Goal: Task Accomplishment & Management: Manage account settings

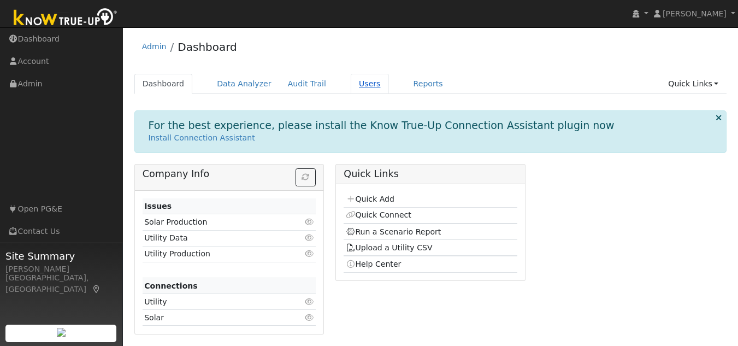
click at [358, 86] on link "Users" at bounding box center [370, 84] width 38 height 20
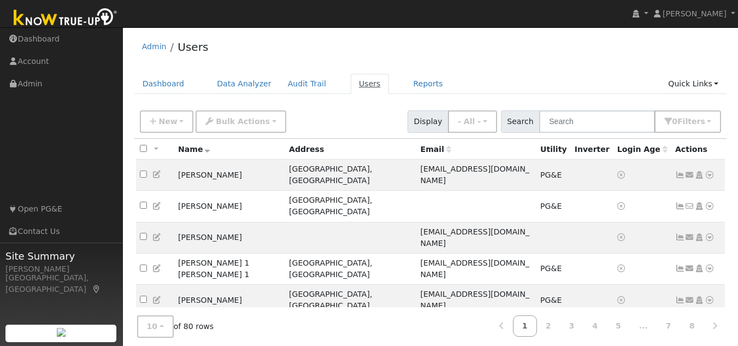
click at [352, 81] on link "Users" at bounding box center [370, 84] width 38 height 20
click at [178, 125] on button "New" at bounding box center [167, 121] width 54 height 22
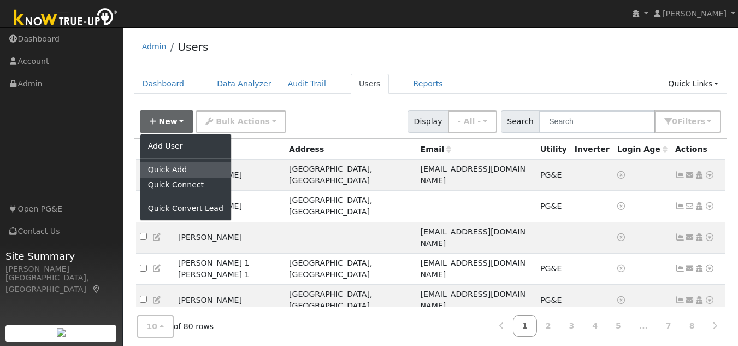
click at [174, 168] on link "Quick Add" at bounding box center [185, 169] width 91 height 15
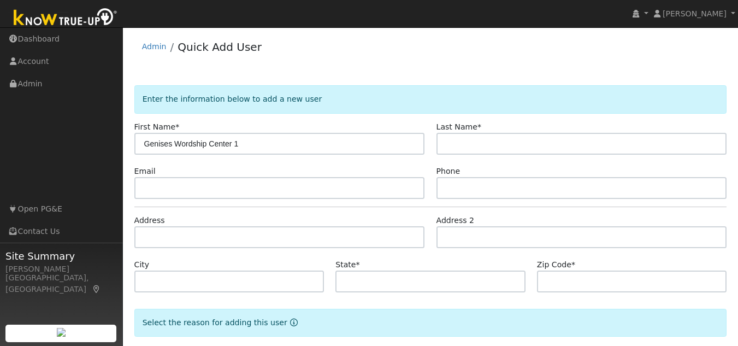
drag, startPoint x: 145, startPoint y: 143, endPoint x: 250, endPoint y: 144, distance: 104.9
click at [250, 144] on input "Genises Wordship Center 1" at bounding box center [279, 144] width 291 height 22
type input "Genises Wordship Center 1"
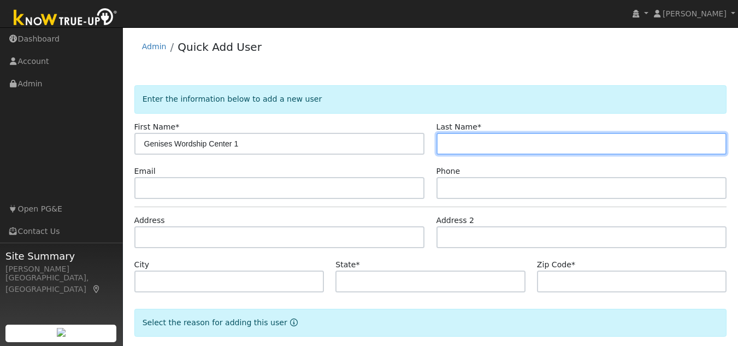
click at [499, 143] on input "text" at bounding box center [582, 144] width 291 height 22
paste input "Genises Wordship Center 1"
type input "Genises Wordship Center 1"
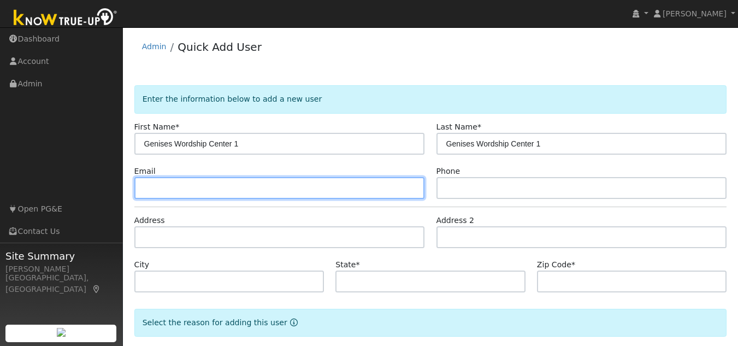
click at [246, 196] on input "text" at bounding box center [279, 188] width 291 height 22
type input "[EMAIL_ADDRESS][DOMAIN_NAME]"
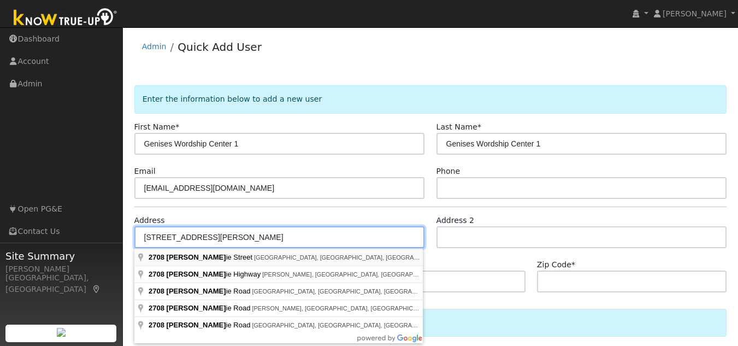
type input "[STREET_ADDRESS][PERSON_NAME]"
type input "[GEOGRAPHIC_DATA]"
type input "CA"
type input "94605"
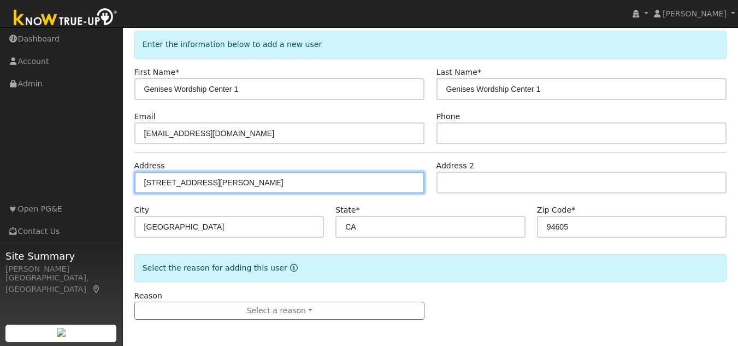
scroll to position [56, 0]
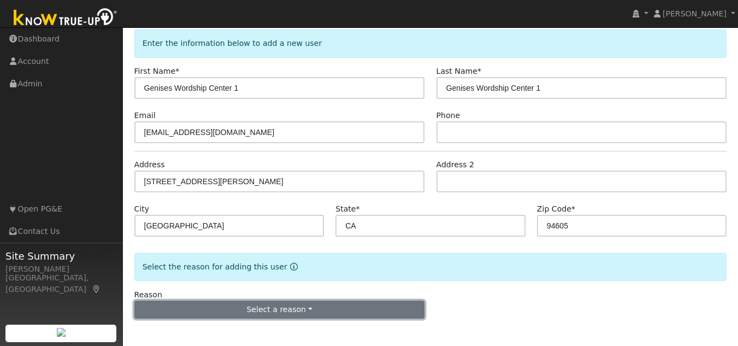
click at [217, 311] on button "Select a reason" at bounding box center [279, 310] width 291 height 19
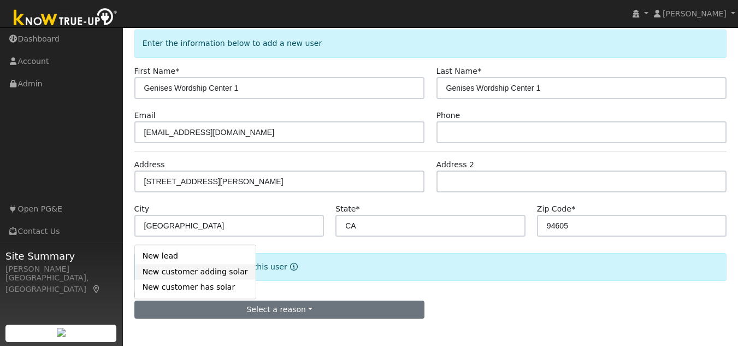
click at [204, 272] on link "New customer adding solar" at bounding box center [195, 271] width 121 height 15
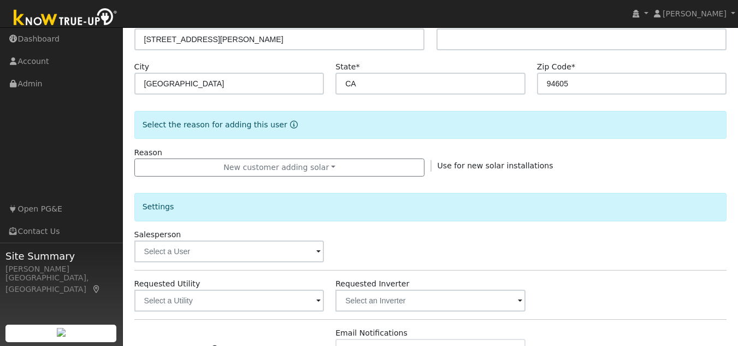
scroll to position [220, 0]
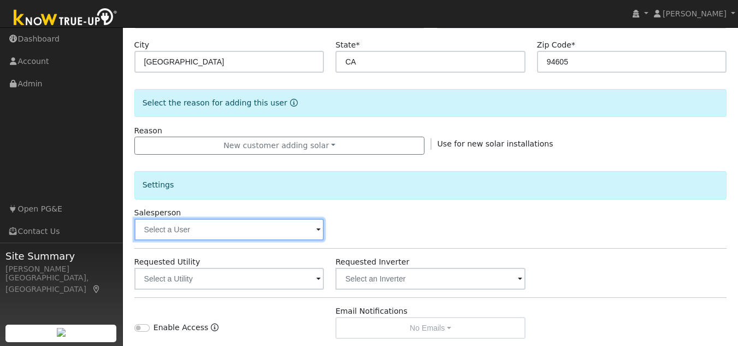
click at [219, 230] on input "text" at bounding box center [229, 230] width 190 height 22
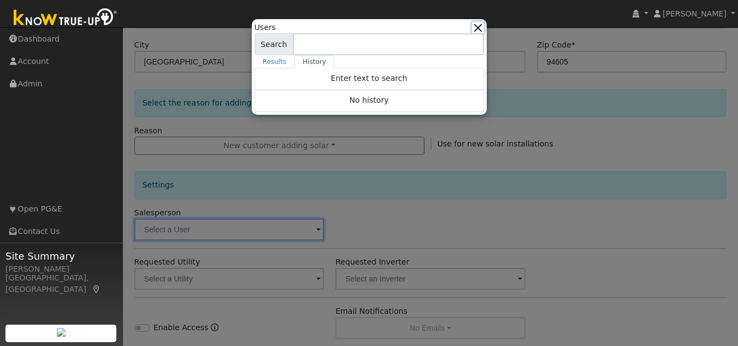
click at [483, 26] on button "button" at bounding box center [477, 27] width 11 height 11
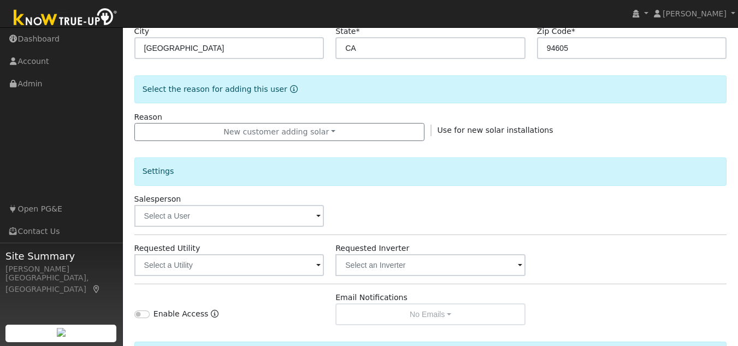
scroll to position [274, 0]
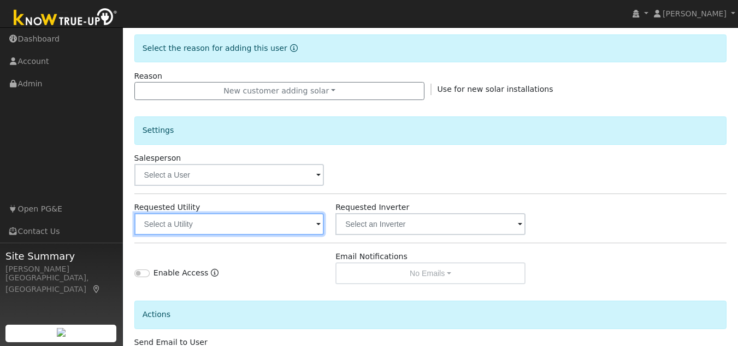
click at [190, 226] on input "text" at bounding box center [229, 224] width 190 height 22
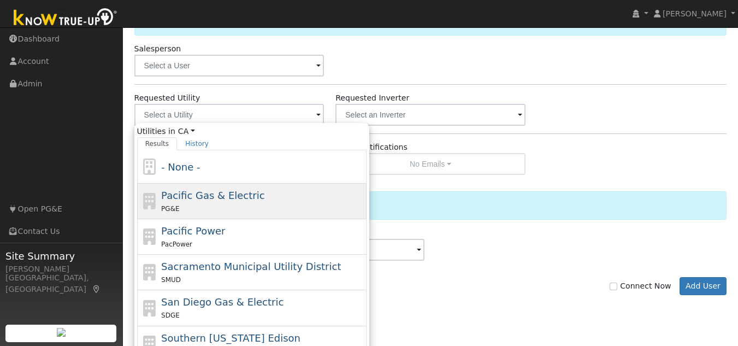
click at [199, 202] on div "Pacific Gas & Electric PG&E" at bounding box center [262, 201] width 203 height 26
type input "Pacific Gas & Electric"
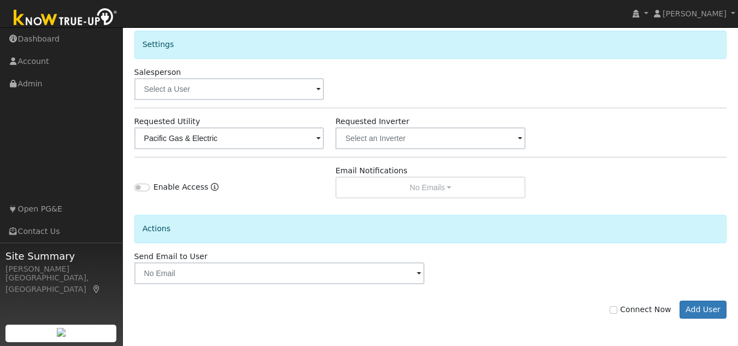
scroll to position [360, 0]
click at [618, 310] on input "Connect Now" at bounding box center [614, 310] width 8 height 8
checkbox input "true"
click at [697, 307] on button "Add User" at bounding box center [704, 310] width 48 height 19
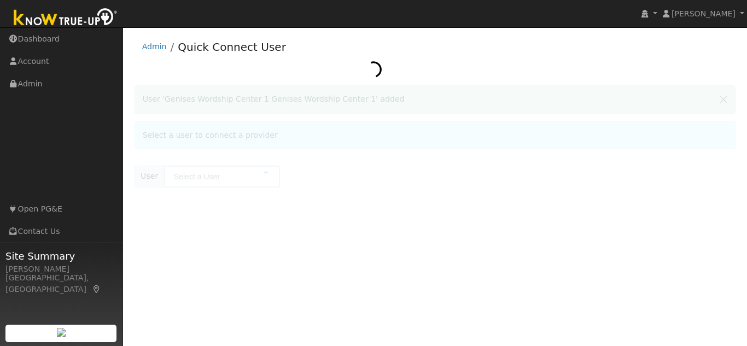
type input "Genises Wordship Center 1 Genises Wordship Center 1"
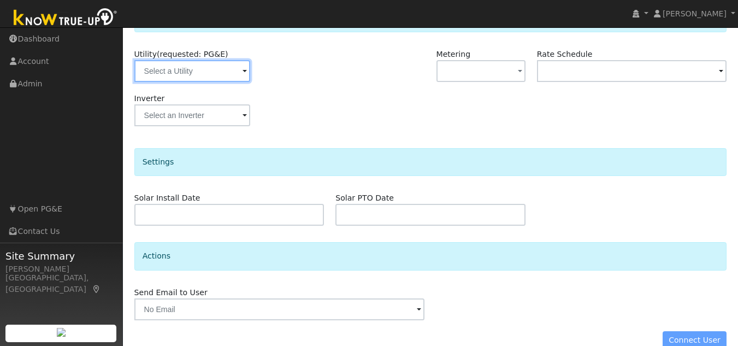
click at [226, 74] on input "text" at bounding box center [192, 71] width 116 height 22
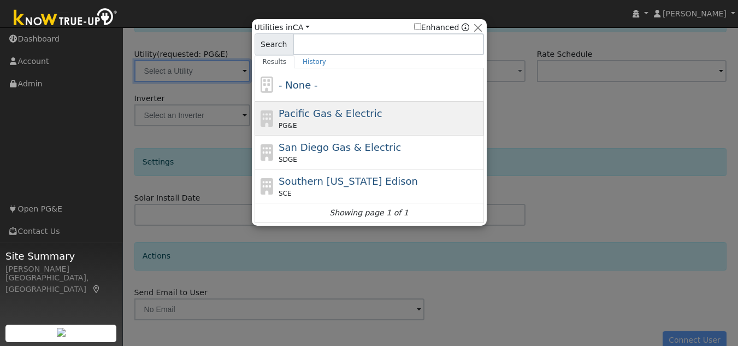
click at [320, 114] on span "Pacific Gas & Electric" at bounding box center [330, 113] width 103 height 11
type input "PG&E"
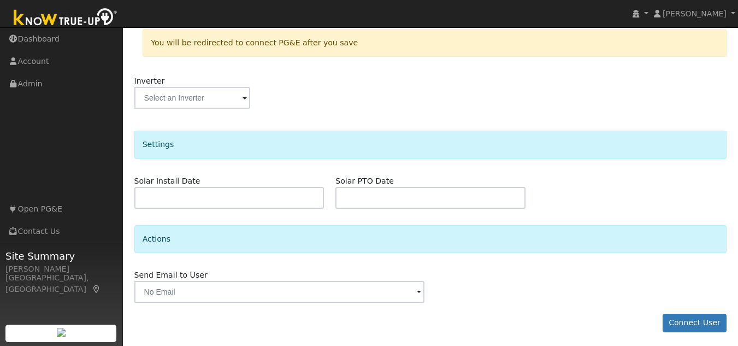
scroll to position [231, 0]
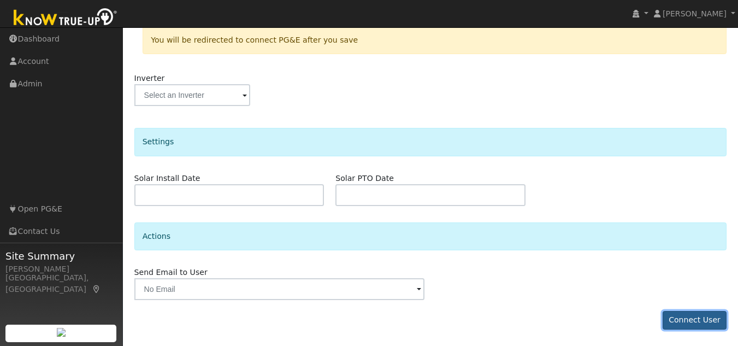
click at [678, 318] on button "Connect User" at bounding box center [695, 320] width 64 height 19
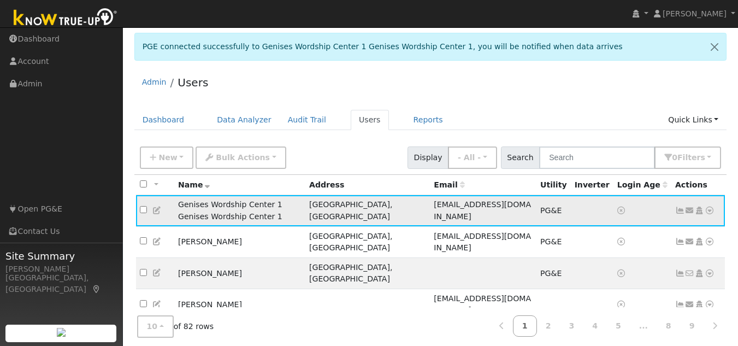
click at [707, 207] on icon at bounding box center [710, 211] width 10 height 8
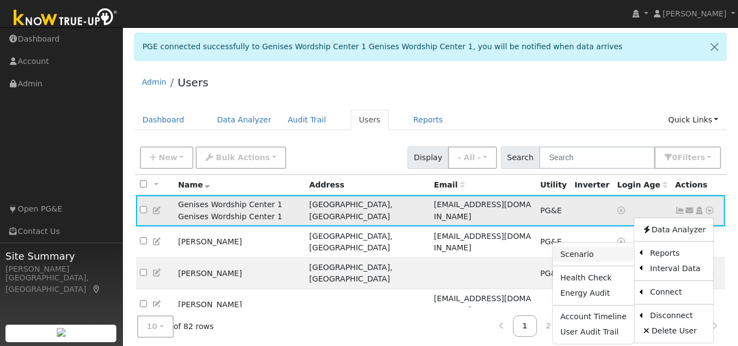
click at [588, 254] on link "Scenario" at bounding box center [593, 253] width 81 height 15
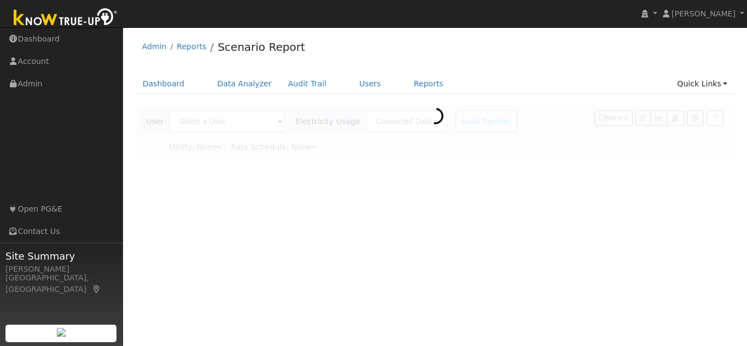
type input "Genises Wordship Center 1 Genises Wordship Center 1"
type input "Pacific Gas & Electric"
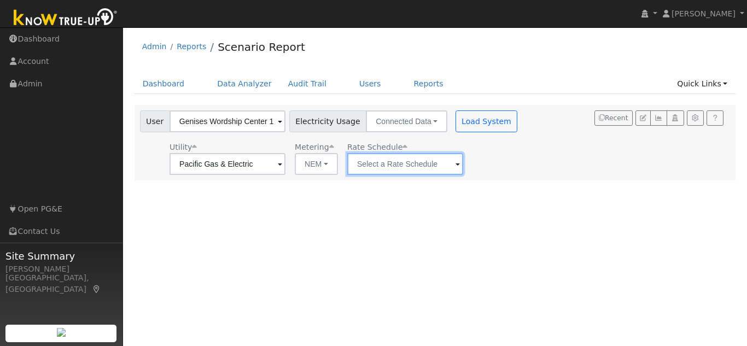
click at [285, 166] on input "text" at bounding box center [227, 164] width 116 height 22
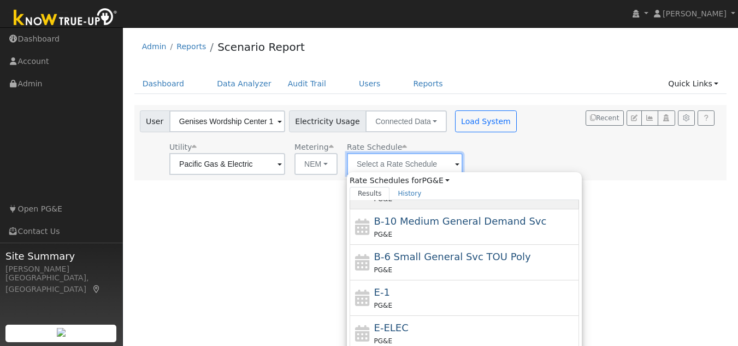
scroll to position [109, 0]
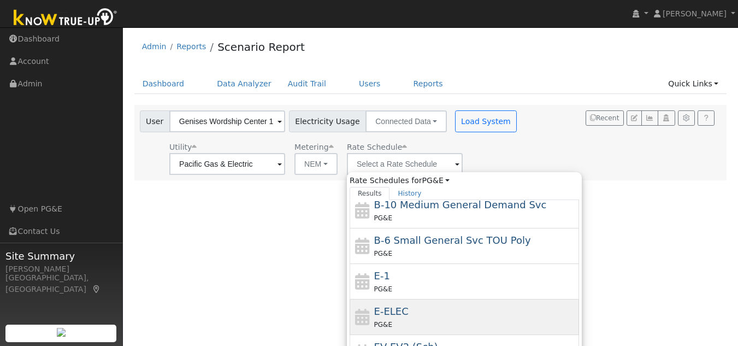
click at [406, 308] on div "E-ELEC PG&E" at bounding box center [475, 317] width 203 height 26
type input "E-ELEC"
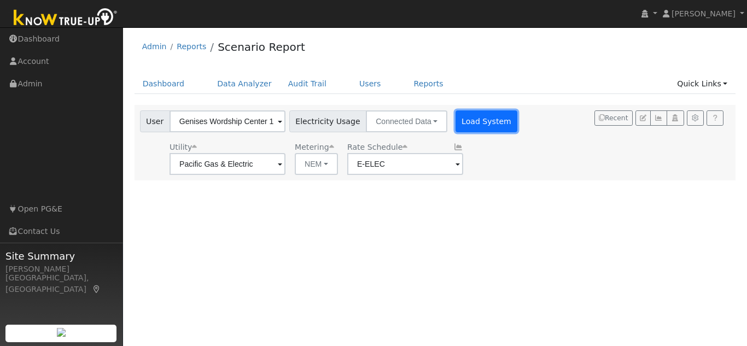
click at [457, 121] on button "Load System" at bounding box center [486, 121] width 62 height 22
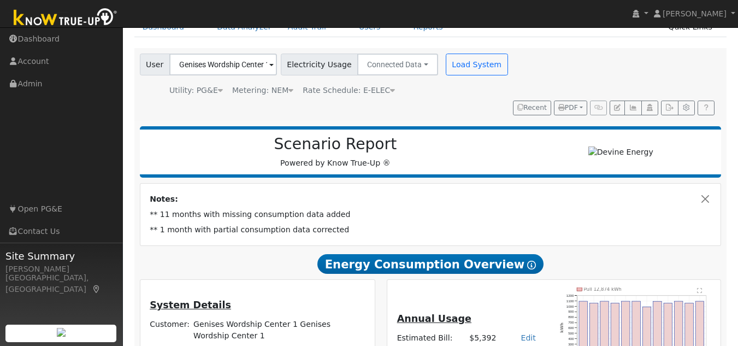
scroll to position [0, 0]
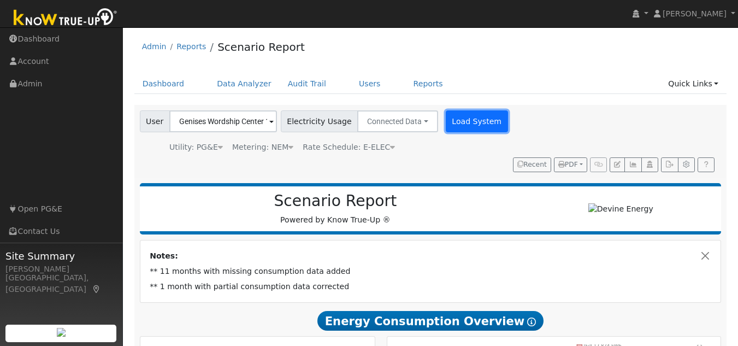
click at [452, 121] on button "Load System" at bounding box center [477, 121] width 62 height 22
click at [454, 124] on button "Load System" at bounding box center [477, 121] width 62 height 22
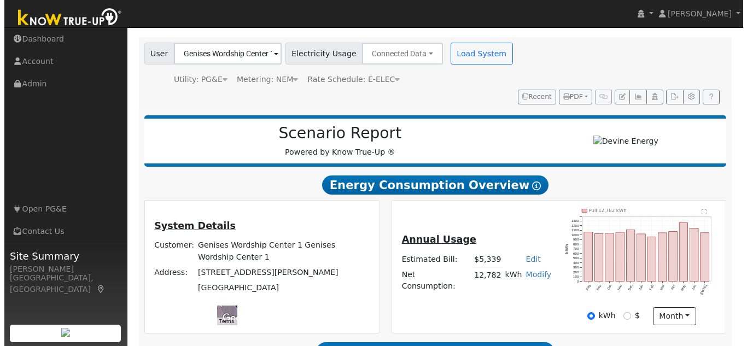
scroll to position [60, 0]
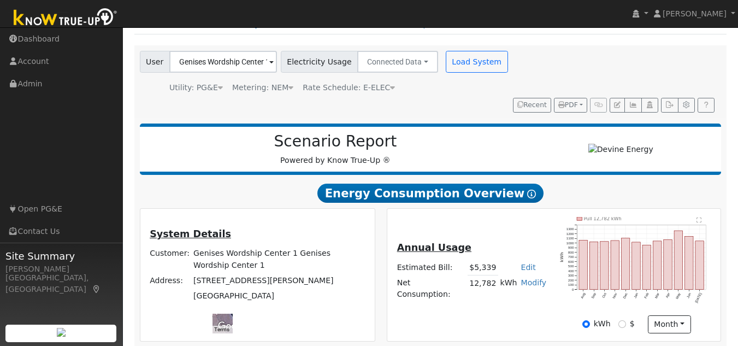
click at [700, 217] on text "" at bounding box center [699, 219] width 5 height 5
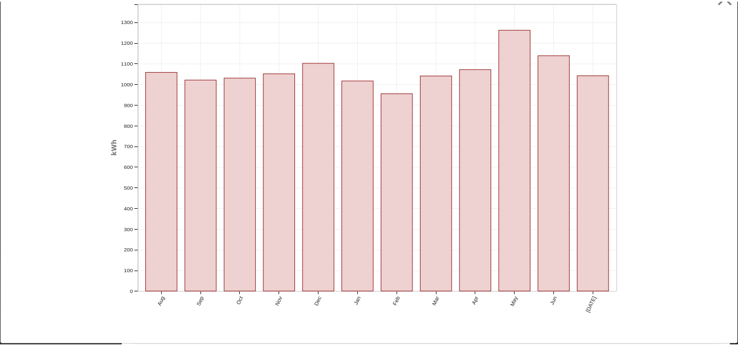
scroll to position [0, 0]
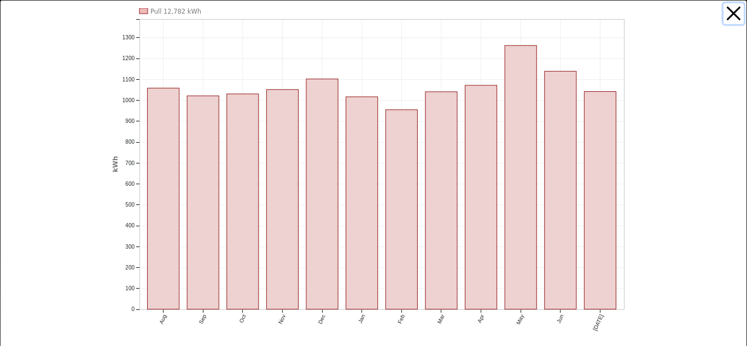
click at [723, 13] on button "button" at bounding box center [733, 13] width 21 height 21
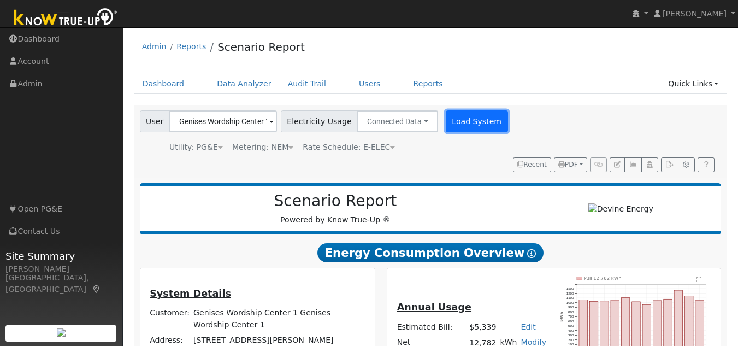
click at [481, 121] on button "Load System" at bounding box center [477, 121] width 62 height 22
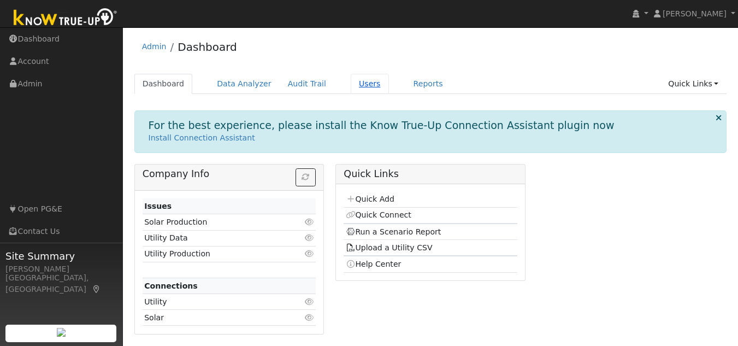
click at [351, 86] on link "Users" at bounding box center [370, 84] width 38 height 20
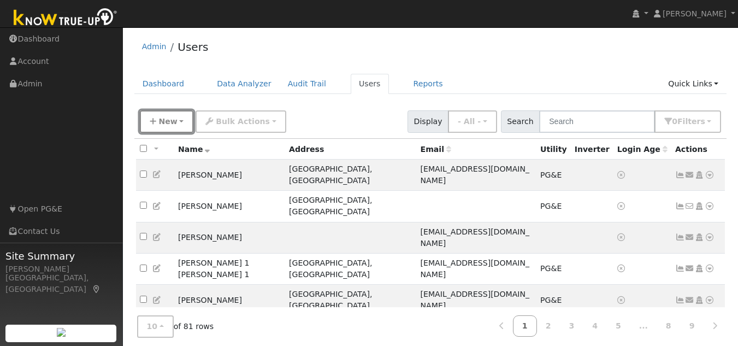
click at [168, 126] on span "New" at bounding box center [167, 121] width 19 height 9
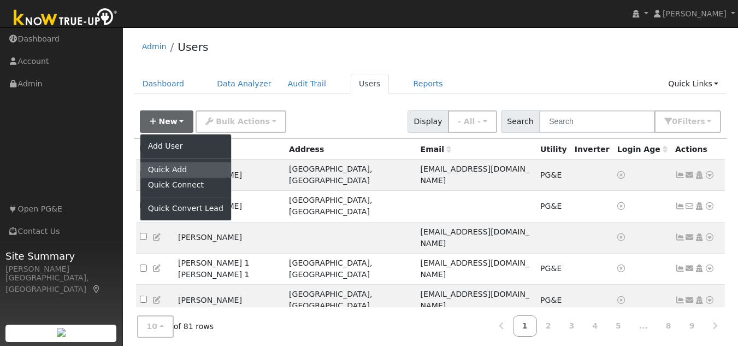
click at [174, 166] on link "Quick Add" at bounding box center [185, 169] width 91 height 15
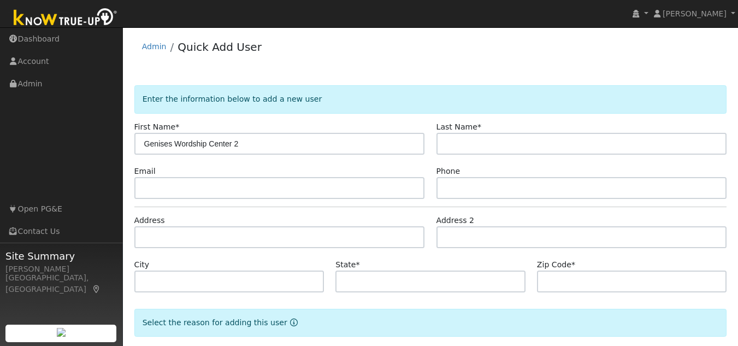
type input "Genises Wordship Center 2"
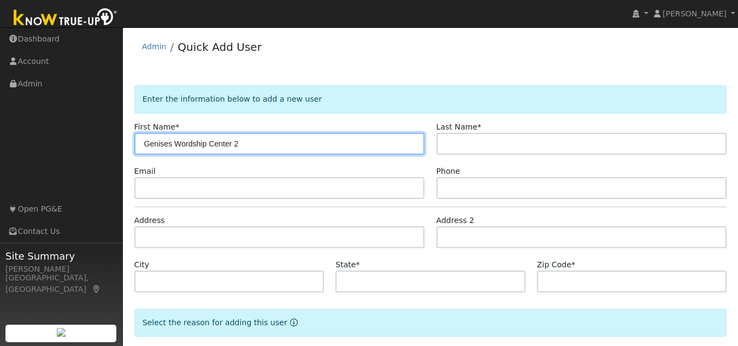
drag, startPoint x: 143, startPoint y: 144, endPoint x: 266, endPoint y: 154, distance: 123.4
click at [266, 154] on input "Genises Wordship Center 2" at bounding box center [279, 144] width 291 height 22
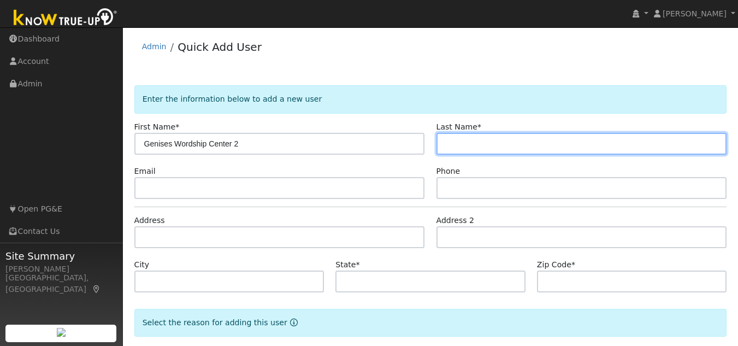
click at [448, 143] on input "text" at bounding box center [582, 144] width 291 height 22
paste input "Genises Wordship Center 2"
type input "Genises Wordship Center 2"
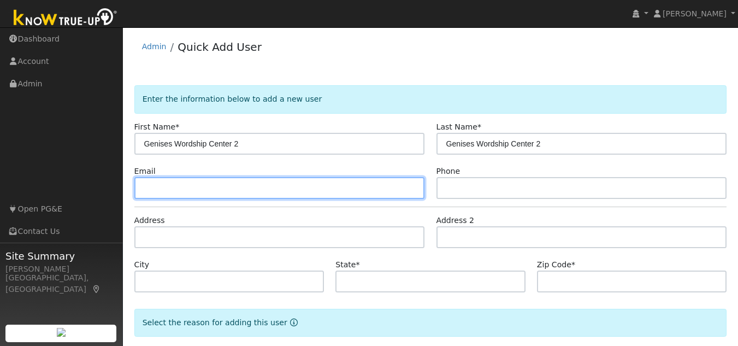
click at [277, 190] on input "text" at bounding box center [279, 188] width 291 height 22
type input "9@[DOMAIN_NAME]"
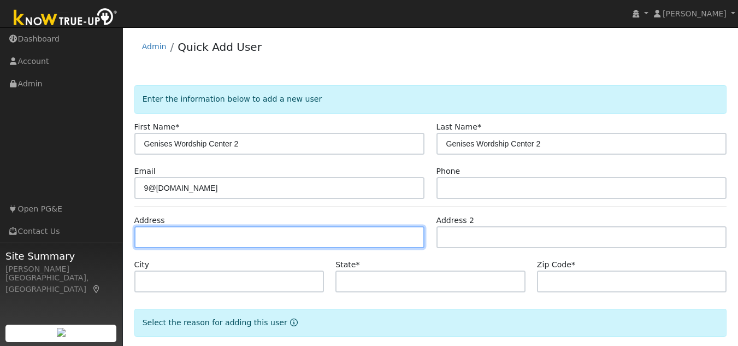
click at [220, 239] on input "text" at bounding box center [279, 237] width 291 height 22
type input "[STREET_ADDRESS][PERSON_NAME]"
type input "[GEOGRAPHIC_DATA]"
type input "CA"
type input "94605"
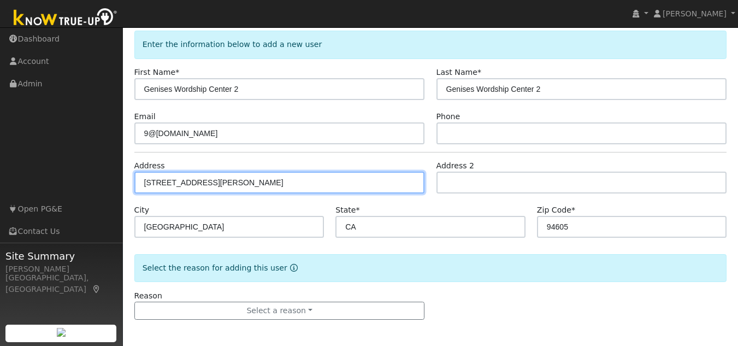
scroll to position [56, 0]
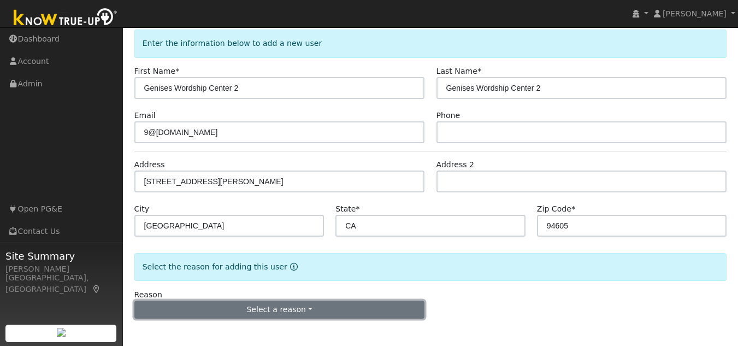
click at [236, 311] on button "Select a reason" at bounding box center [279, 310] width 291 height 19
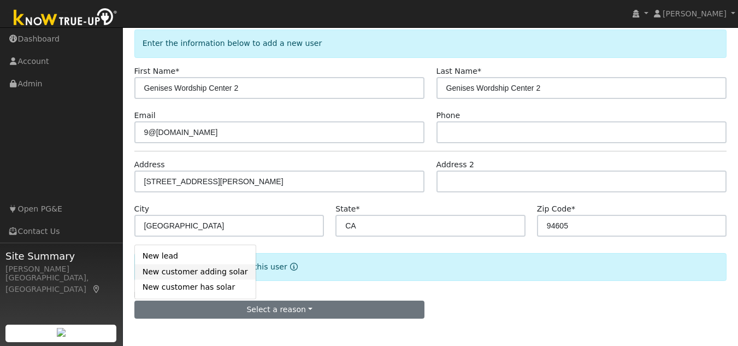
click at [185, 275] on link "New customer adding solar" at bounding box center [195, 271] width 121 height 15
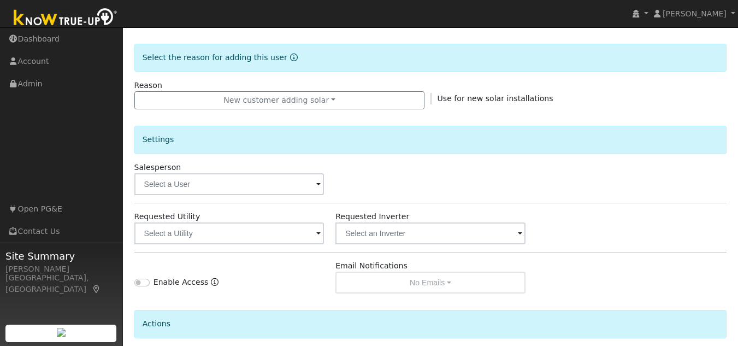
scroll to position [274, 0]
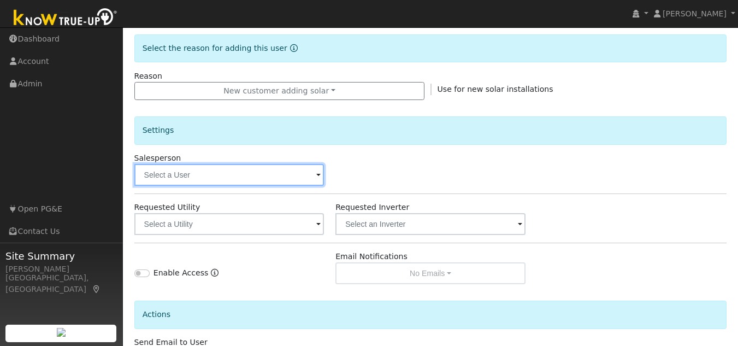
click at [210, 182] on input "text" at bounding box center [229, 175] width 190 height 22
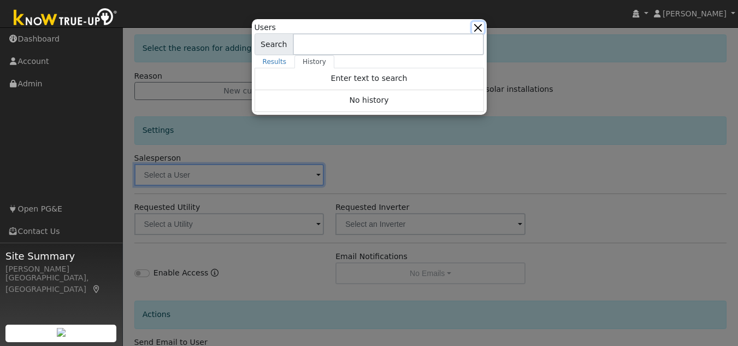
click at [477, 27] on button "button" at bounding box center [477, 27] width 11 height 11
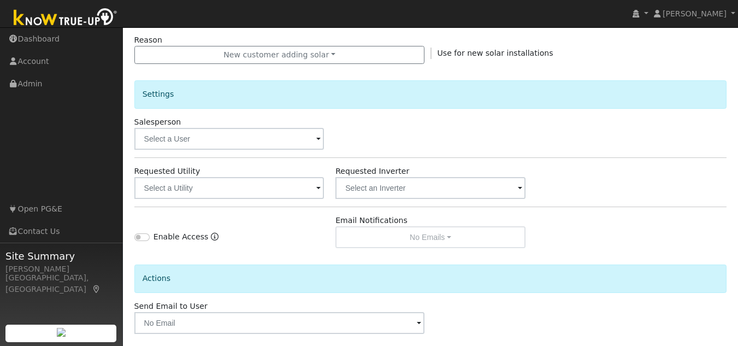
scroll to position [329, 0]
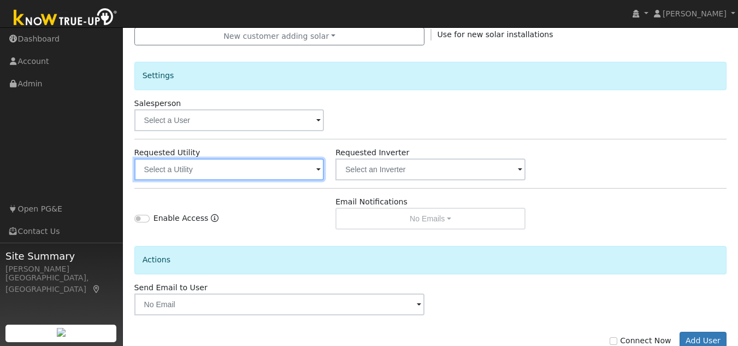
click at [235, 168] on input "text" at bounding box center [229, 169] width 190 height 22
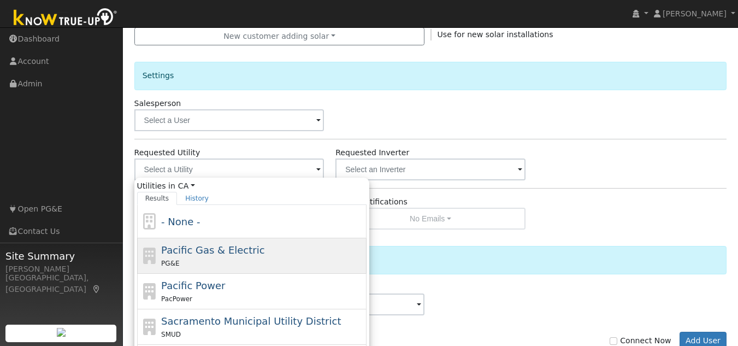
click at [213, 261] on div "PG&E" at bounding box center [262, 262] width 203 height 11
type input "Pacific Gas & Electric"
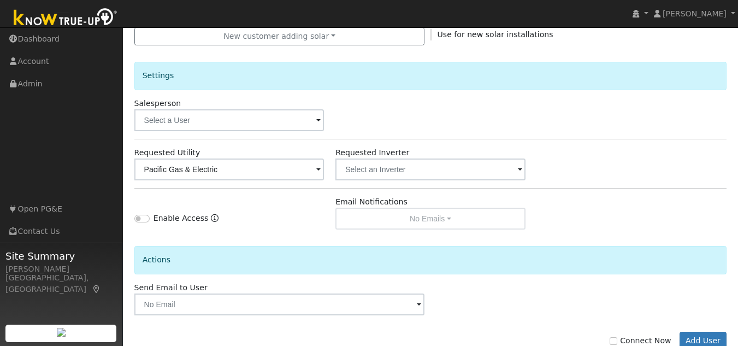
scroll to position [360, 0]
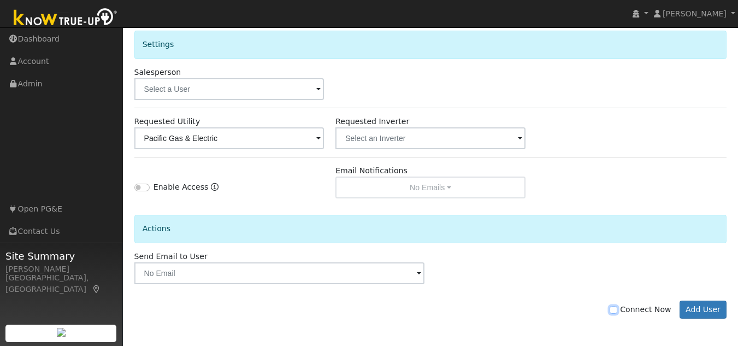
click at [618, 309] on input "Connect Now" at bounding box center [614, 310] width 8 height 8
checkbox input "true"
click at [711, 305] on button "Add User" at bounding box center [704, 310] width 48 height 19
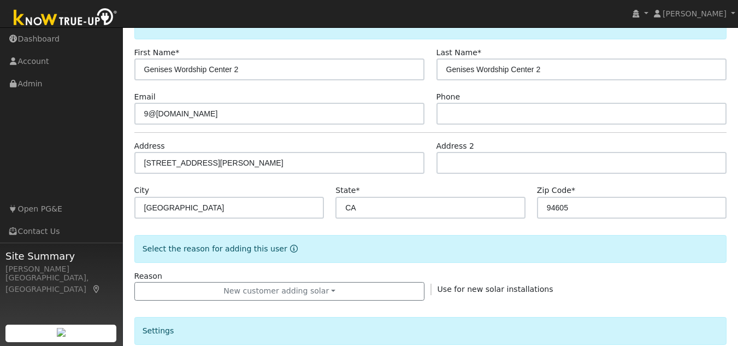
scroll to position [109, 0]
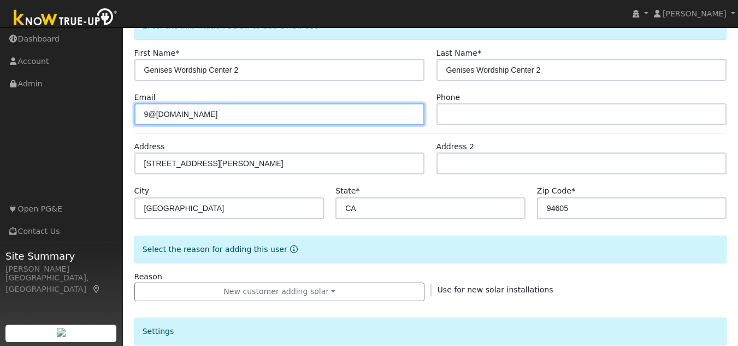
click at [147, 115] on input "9@gmail.com" at bounding box center [279, 114] width 291 height 22
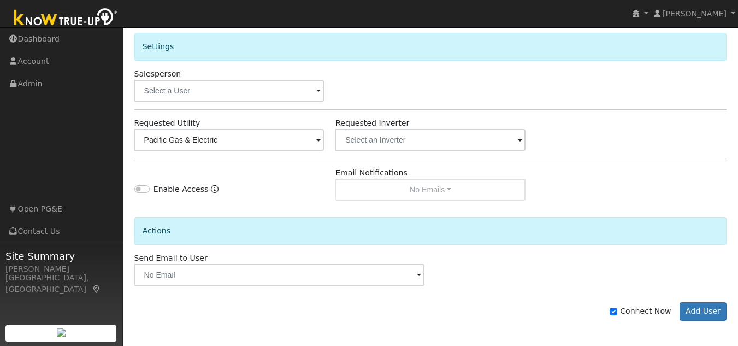
scroll to position [396, 0]
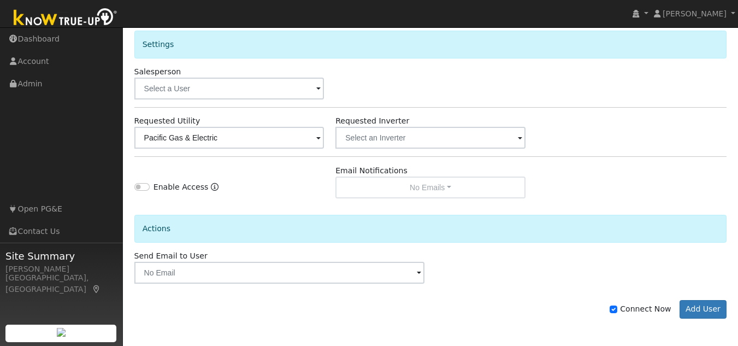
type input "1111@gmail.com"
click at [618, 310] on input "Connect Now" at bounding box center [614, 309] width 8 height 8
checkbox input "true"
click at [712, 314] on button "Add User" at bounding box center [704, 309] width 48 height 19
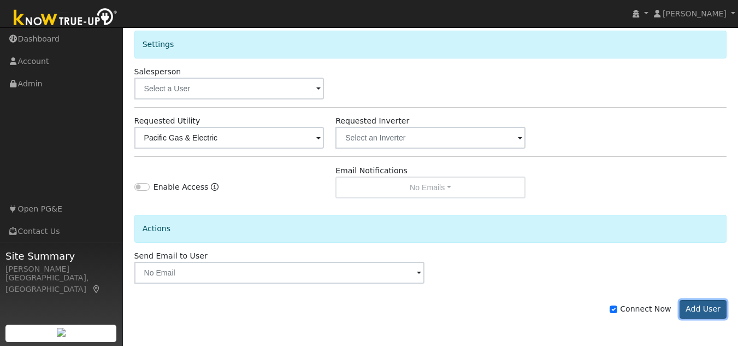
scroll to position [360, 0]
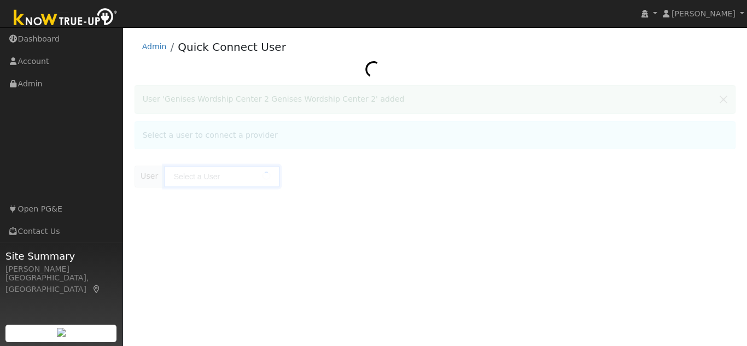
type input "Genises Wordship Center 2 Genises Wordship Center 2"
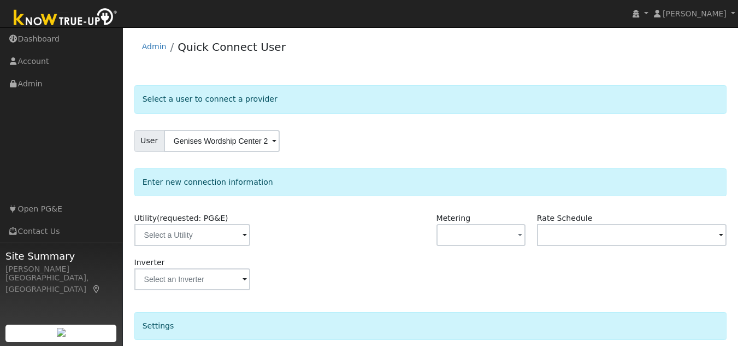
click at [384, 225] on div at bounding box center [380, 235] width 101 height 44
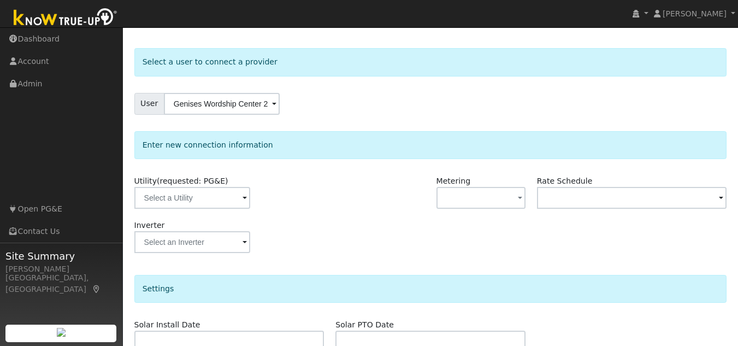
scroll to position [55, 0]
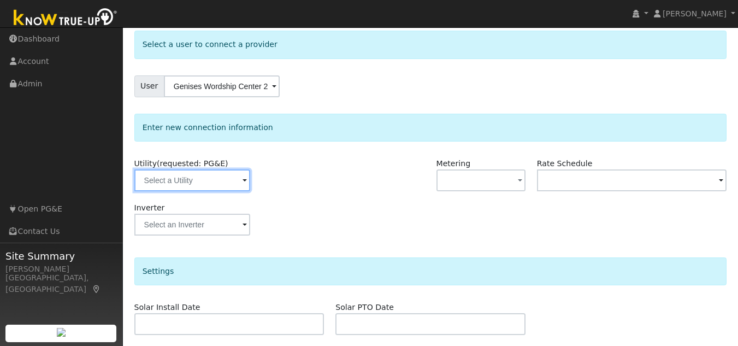
click at [218, 187] on input "text" at bounding box center [192, 180] width 116 height 22
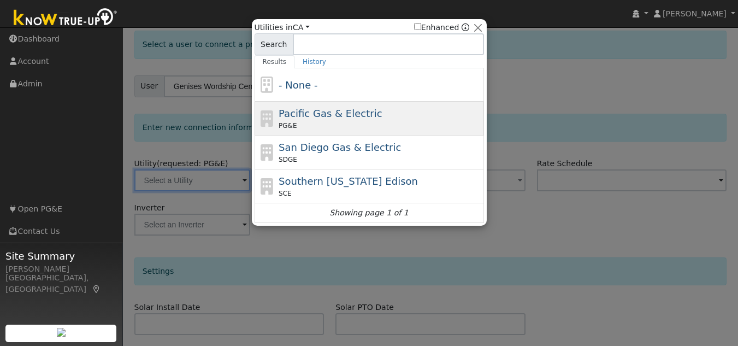
click at [319, 115] on span "Pacific Gas & Electric" at bounding box center [330, 113] width 103 height 11
type input "PG&E"
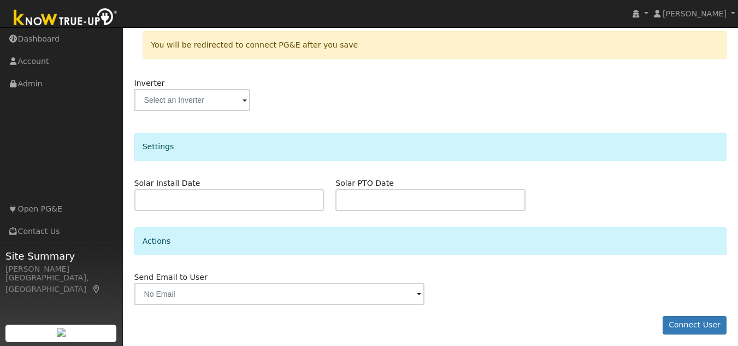
scroll to position [231, 0]
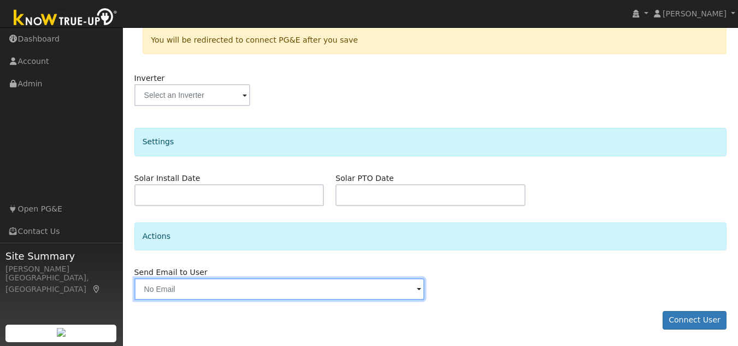
click at [203, 290] on input "text" at bounding box center [279, 289] width 291 height 22
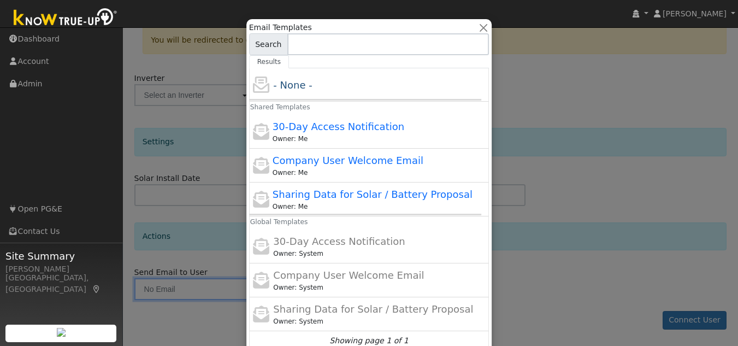
click at [204, 289] on div at bounding box center [369, 173] width 738 height 346
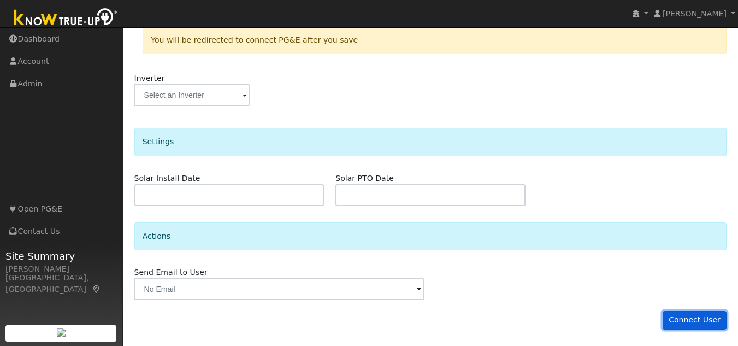
click at [690, 323] on button "Connect User" at bounding box center [695, 320] width 64 height 19
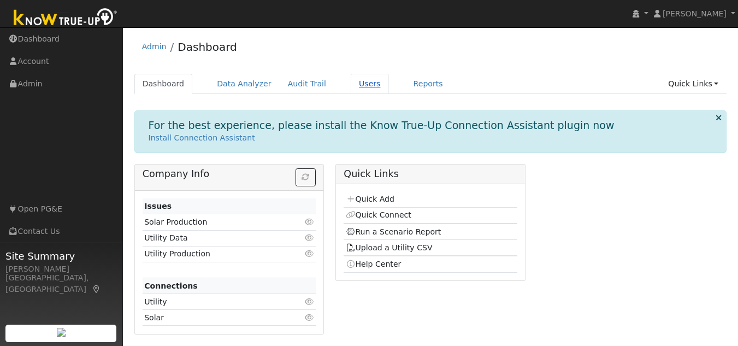
click at [351, 86] on link "Users" at bounding box center [370, 84] width 38 height 20
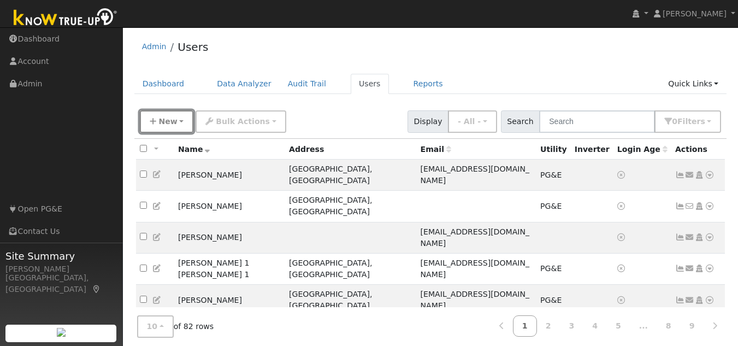
click at [183, 124] on button "New" at bounding box center [167, 121] width 54 height 22
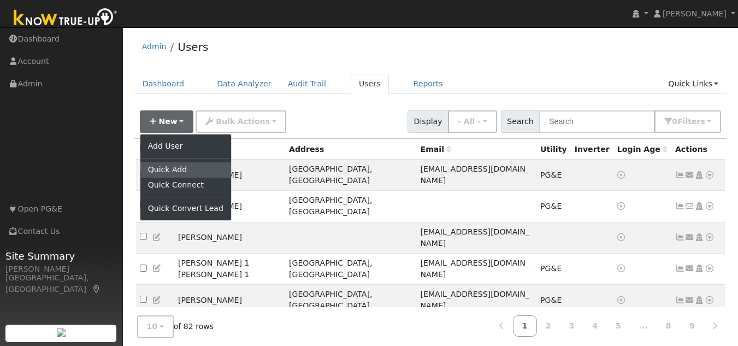
click at [173, 168] on link "Quick Add" at bounding box center [185, 169] width 91 height 15
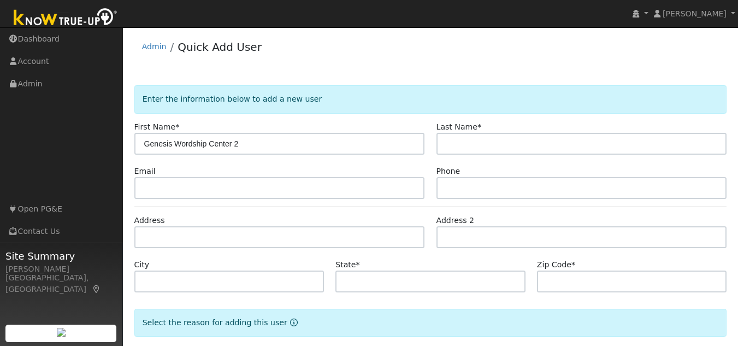
type input "Genesis Wordship Center 2"
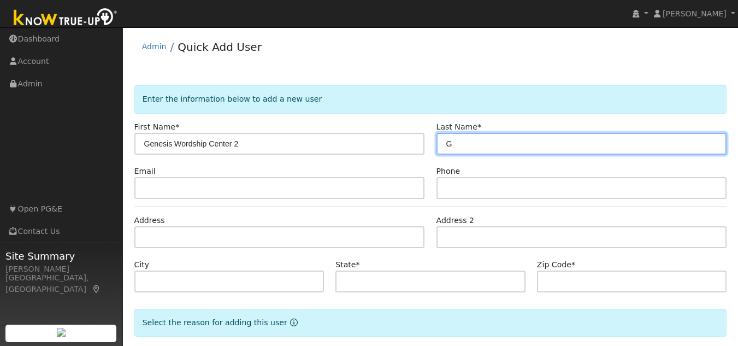
type input "G"
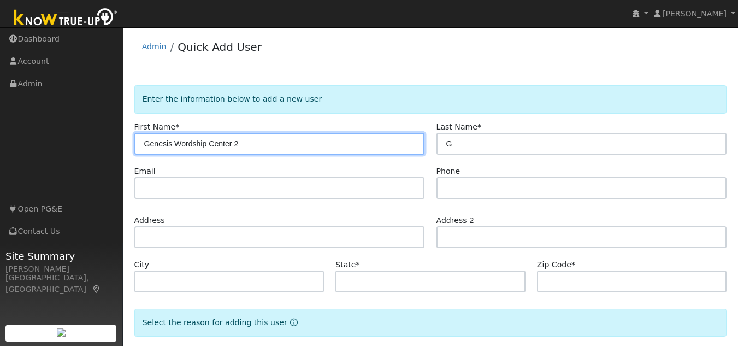
drag, startPoint x: 140, startPoint y: 146, endPoint x: 260, endPoint y: 143, distance: 120.3
click at [260, 143] on input "Genesis Wordship Center 2" at bounding box center [279, 144] width 291 height 22
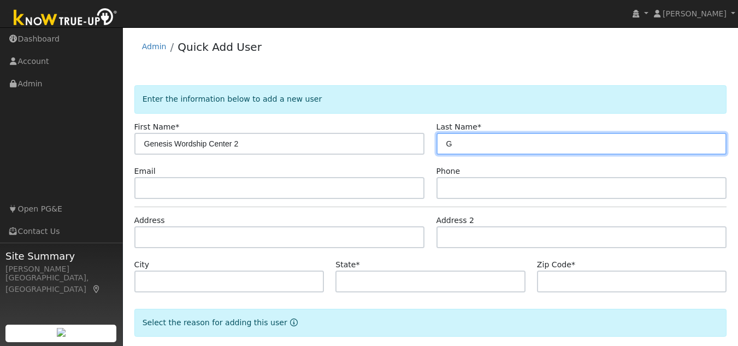
click at [450, 143] on input "G" at bounding box center [582, 144] width 291 height 22
paste input "Genesis Wordship Center 2"
type input "Genesis Wordship Center 2"
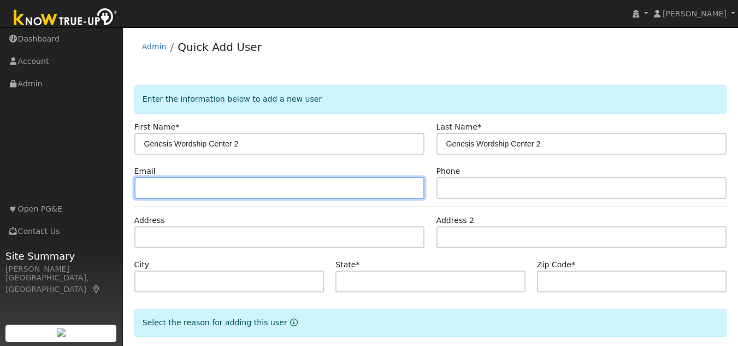
click at [199, 181] on input "text" at bounding box center [279, 188] width 291 height 22
type input "[EMAIL_ADDRESS][DOMAIN_NAME]"
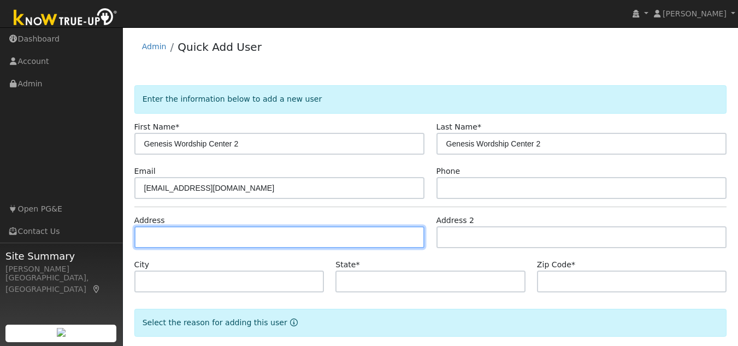
click at [182, 236] on input "text" at bounding box center [279, 237] width 291 height 22
type input "[STREET_ADDRESS][PERSON_NAME]"
type input "[GEOGRAPHIC_DATA]"
type input "CA"
type input "94605"
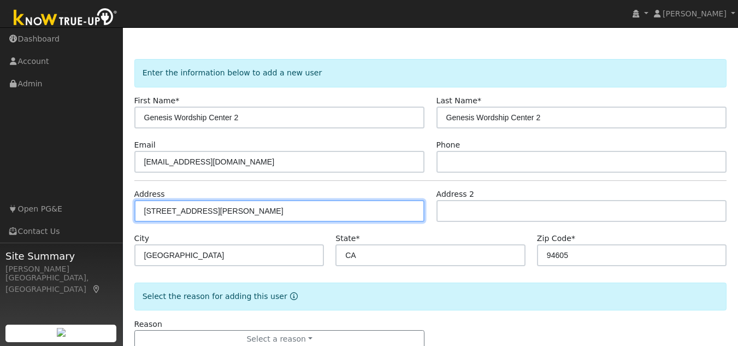
scroll to position [56, 0]
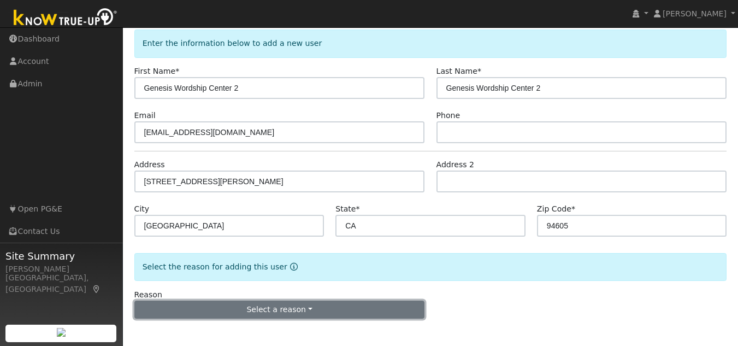
click at [201, 305] on button "Select a reason" at bounding box center [279, 310] width 291 height 19
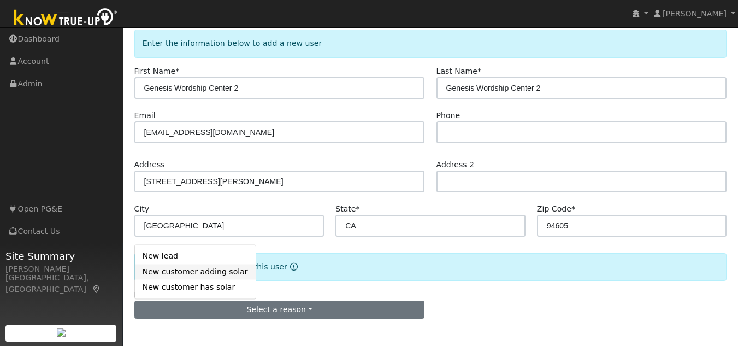
click at [175, 274] on link "New customer adding solar" at bounding box center [195, 271] width 121 height 15
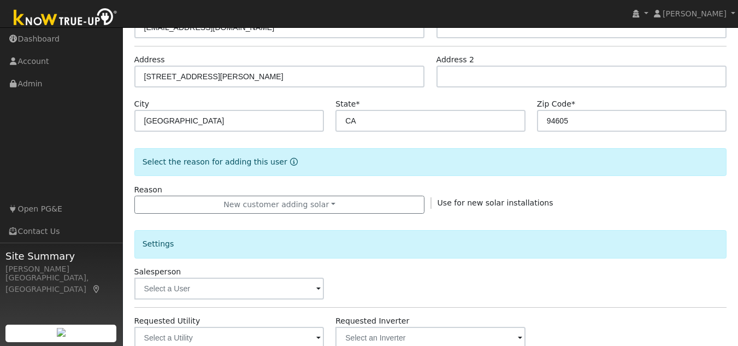
scroll to position [165, 0]
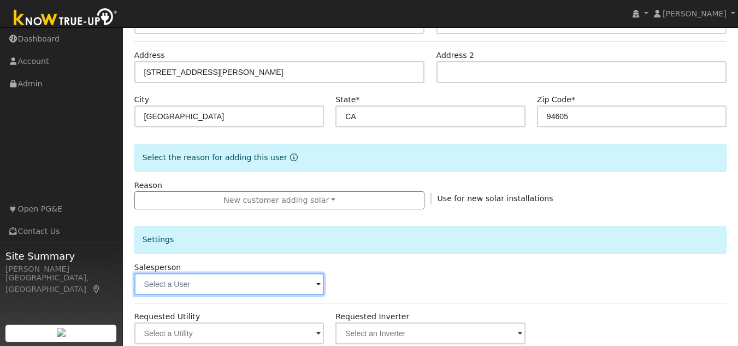
click at [160, 280] on input "text" at bounding box center [229, 284] width 190 height 22
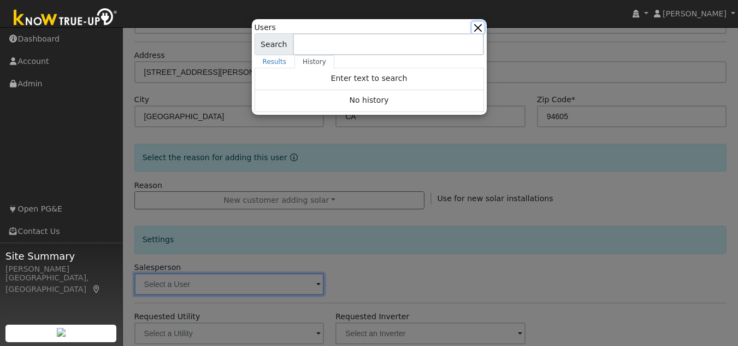
click at [475, 31] on button "button" at bounding box center [477, 27] width 11 height 11
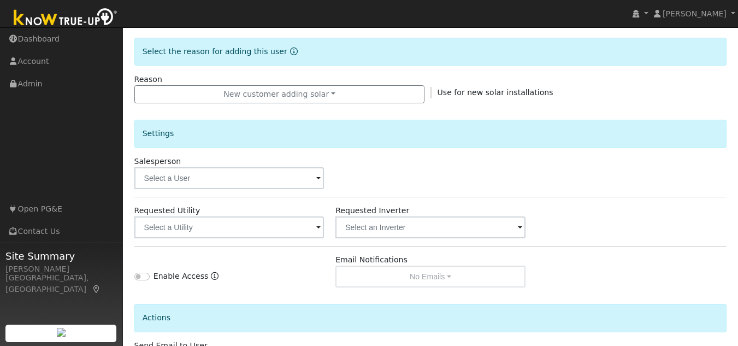
scroll to position [274, 0]
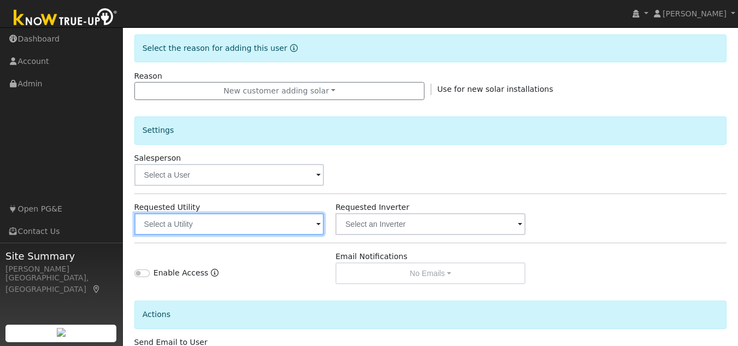
click at [180, 230] on input "text" at bounding box center [229, 224] width 190 height 22
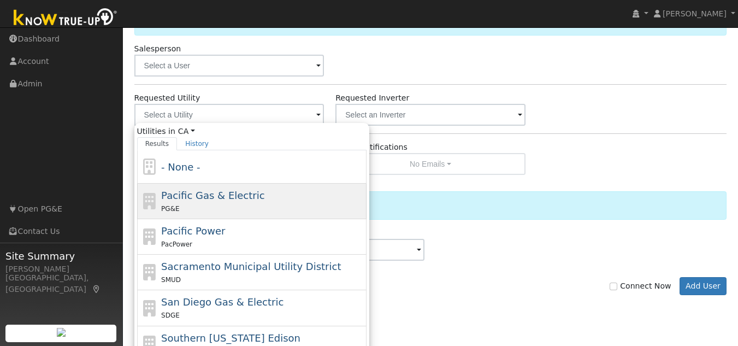
click at [182, 206] on div "PG&E" at bounding box center [262, 208] width 203 height 11
type input "Pacific Gas & Electric"
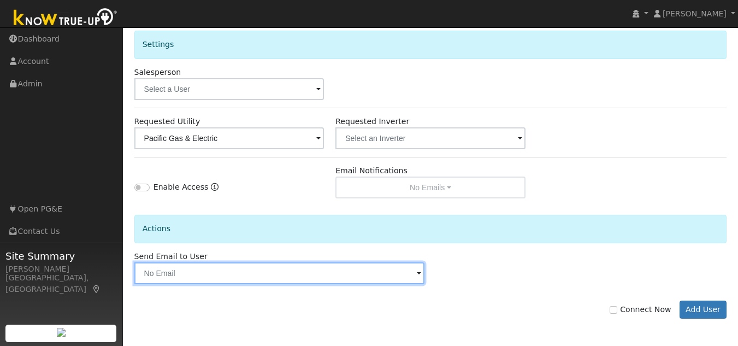
click at [175, 275] on input "text" at bounding box center [279, 273] width 291 height 22
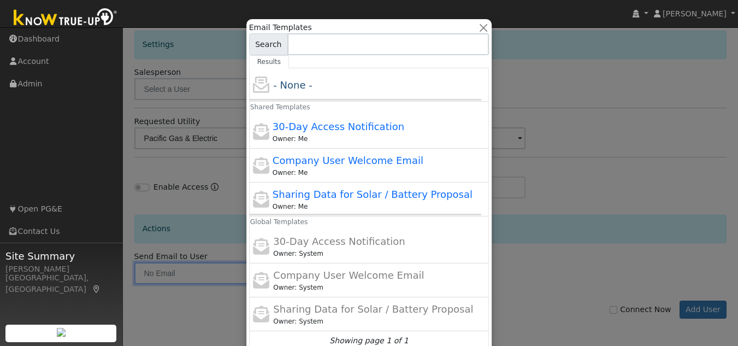
click at [176, 274] on div at bounding box center [369, 173] width 738 height 346
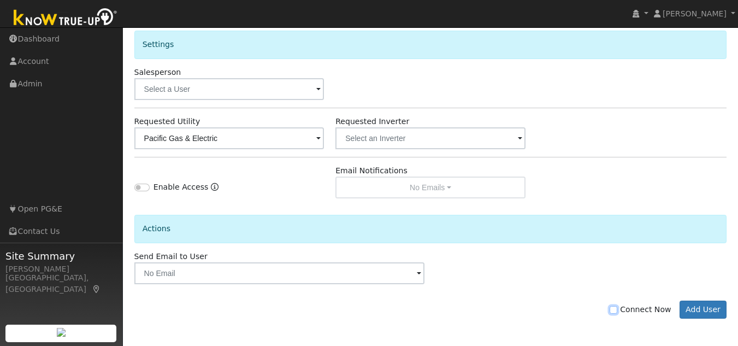
click at [618, 310] on input "Connect Now" at bounding box center [614, 310] width 8 height 8
checkbox input "true"
click at [691, 310] on button "Add User" at bounding box center [704, 310] width 48 height 19
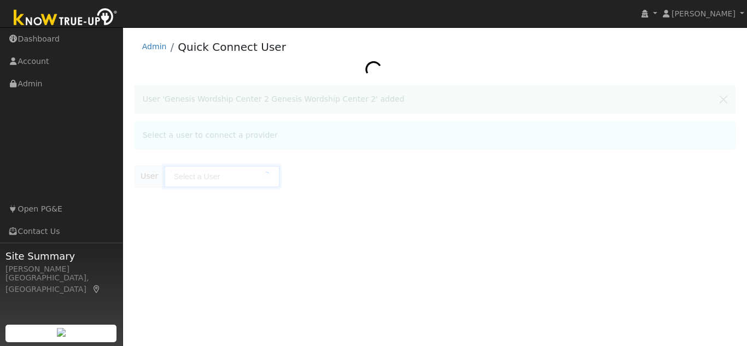
type input "Genesis Wordship Center 2 Genesis Wordship Center 2"
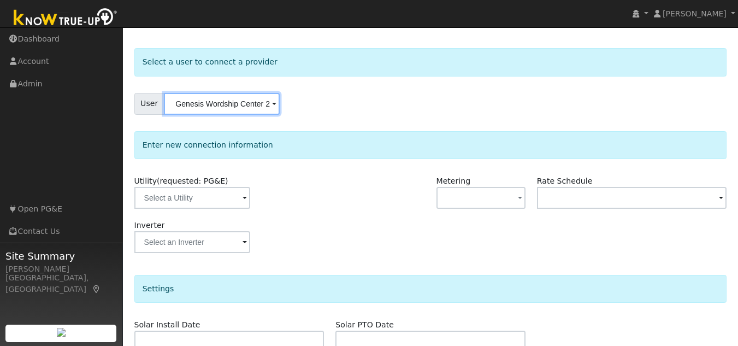
scroll to position [55, 0]
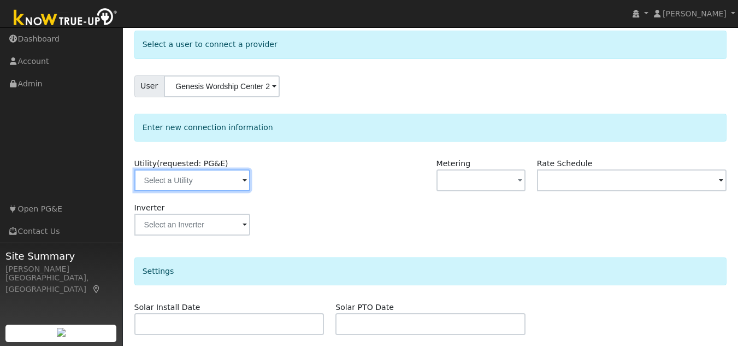
click at [205, 184] on input "text" at bounding box center [192, 180] width 116 height 22
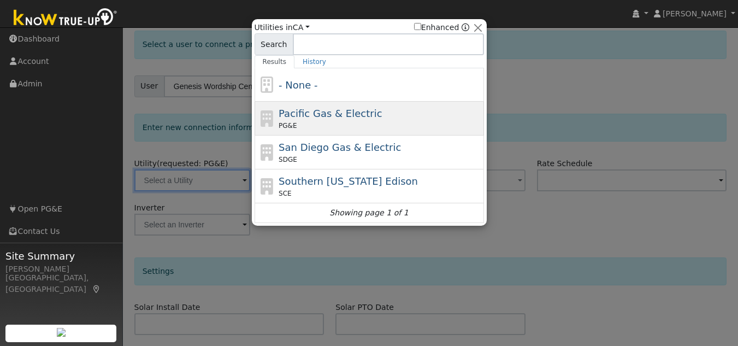
click at [354, 124] on div "PG&E" at bounding box center [380, 126] width 203 height 10
type input "PG&E"
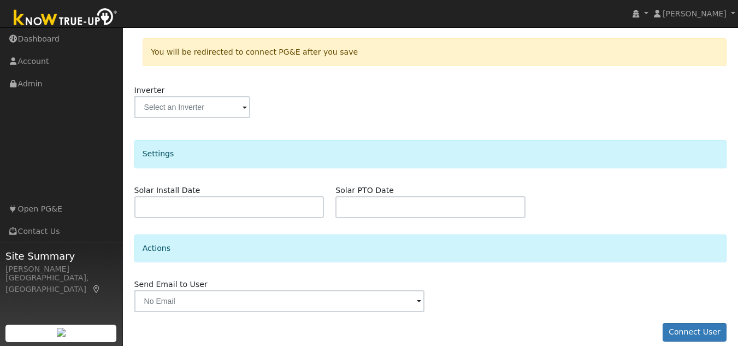
scroll to position [231, 0]
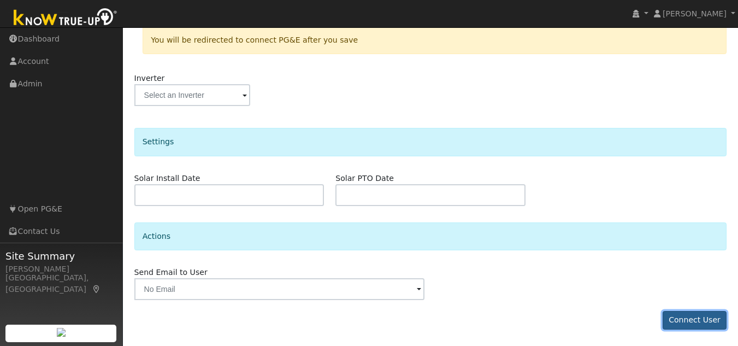
click at [688, 316] on button "Connect User" at bounding box center [695, 320] width 64 height 19
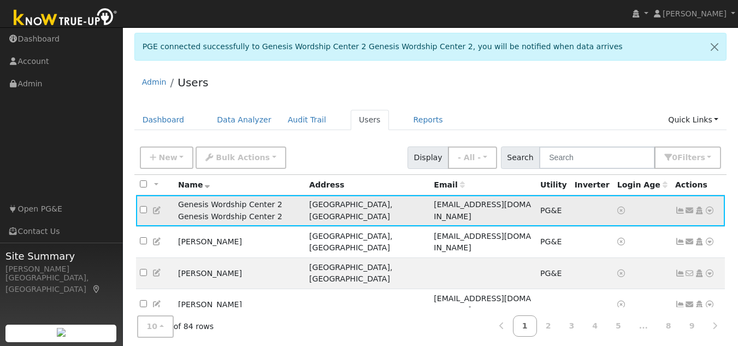
click at [710, 208] on icon at bounding box center [710, 211] width 10 height 8
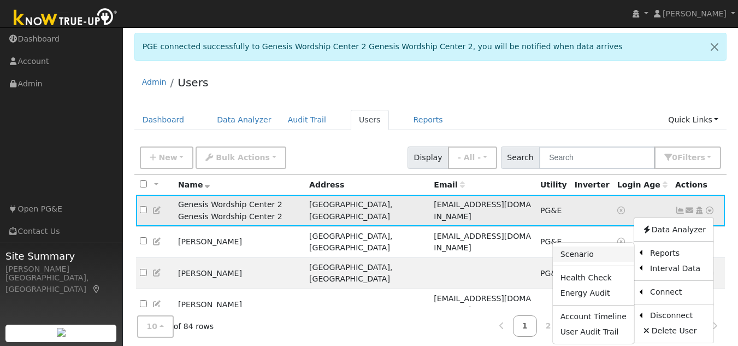
click at [581, 254] on link "Scenario" at bounding box center [593, 253] width 81 height 15
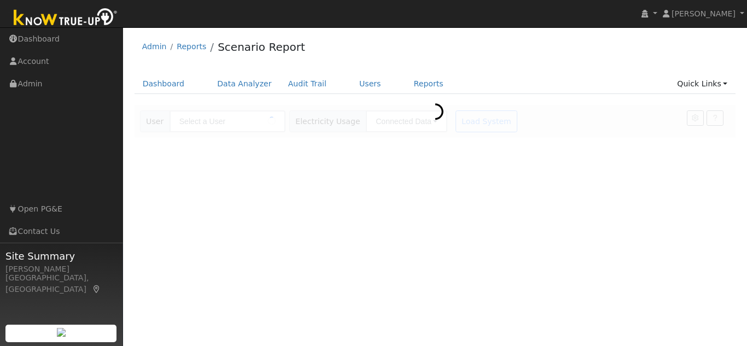
type input "Genesis Wordship Center 2 Genesis Wordship Center 2"
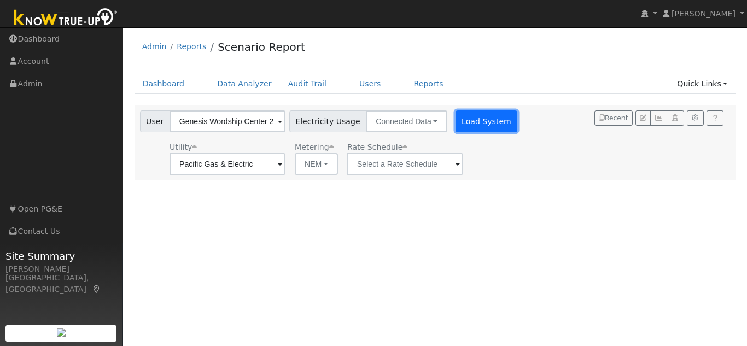
click at [465, 127] on button "Load System" at bounding box center [486, 121] width 62 height 22
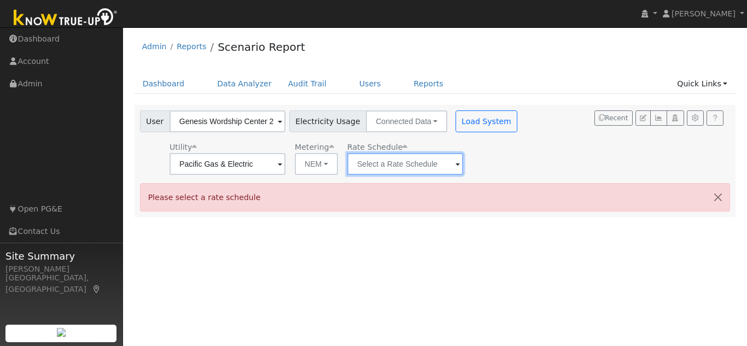
click at [285, 170] on input "text" at bounding box center [227, 164] width 116 height 22
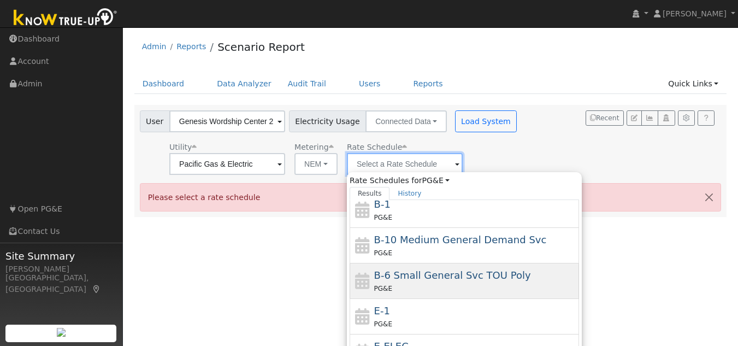
scroll to position [109, 0]
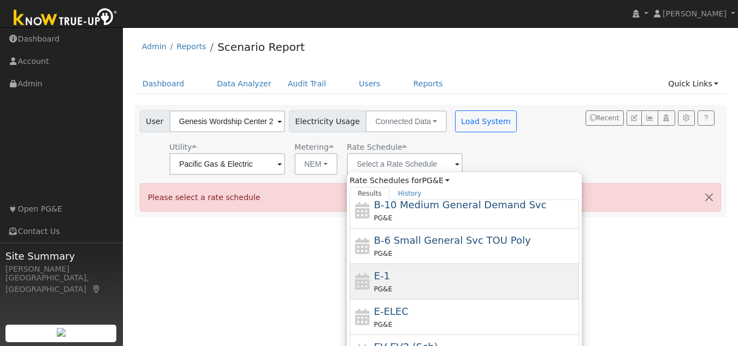
click at [427, 278] on div "E-1 PG&E" at bounding box center [475, 281] width 203 height 26
type input "E-1"
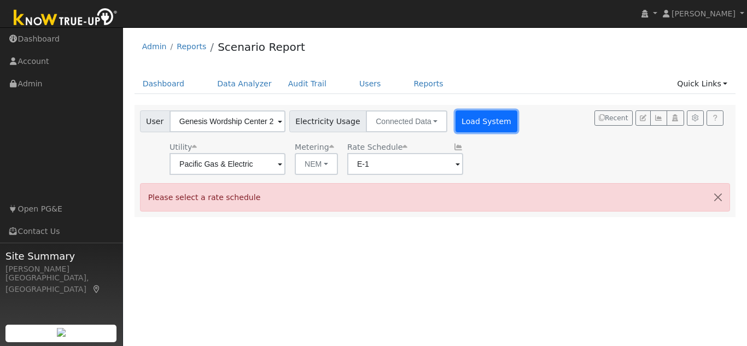
click at [467, 127] on button "Load System" at bounding box center [486, 121] width 62 height 22
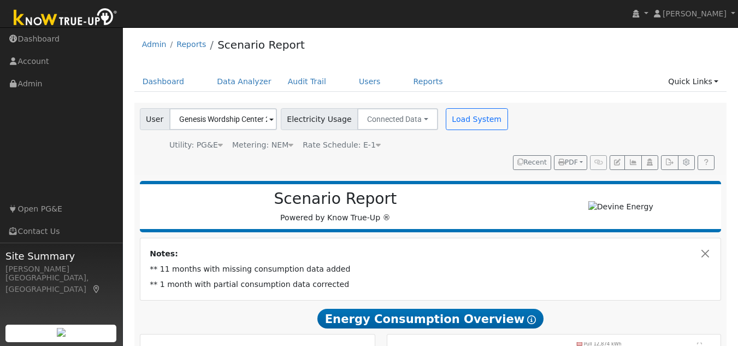
scroll to position [0, 0]
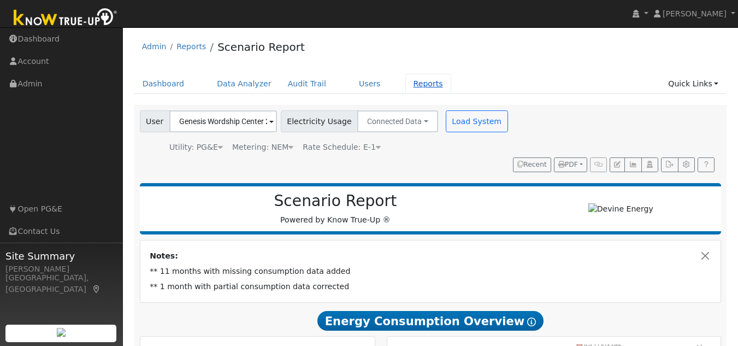
click at [405, 85] on link "Reports" at bounding box center [428, 84] width 46 height 20
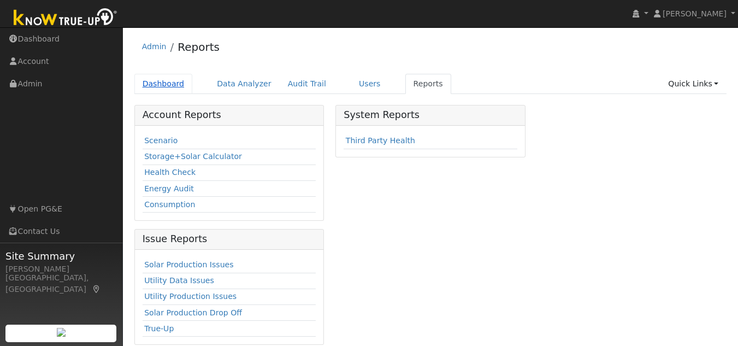
click at [156, 78] on link "Dashboard" at bounding box center [163, 84] width 58 height 20
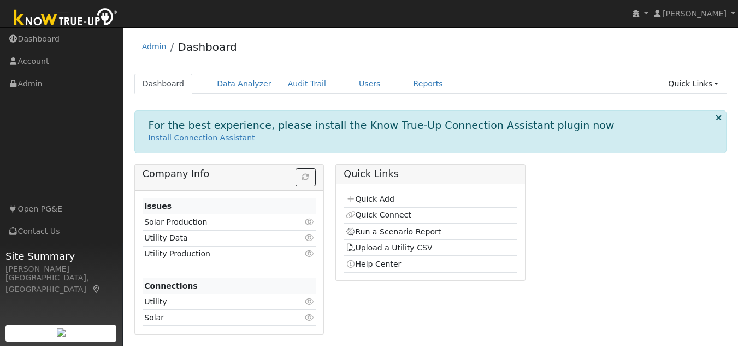
scroll to position [2, 0]
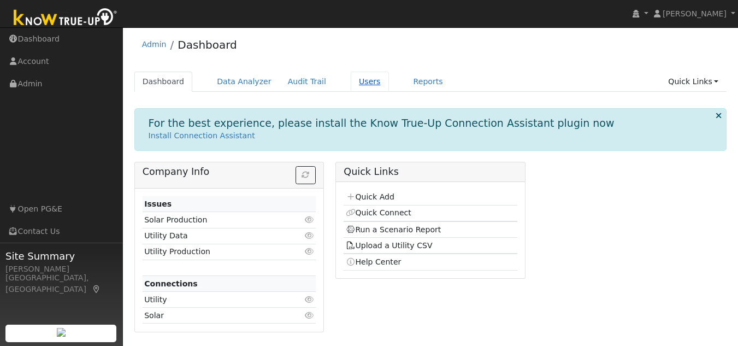
click at [353, 84] on link "Users" at bounding box center [370, 82] width 38 height 20
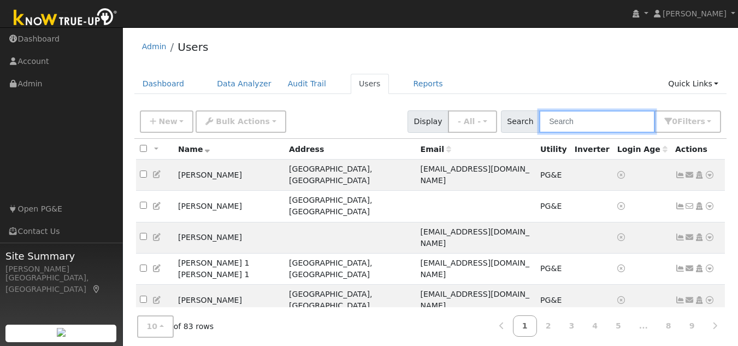
click at [562, 120] on input "text" at bounding box center [597, 121] width 116 height 22
type input "B"
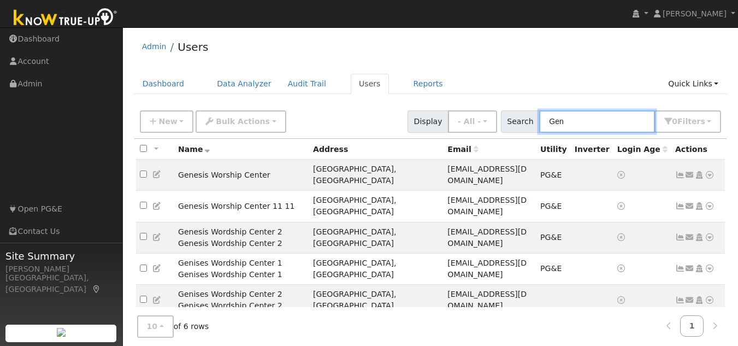
type input "Gen"
click at [196, 316] on td "Gensis 1 Gensis 1" at bounding box center [241, 331] width 135 height 31
click at [707, 327] on icon at bounding box center [710, 331] width 10 height 8
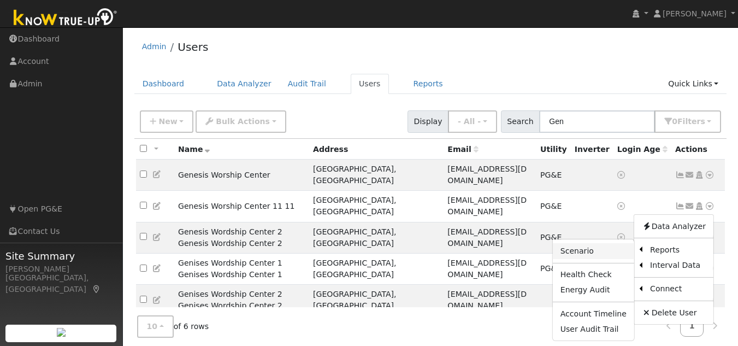
click at [618, 243] on link "Scenario" at bounding box center [593, 250] width 81 height 15
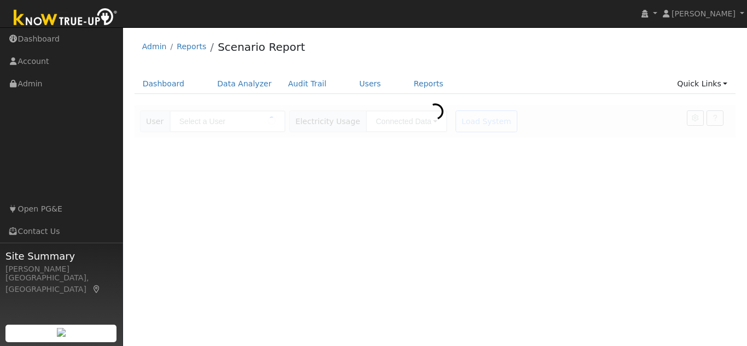
type input "Gensis 1 Gensis 1"
type input "Pacific Gas & Electric"
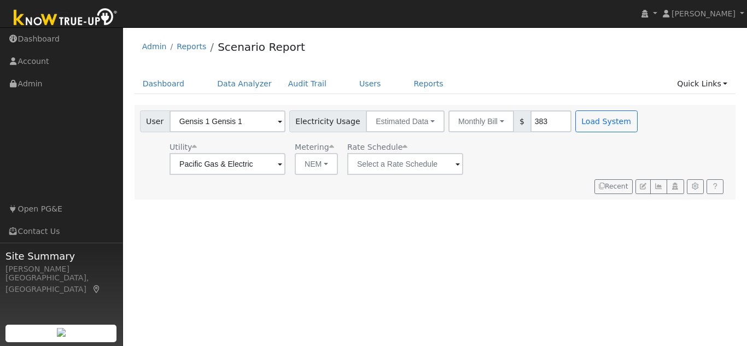
click at [282, 165] on span at bounding box center [280, 164] width 4 height 13
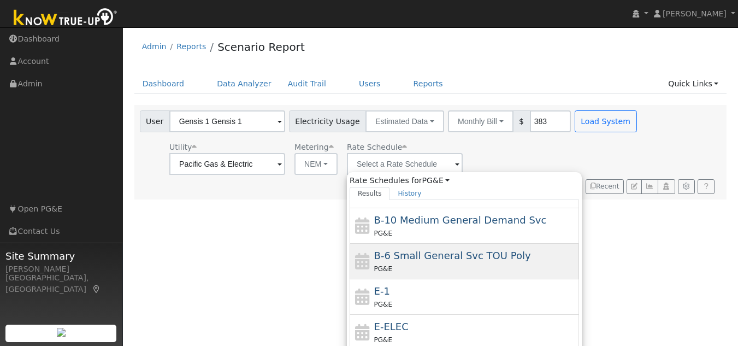
scroll to position [109, 0]
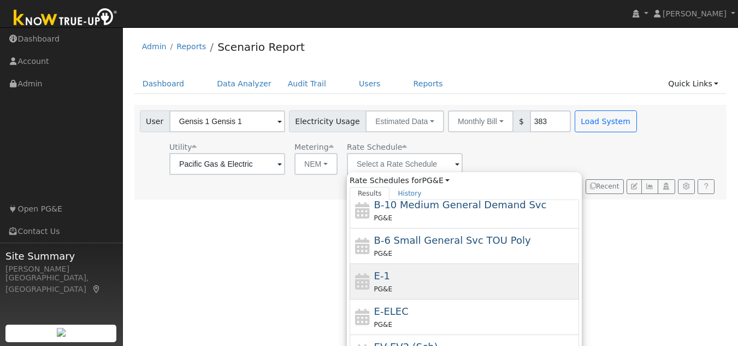
click at [403, 286] on div "PG&E" at bounding box center [475, 288] width 203 height 11
type input "E-1"
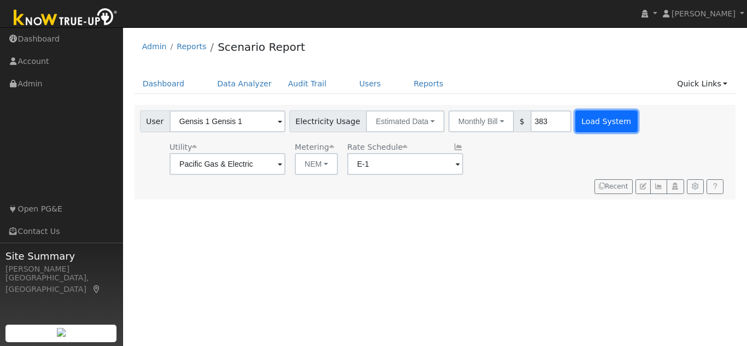
click at [587, 122] on button "Load System" at bounding box center [606, 121] width 62 height 22
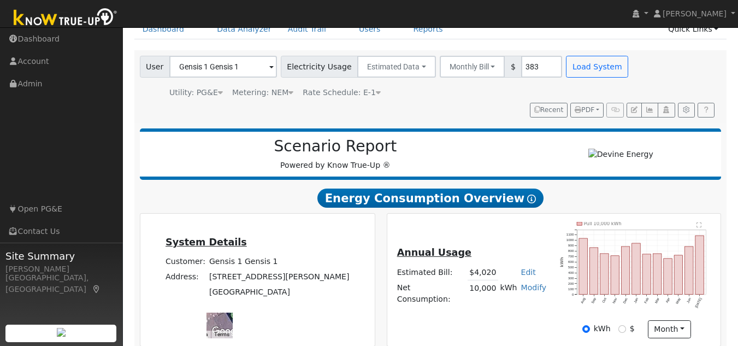
scroll to position [0, 0]
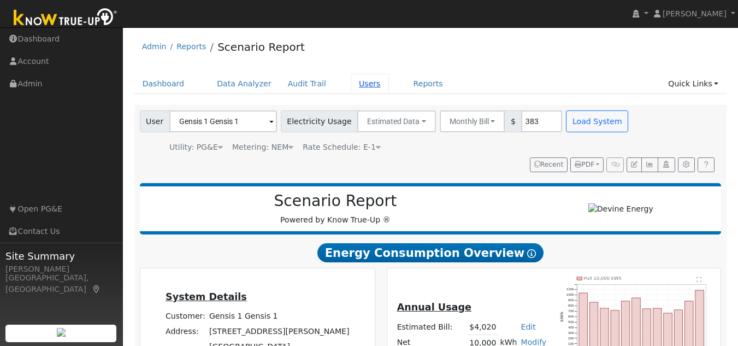
click at [354, 88] on link "Users" at bounding box center [370, 84] width 38 height 20
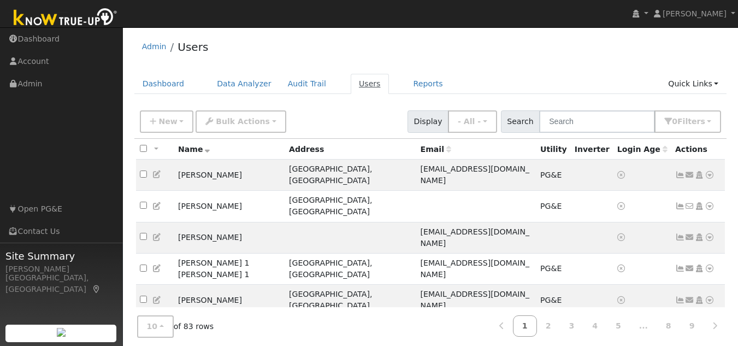
click at [351, 83] on link "Users" at bounding box center [370, 84] width 38 height 20
click at [181, 125] on button "New" at bounding box center [167, 121] width 54 height 22
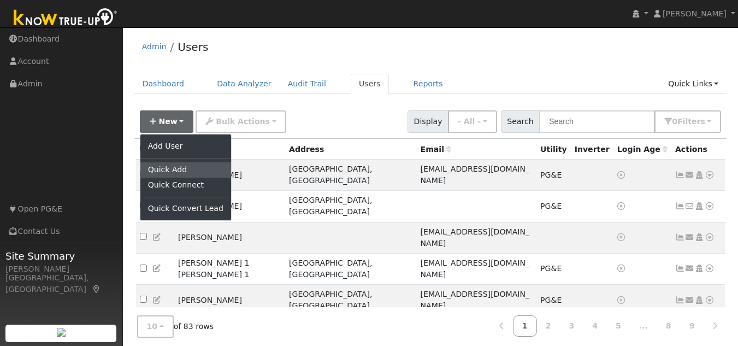
click at [175, 166] on link "Quick Add" at bounding box center [185, 169] width 91 height 15
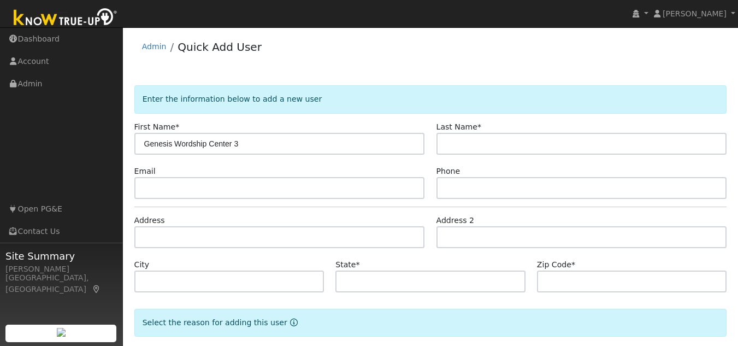
drag, startPoint x: 145, startPoint y: 144, endPoint x: 268, endPoint y: 143, distance: 123.5
click at [268, 143] on input "Genesis Wordship Center 3" at bounding box center [279, 144] width 291 height 22
drag, startPoint x: 236, startPoint y: 139, endPoint x: 221, endPoint y: 142, distance: 15.5
type input "Genesis Wordship Center 3"
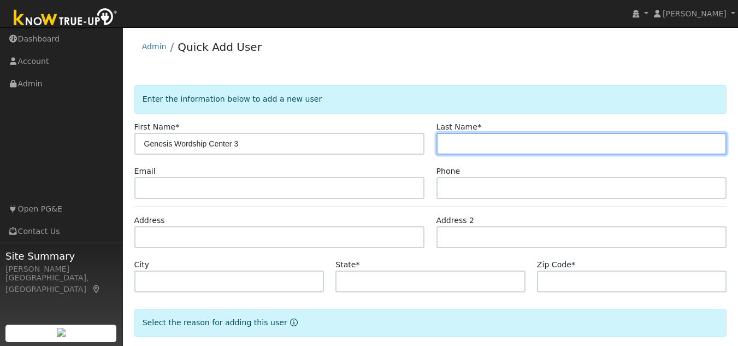
click at [443, 144] on input "text" at bounding box center [582, 144] width 291 height 22
paste input "Genesis Wordship Center 3"
type input "Genesis Wordship Center 3"
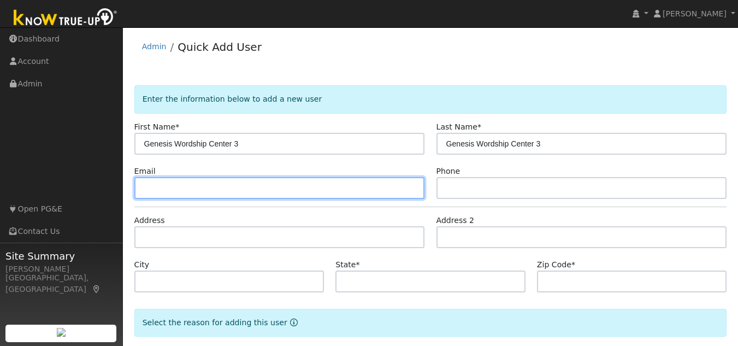
click at [224, 192] on input "text" at bounding box center [279, 188] width 291 height 22
type input "65@gmail.com"
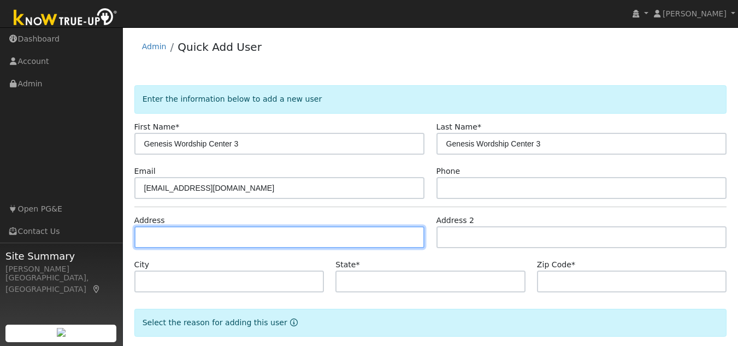
click at [138, 242] on input "text" at bounding box center [279, 237] width 291 height 22
type input "2708 Ritchie Street"
type input "Oakland"
type input "CA"
type input "94605"
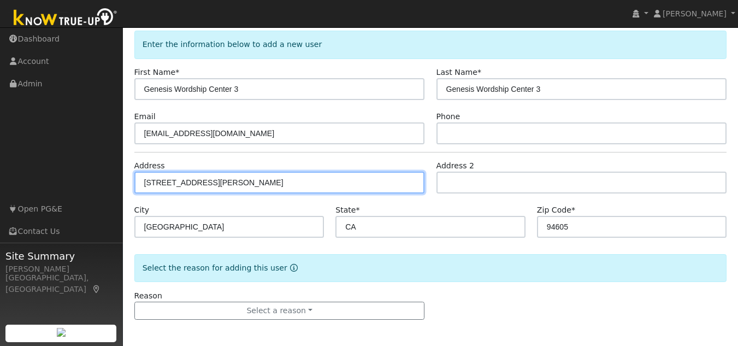
scroll to position [56, 0]
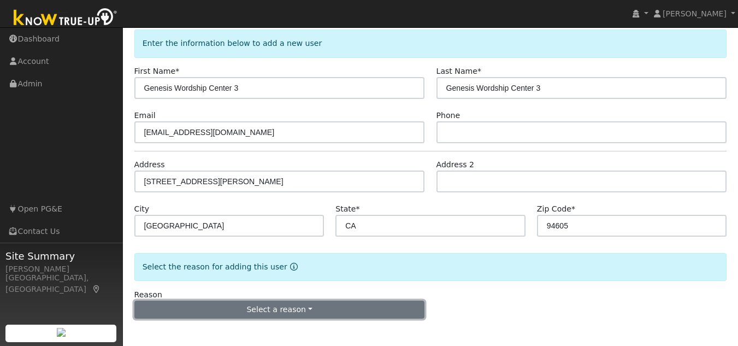
click at [217, 305] on button "Select a reason" at bounding box center [279, 310] width 291 height 19
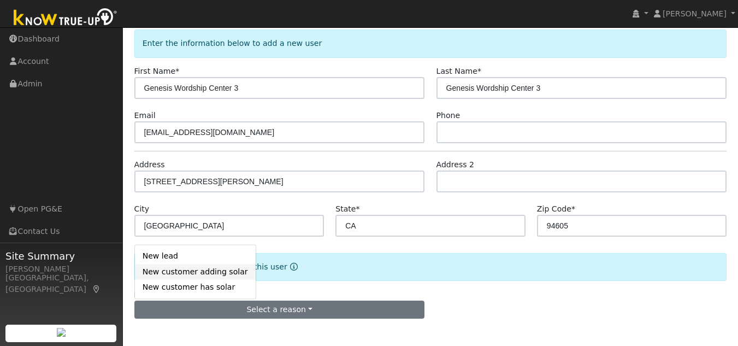
click at [208, 273] on link "New customer adding solar" at bounding box center [195, 271] width 121 height 15
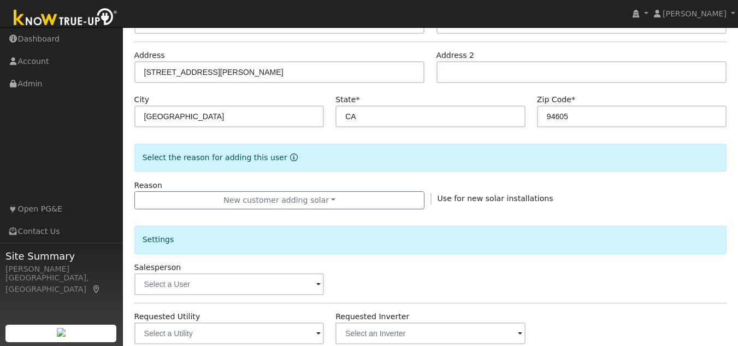
scroll to position [220, 0]
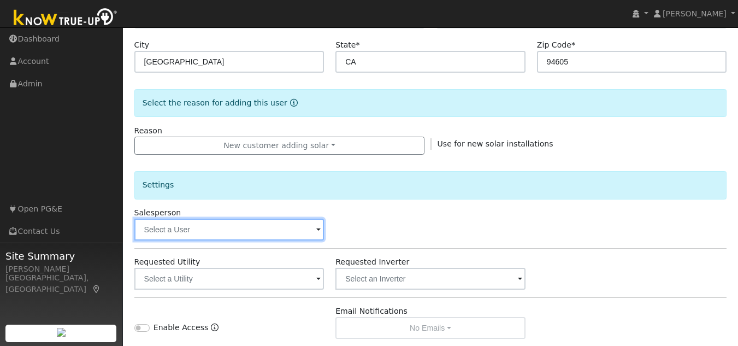
click at [215, 233] on input "text" at bounding box center [229, 230] width 190 height 22
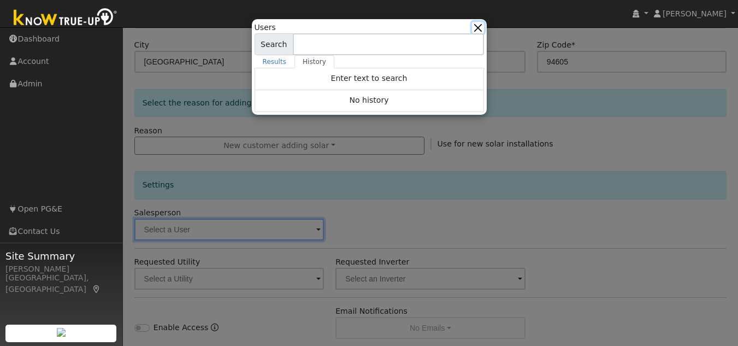
click at [478, 26] on button "button" at bounding box center [477, 27] width 11 height 11
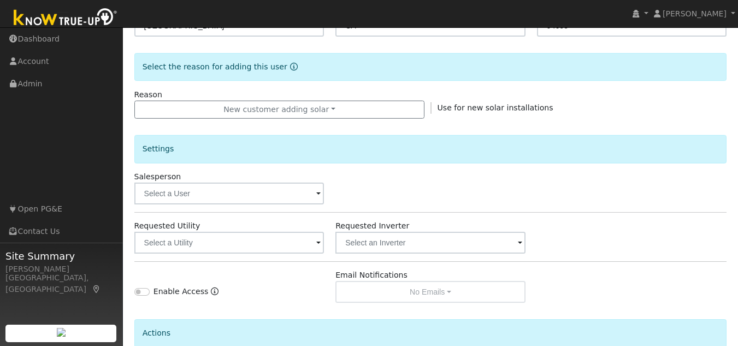
scroll to position [274, 0]
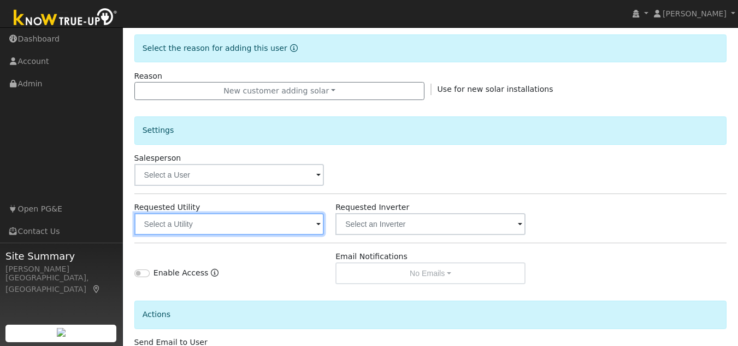
click at [205, 232] on input "text" at bounding box center [229, 224] width 190 height 22
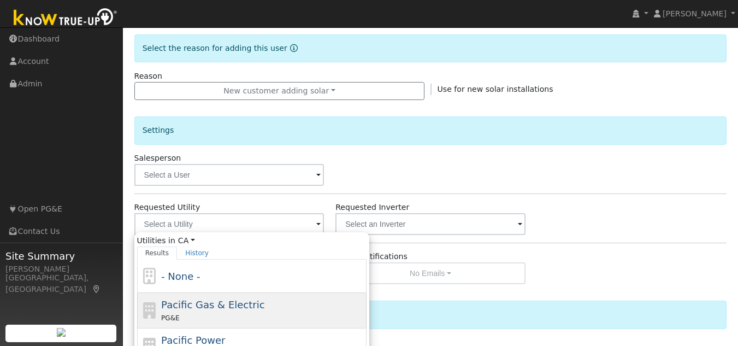
click at [199, 300] on span "Pacific Gas & Electric" at bounding box center [212, 304] width 103 height 11
type input "Pacific Gas & Electric"
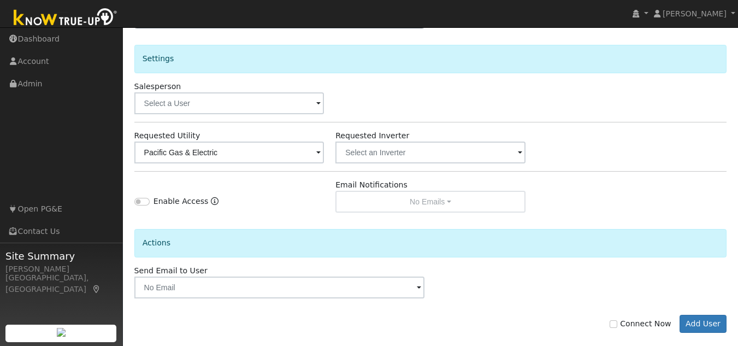
scroll to position [360, 0]
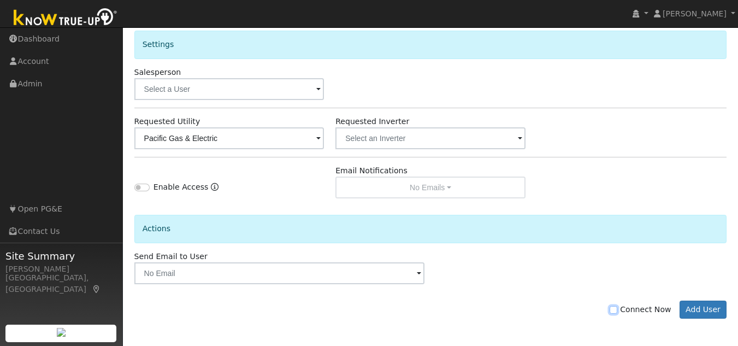
click at [618, 309] on input "Connect Now" at bounding box center [614, 310] width 8 height 8
checkbox input "true"
click at [710, 308] on button "Add User" at bounding box center [704, 310] width 48 height 19
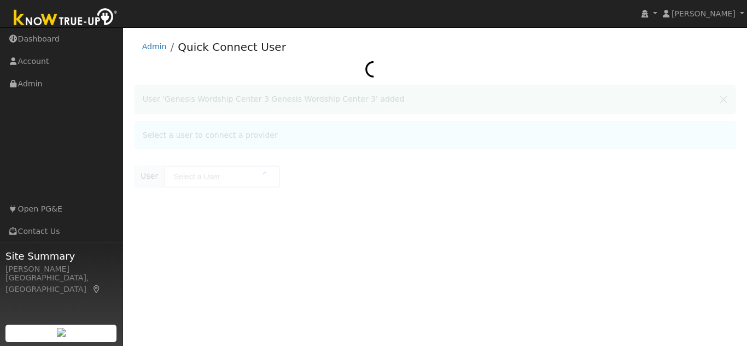
type input "Genesis Wordship Center 3 Genesis Wordship Center 3"
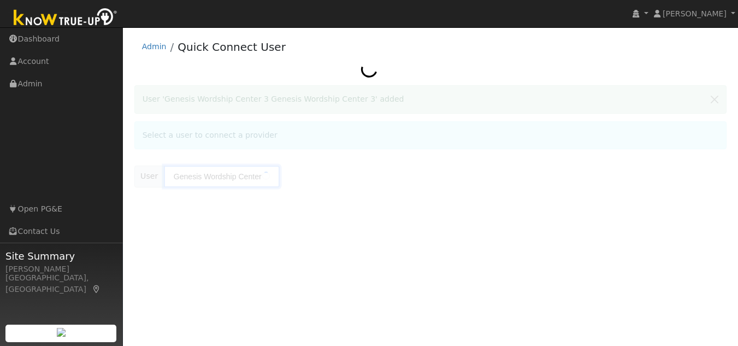
scroll to position [0, 97]
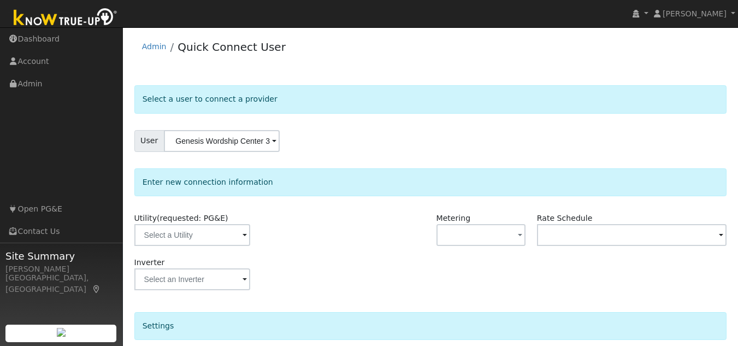
click at [266, 185] on div "Enter new connection information" at bounding box center [430, 182] width 593 height 28
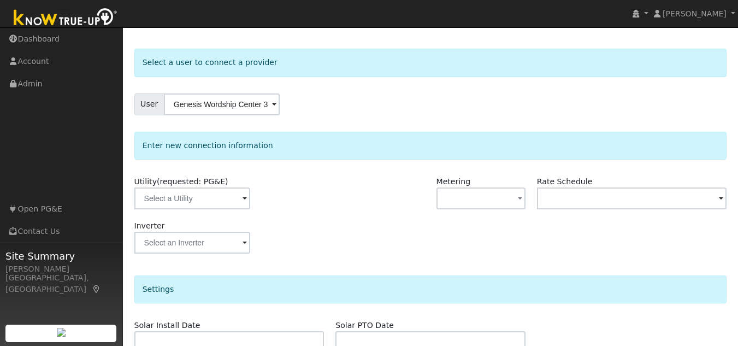
scroll to position [55, 0]
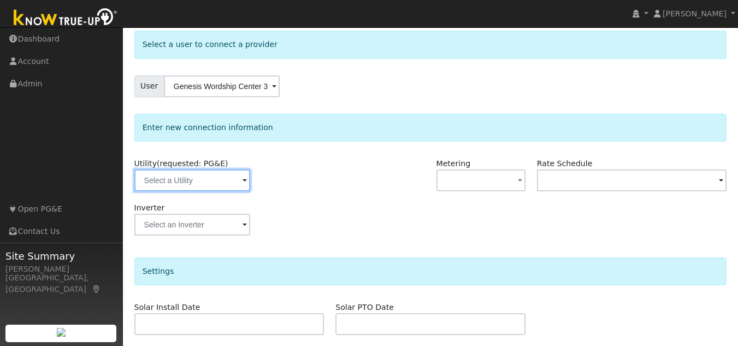
click at [210, 185] on input "text" at bounding box center [192, 180] width 116 height 22
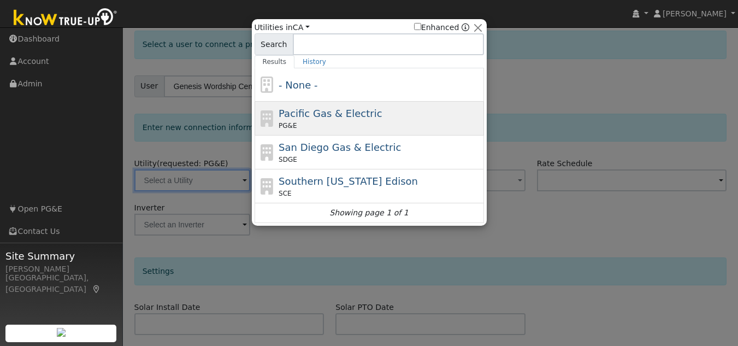
click at [304, 110] on span "Pacific Gas & Electric" at bounding box center [330, 113] width 103 height 11
type input "PG&E"
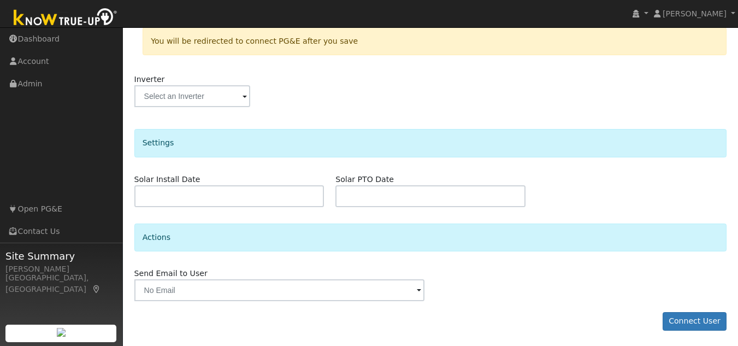
scroll to position [231, 0]
click at [700, 317] on button "Connect User" at bounding box center [695, 320] width 64 height 19
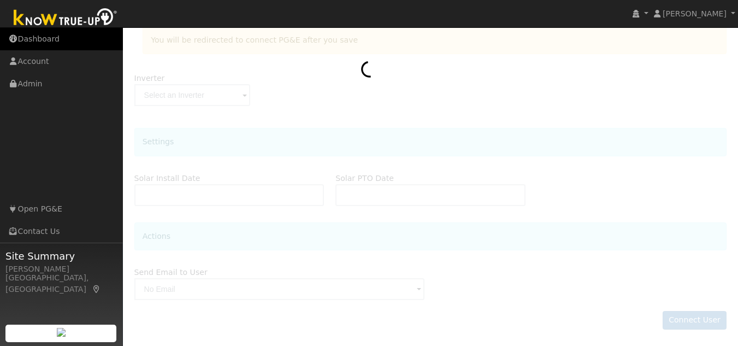
click at [37, 40] on link "Dashboard" at bounding box center [61, 39] width 123 height 22
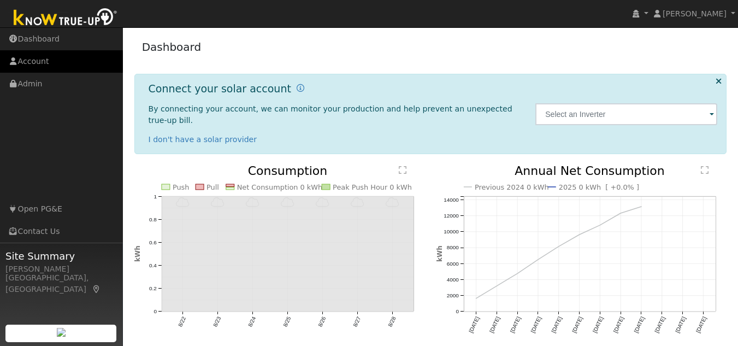
click at [33, 61] on link "Account" at bounding box center [61, 61] width 123 height 22
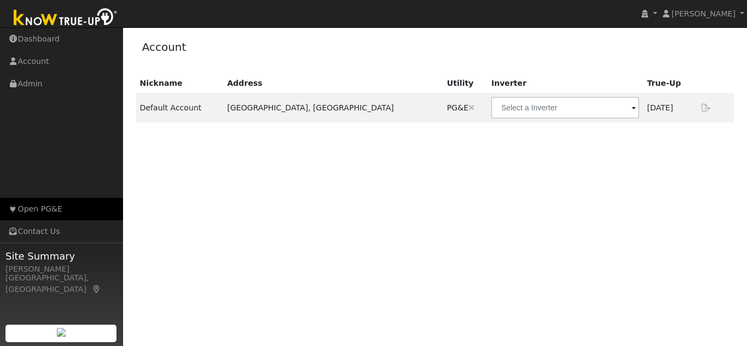
click at [39, 211] on link "Open PG&E" at bounding box center [61, 209] width 123 height 22
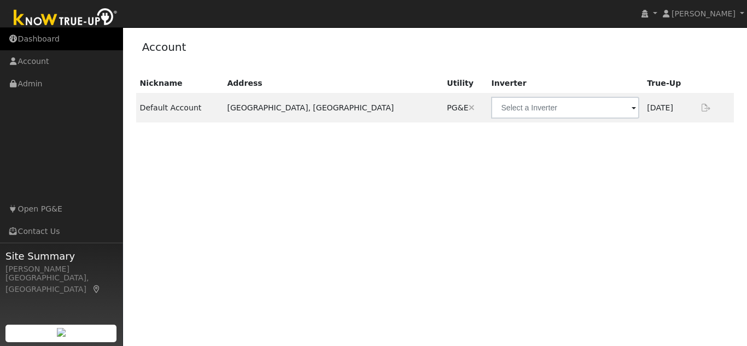
click at [51, 37] on link "Dashboard" at bounding box center [61, 39] width 123 height 22
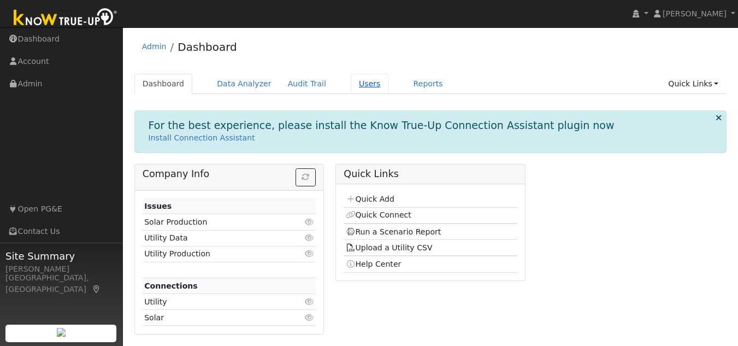
click at [357, 84] on link "Users" at bounding box center [370, 84] width 38 height 20
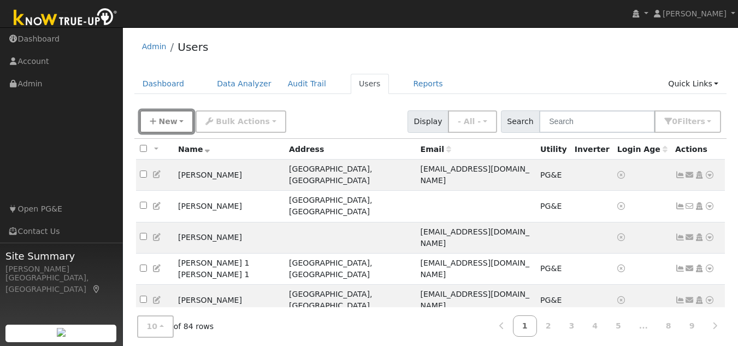
click at [183, 124] on button "New" at bounding box center [167, 121] width 54 height 22
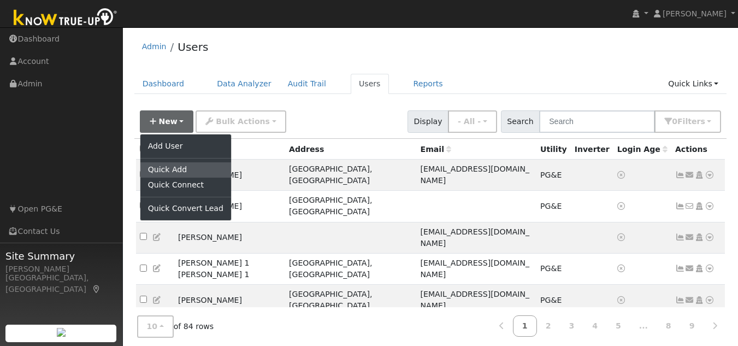
click at [180, 169] on link "Quick Add" at bounding box center [185, 169] width 91 height 15
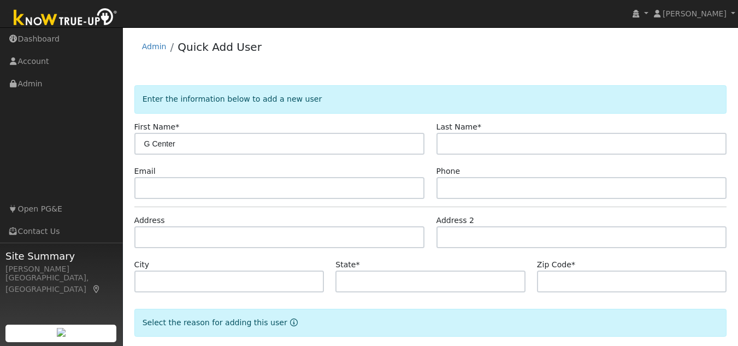
type input "G Center"
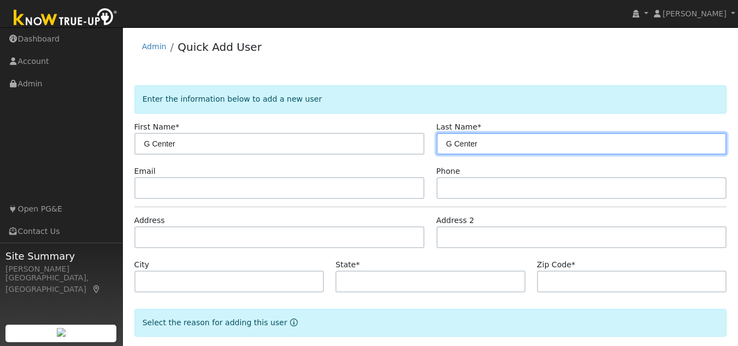
type input "G Center"
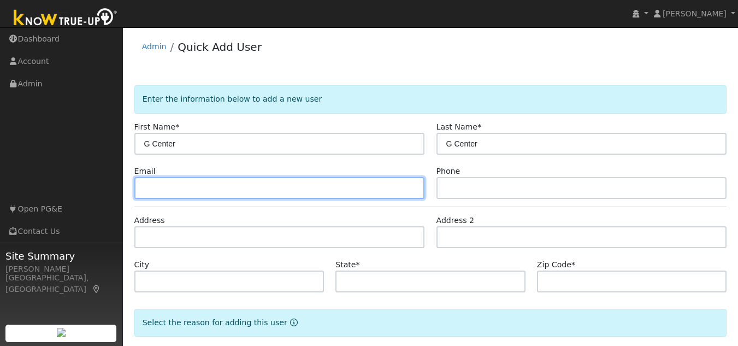
click at [175, 192] on input "text" at bounding box center [279, 188] width 291 height 22
type input "1"
type input "83@gmail.com"
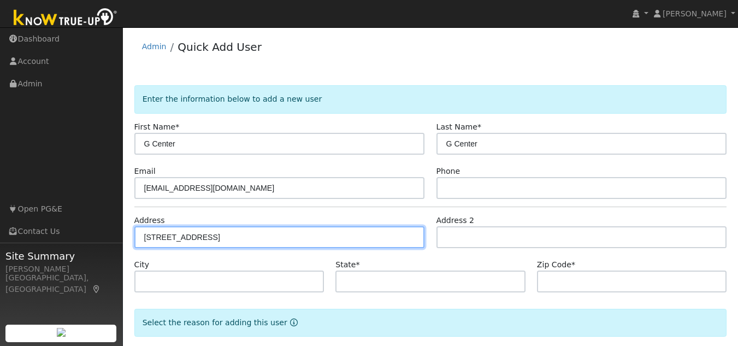
type input "7964 Hillside Street"
type input "Oakland"
type input "CA"
type input "94605"
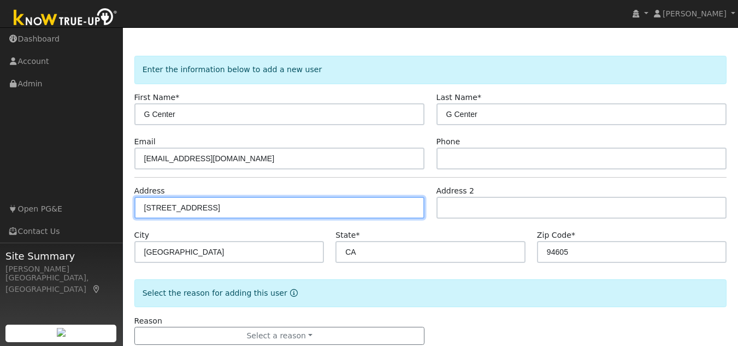
scroll to position [56, 0]
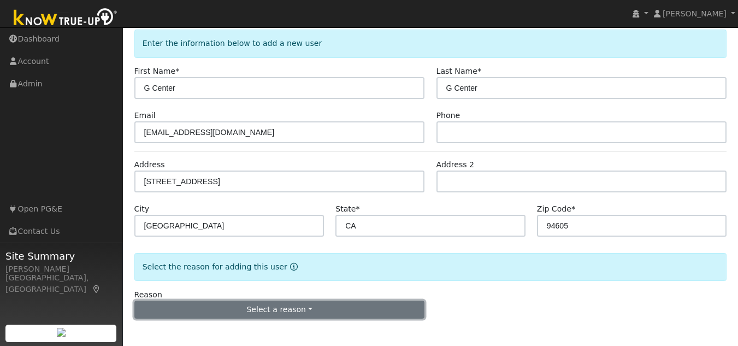
click at [281, 313] on button "Select a reason" at bounding box center [279, 310] width 291 height 19
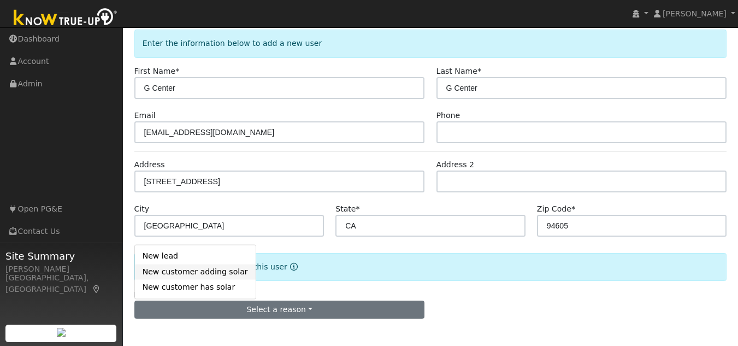
click at [177, 271] on link "New customer adding solar" at bounding box center [195, 271] width 121 height 15
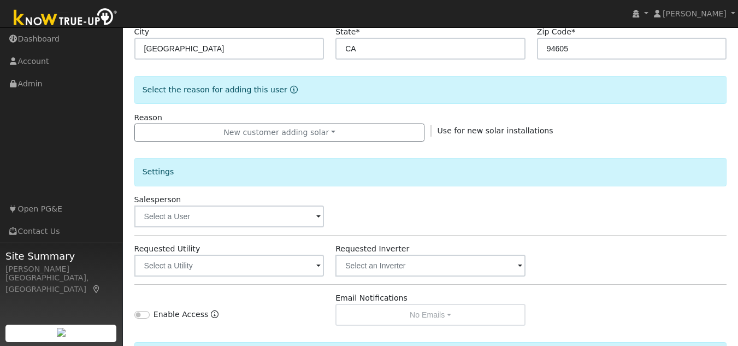
scroll to position [274, 0]
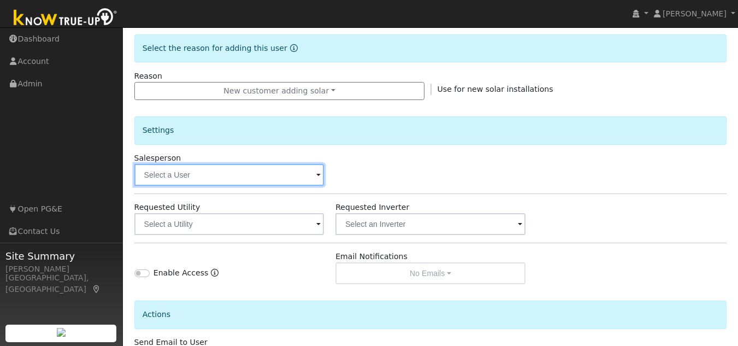
click at [196, 178] on input "text" at bounding box center [229, 175] width 190 height 22
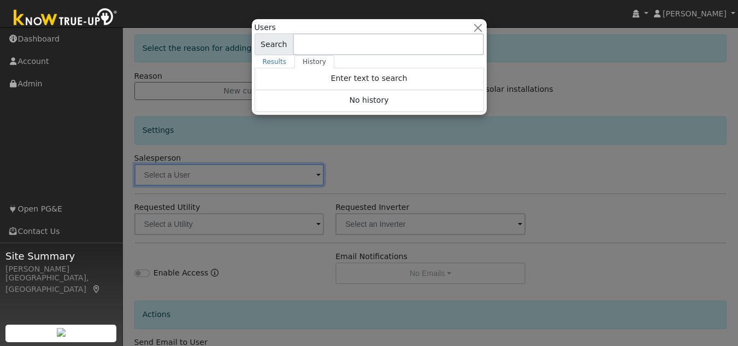
click at [486, 26] on div "Users All Utilities All States AL AK AZ AR CA CO CT DE FL GA HI ID IL IN IA KS …" at bounding box center [369, 67] width 235 height 96
click at [475, 32] on button "button" at bounding box center [477, 27] width 11 height 11
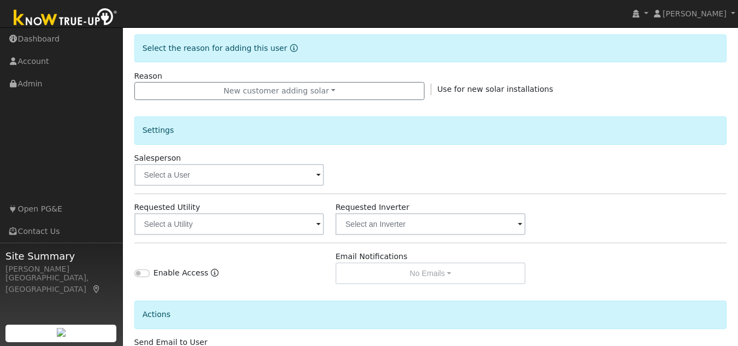
scroll to position [329, 0]
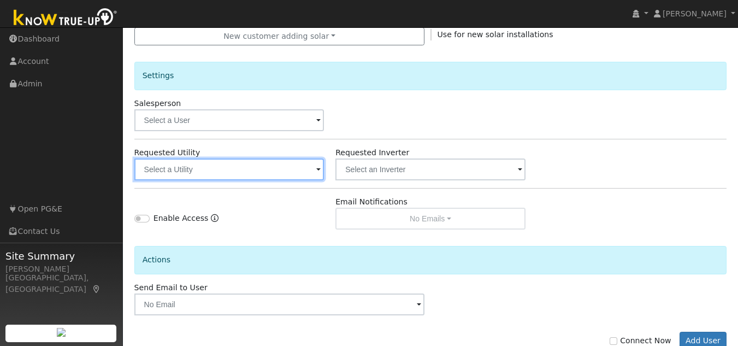
click at [222, 163] on input "text" at bounding box center [229, 169] width 190 height 22
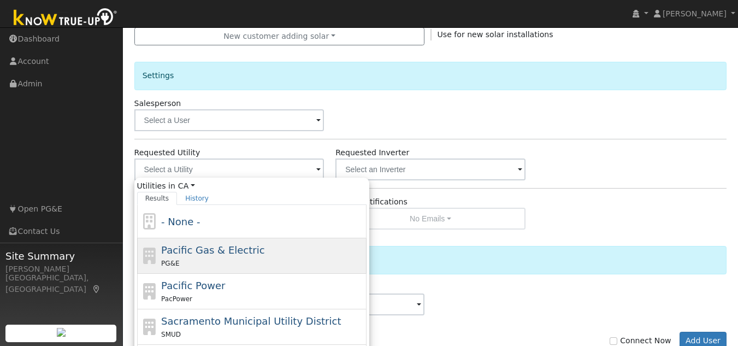
click at [187, 256] on span "Pacific Gas & Electric" at bounding box center [212, 249] width 103 height 11
type input "Pacific Gas & Electric"
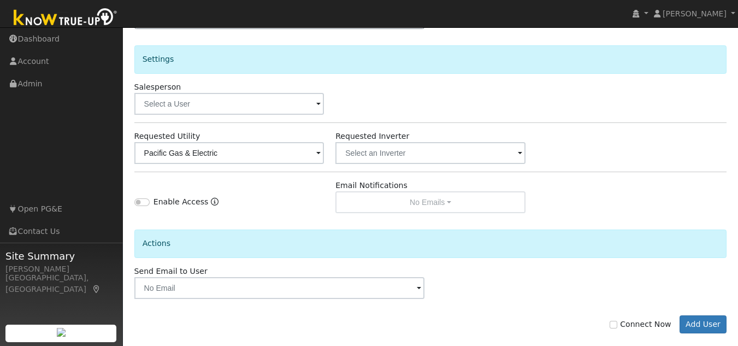
scroll to position [360, 0]
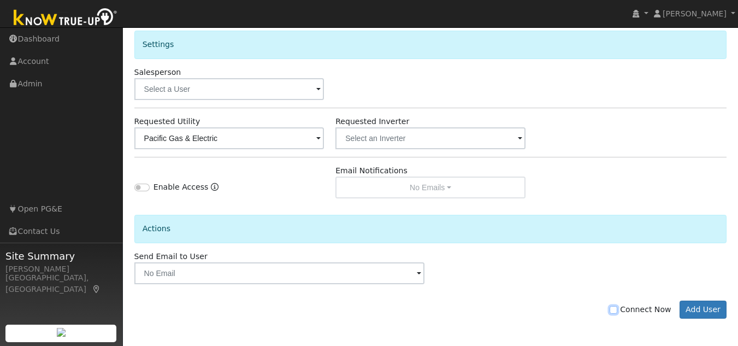
click at [618, 311] on input "Connect Now" at bounding box center [614, 310] width 8 height 8
checkbox input "true"
click at [691, 308] on button "Add User" at bounding box center [704, 310] width 48 height 19
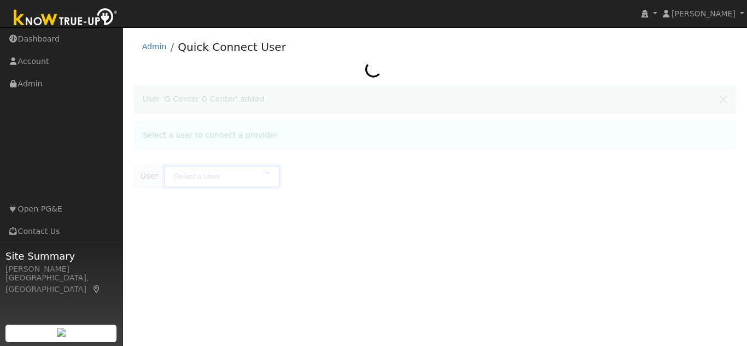
type input "G Center G Center"
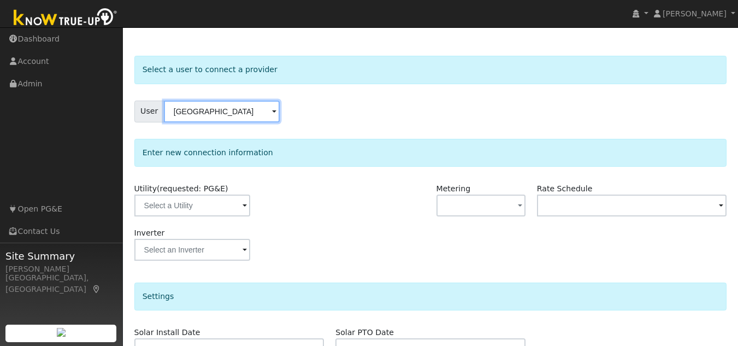
scroll to position [55, 0]
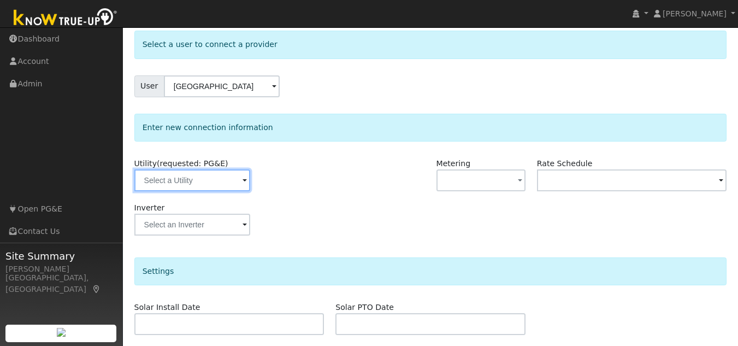
click at [237, 184] on input "text" at bounding box center [192, 180] width 116 height 22
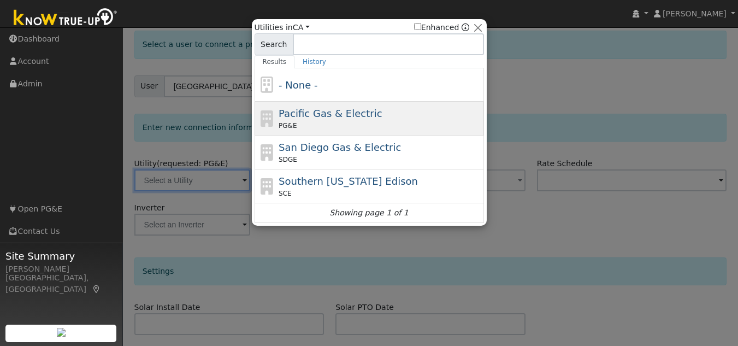
click at [308, 121] on div "Pacific Gas & Electric PG&E" at bounding box center [380, 118] width 203 height 25
type input "PG&E"
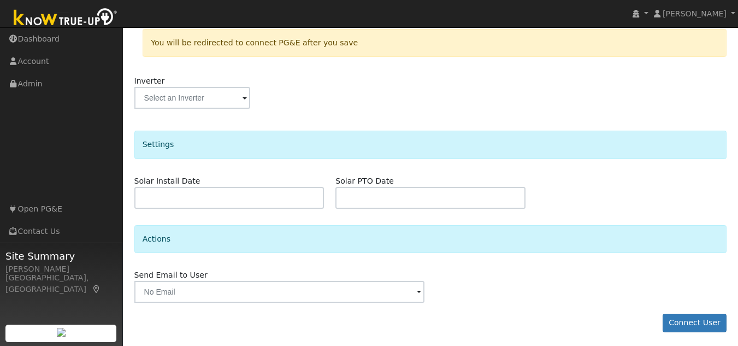
scroll to position [231, 0]
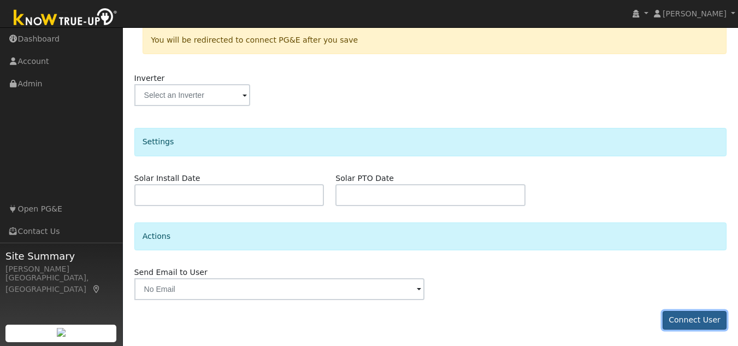
click at [709, 326] on button "Connect User" at bounding box center [695, 320] width 64 height 19
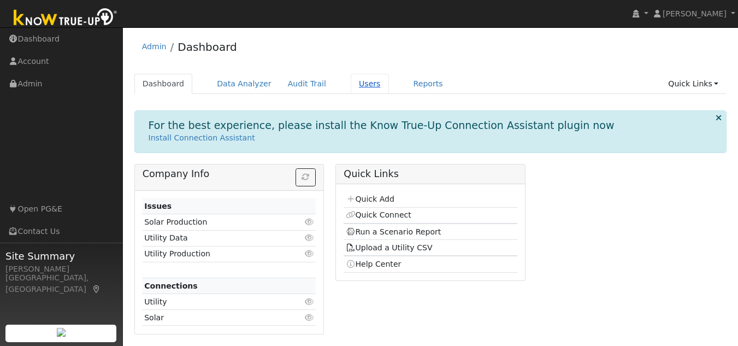
click at [358, 85] on link "Users" at bounding box center [370, 84] width 38 height 20
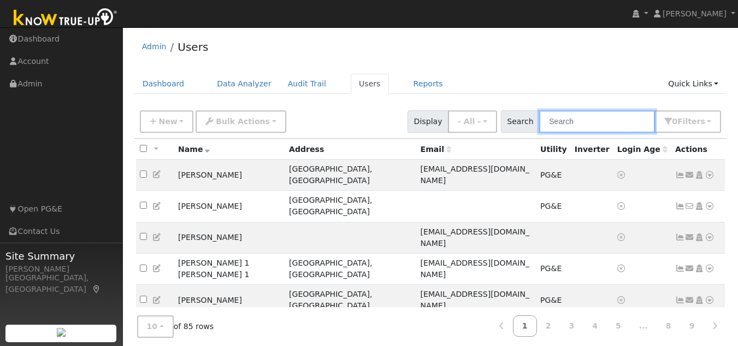
click at [568, 122] on input "text" at bounding box center [597, 121] width 116 height 22
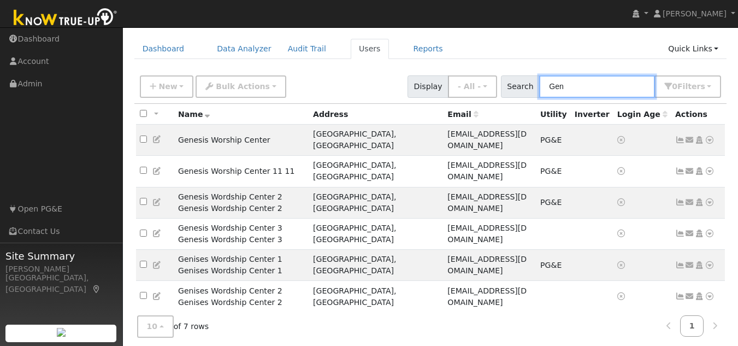
scroll to position [45, 0]
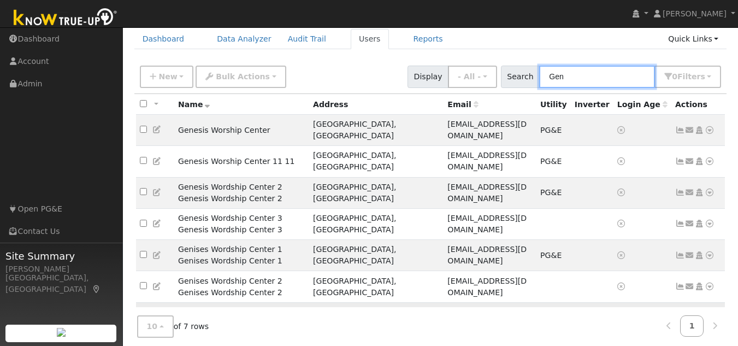
type input "Gen"
click at [249, 302] on td "Gensis 1 Gensis 1" at bounding box center [241, 317] width 135 height 31
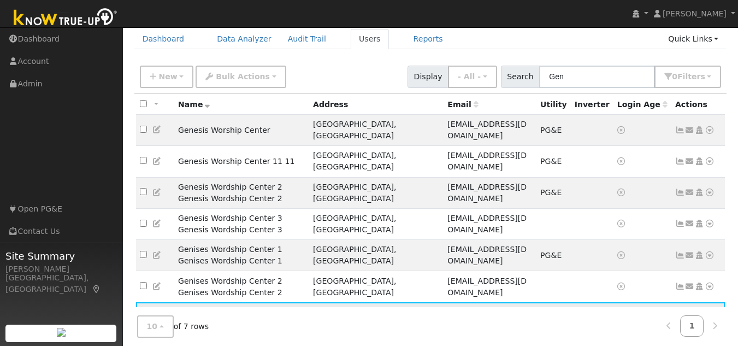
click at [142, 314] on input "checkbox" at bounding box center [143, 317] width 7 height 7
checkbox input "true"
click at [709, 314] on icon at bounding box center [710, 318] width 10 height 8
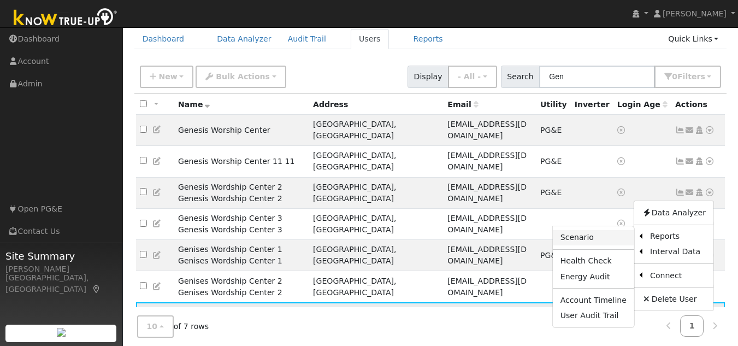
click at [605, 230] on link "Scenario" at bounding box center [593, 237] width 81 height 15
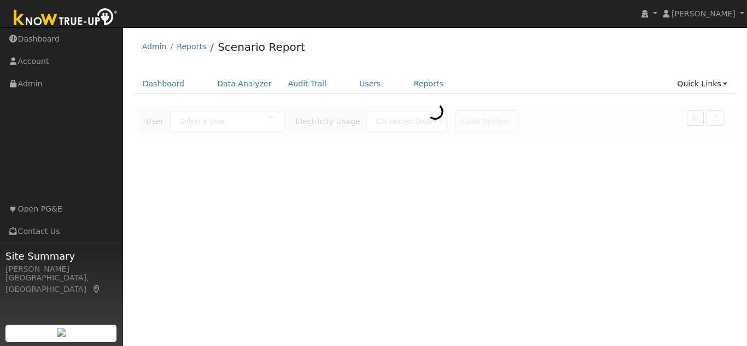
type input "Gensis 1 Gensis 1"
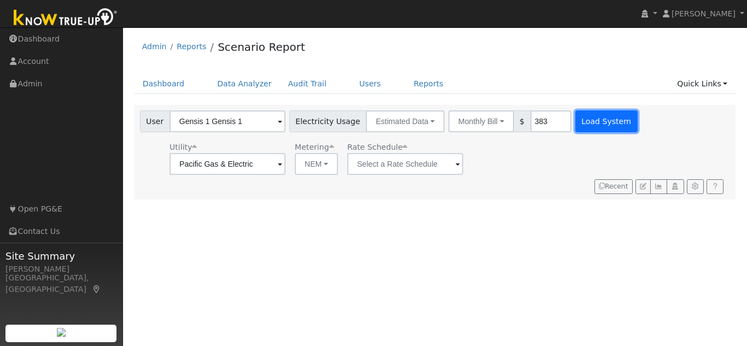
click at [581, 121] on button "Load System" at bounding box center [606, 121] width 62 height 22
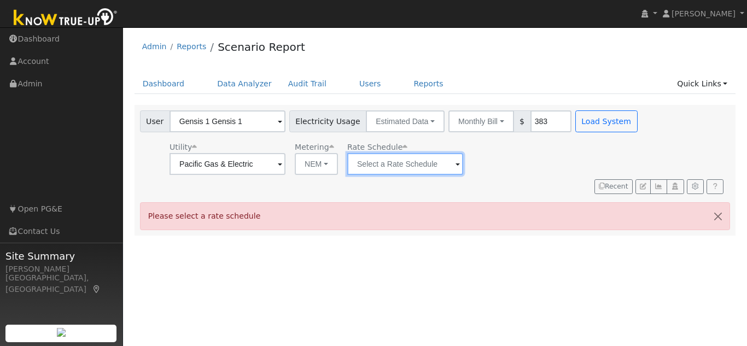
click at [285, 162] on input "text" at bounding box center [227, 164] width 116 height 22
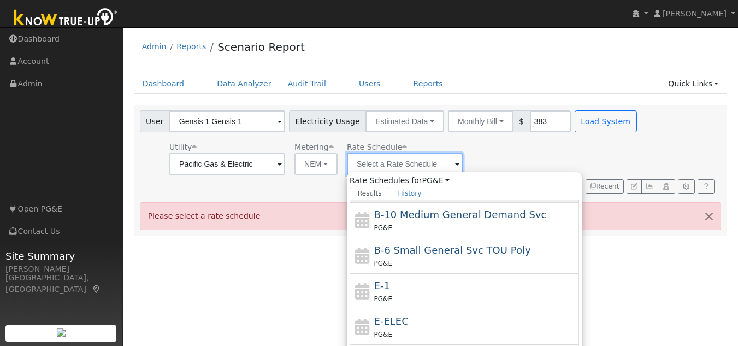
scroll to position [109, 0]
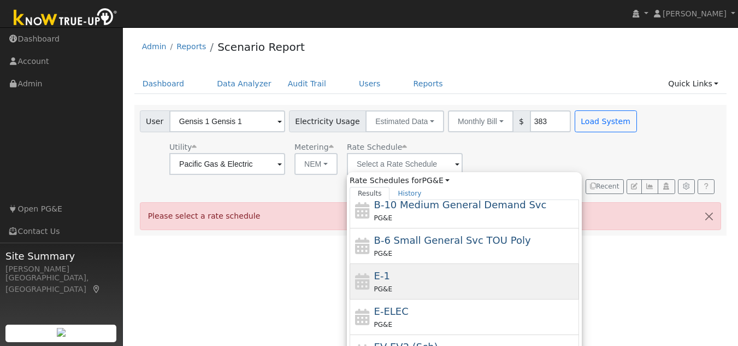
click at [390, 275] on div "E-1 PG&E" at bounding box center [475, 281] width 203 height 26
type input "E-1"
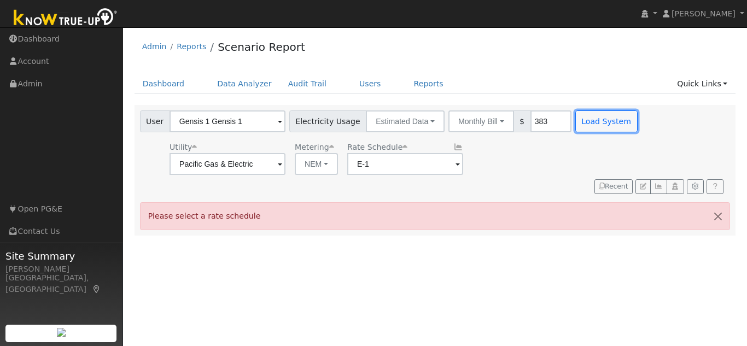
click at [576, 122] on button "Load System" at bounding box center [606, 121] width 62 height 22
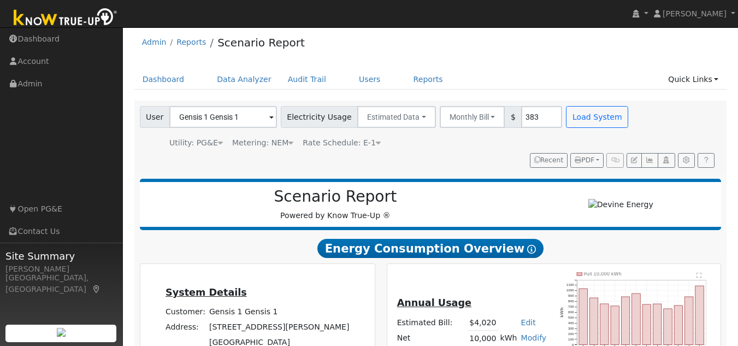
scroll to position [0, 0]
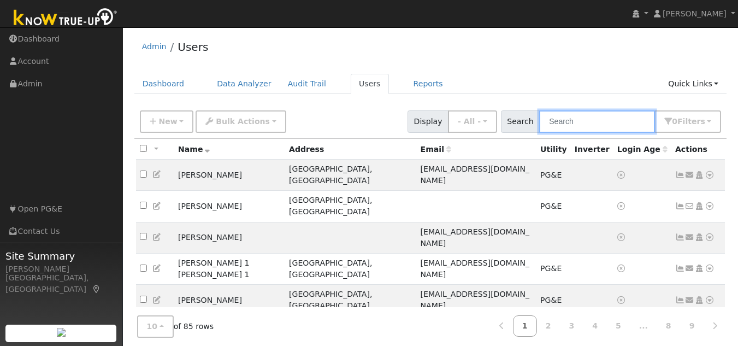
click at [569, 123] on input "text" at bounding box center [597, 121] width 116 height 22
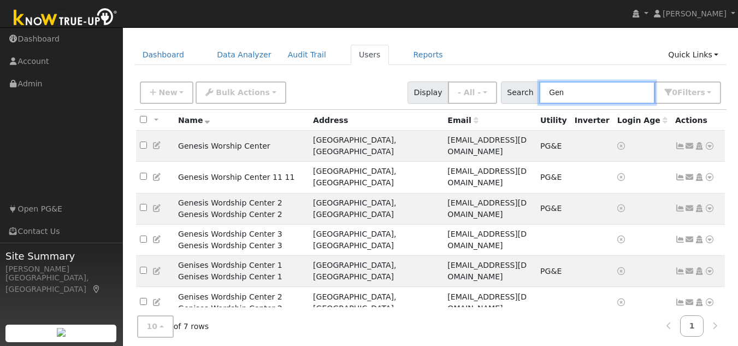
scroll to position [45, 0]
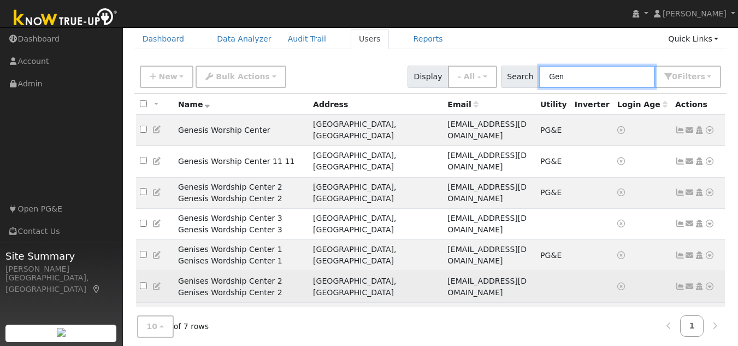
type input "Gen"
click at [709, 283] on icon at bounding box center [710, 287] width 10 height 8
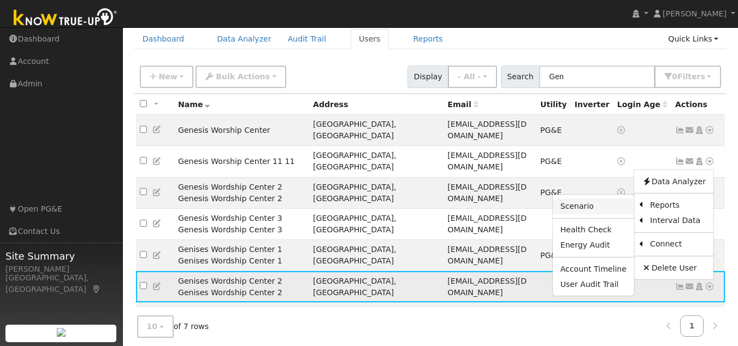
click at [610, 198] on link "Scenario" at bounding box center [593, 205] width 81 height 15
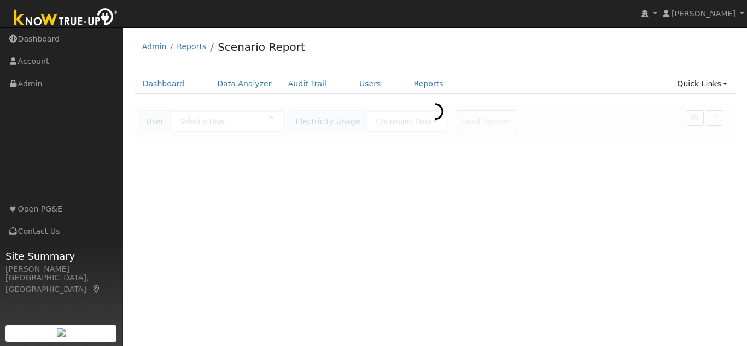
type input "Genises Wordship Center 2 Genises Wordship Center 2"
type input "Pacific Gas & Electric"
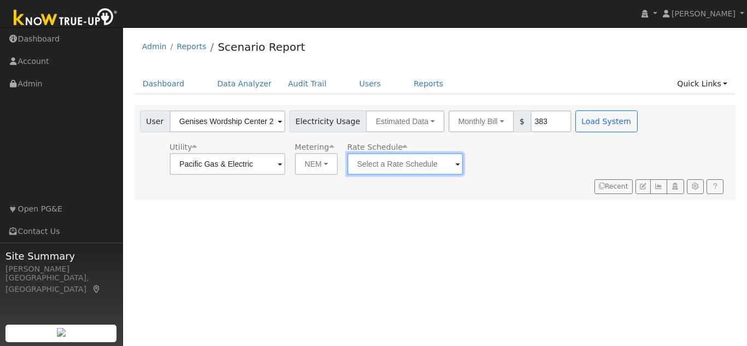
click at [285, 166] on input "text" at bounding box center [227, 164] width 116 height 22
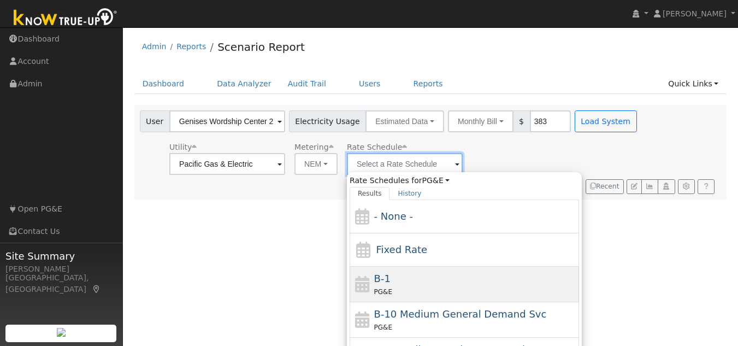
scroll to position [55, 0]
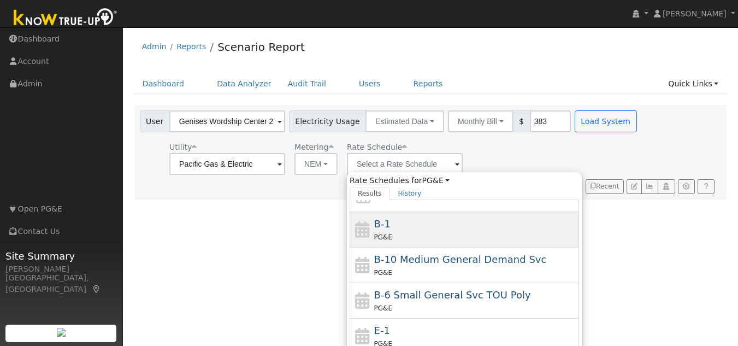
click at [414, 225] on div "B-1 PG&E" at bounding box center [475, 229] width 203 height 26
type input "B-1"
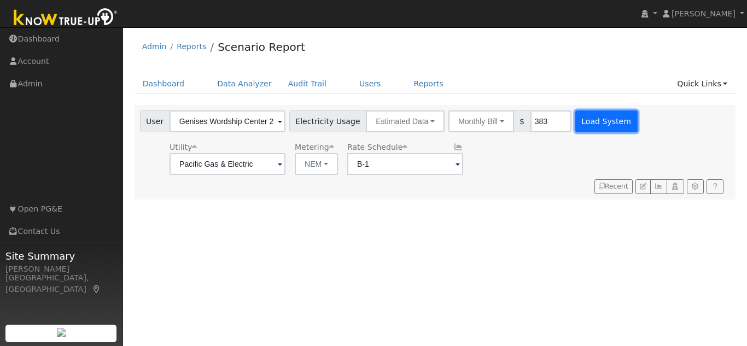
click at [610, 121] on button "Load System" at bounding box center [606, 121] width 62 height 22
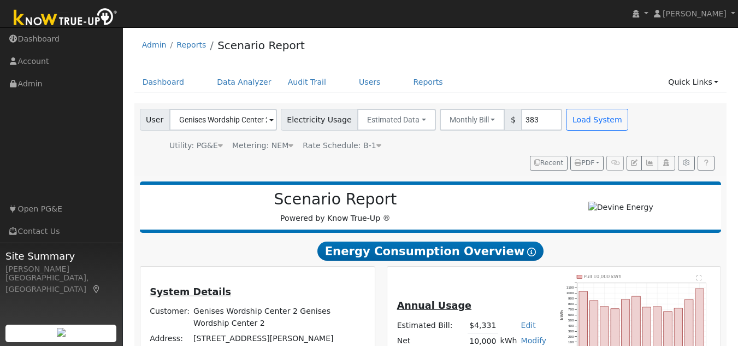
scroll to position [0, 0]
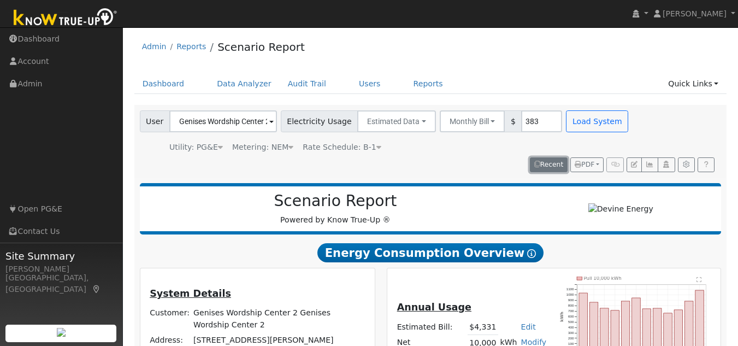
click at [559, 170] on button "Recent" at bounding box center [549, 164] width 38 height 15
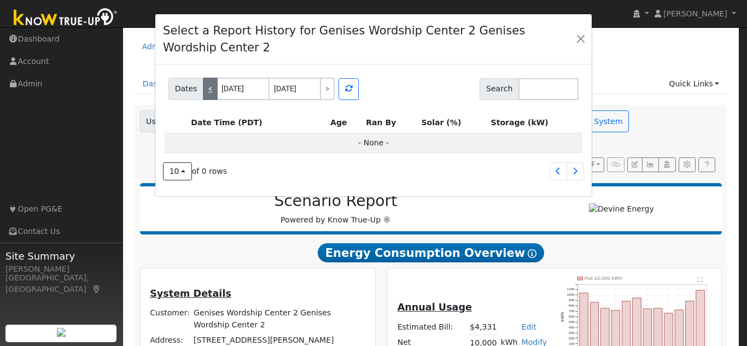
click at [209, 87] on link "<" at bounding box center [210, 89] width 15 height 22
type input "08/28/2025"
type input "08/29/2025"
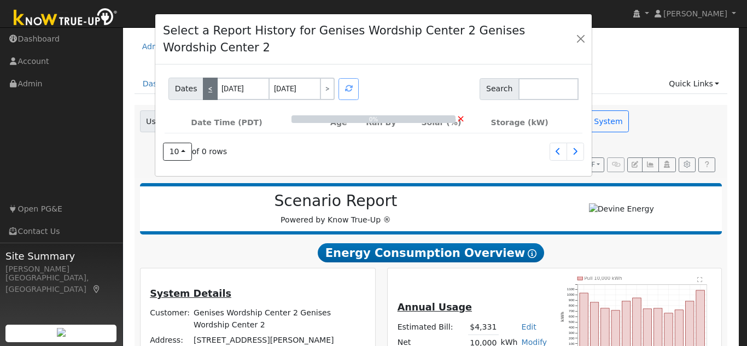
click at [209, 87] on link "<" at bounding box center [210, 89] width 15 height 22
type input "08/27/2025"
type input "08/28/2025"
click at [209, 87] on link "<" at bounding box center [210, 89] width 15 height 22
type input "08/26/2025"
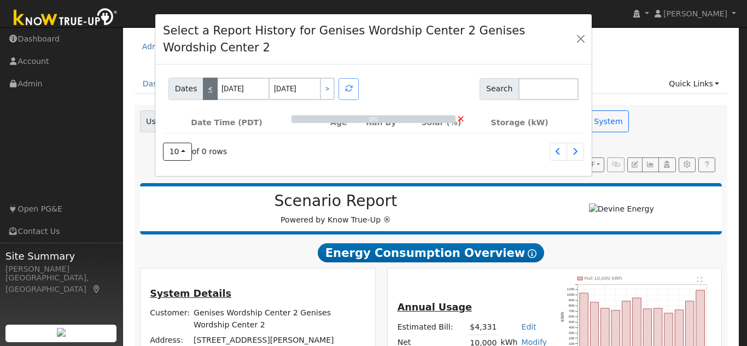
type input "08/27/2025"
click at [209, 87] on link "<" at bounding box center [210, 89] width 15 height 22
type input "08/25/2025"
type input "08/26/2025"
click at [209, 87] on link "<" at bounding box center [210, 89] width 15 height 22
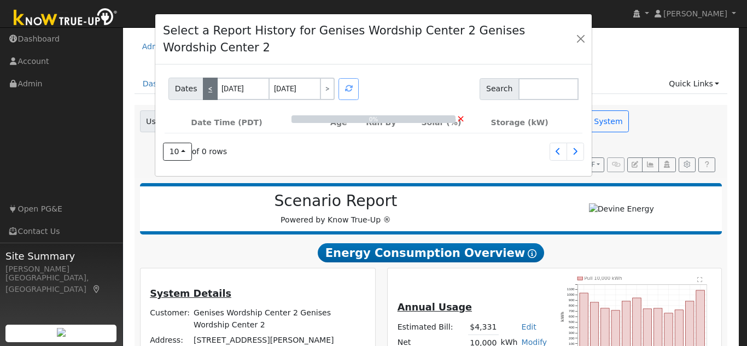
type input "08/24/2025"
type input "08/25/2025"
click at [254, 89] on input "08/24/2025" at bounding box center [243, 89] width 52 height 22
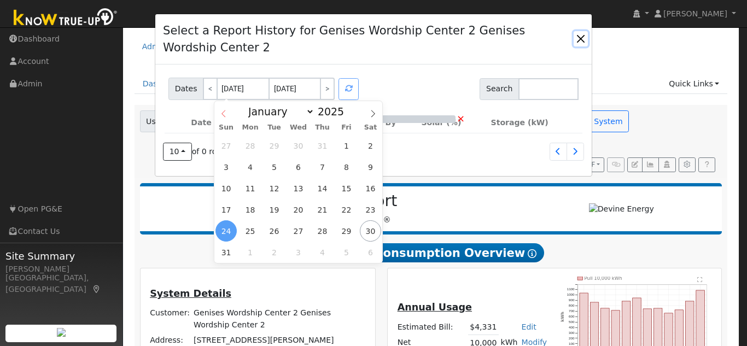
click at [224, 116] on icon at bounding box center [224, 114] width 8 height 8
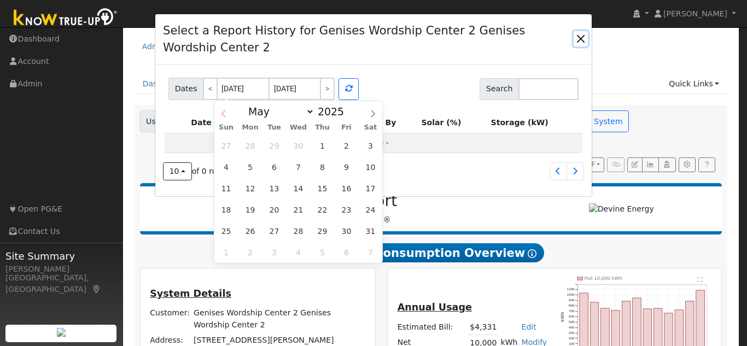
click at [224, 116] on icon at bounding box center [224, 114] width 8 height 8
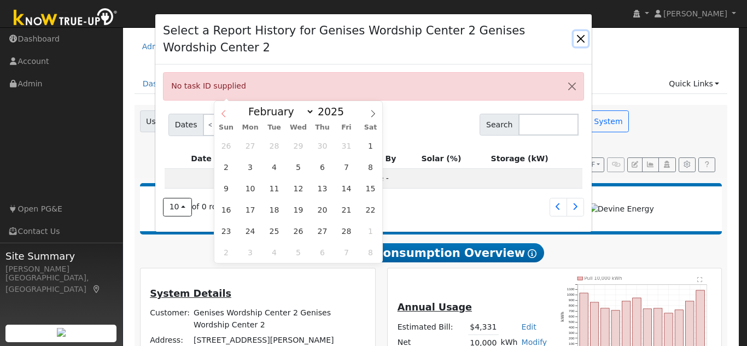
click at [224, 116] on icon at bounding box center [224, 114] width 8 height 8
click at [368, 114] on span at bounding box center [372, 110] width 19 height 19
select select "3"
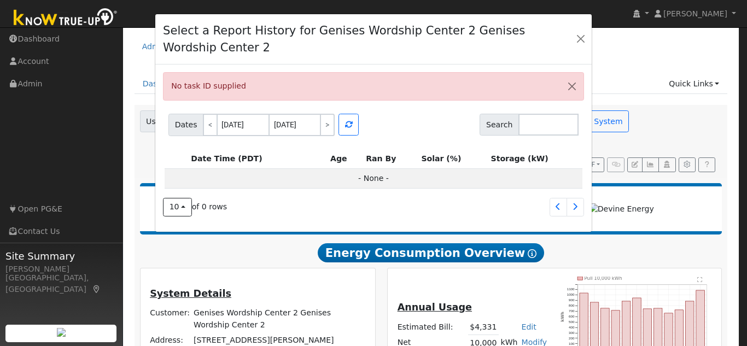
click at [584, 79] on div "No task ID supplied Dates < 08/24/2025 08/25/2025 > Search Date Time (PDT) Age …" at bounding box center [373, 147] width 436 height 167
click at [346, 128] on icon "button" at bounding box center [349, 125] width 8 height 8
click at [577, 85] on button "Close" at bounding box center [571, 86] width 23 height 27
click at [569, 90] on button "Close" at bounding box center [571, 86] width 23 height 27
click at [574, 35] on button "button" at bounding box center [580, 38] width 14 height 15
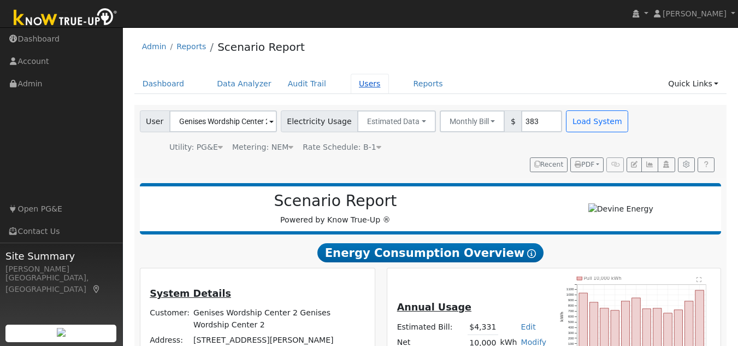
click at [363, 85] on link "Users" at bounding box center [370, 84] width 38 height 20
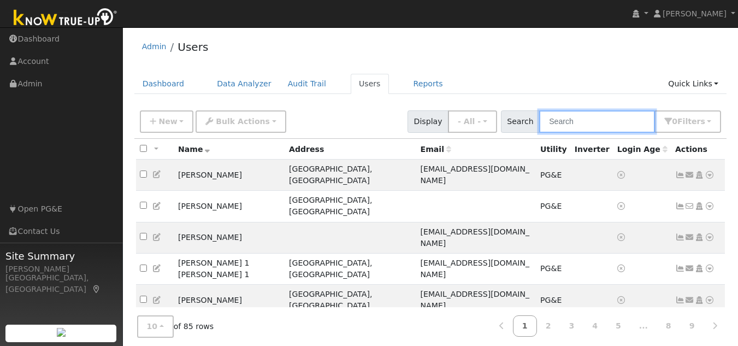
click at [567, 122] on input "text" at bounding box center [597, 121] width 116 height 22
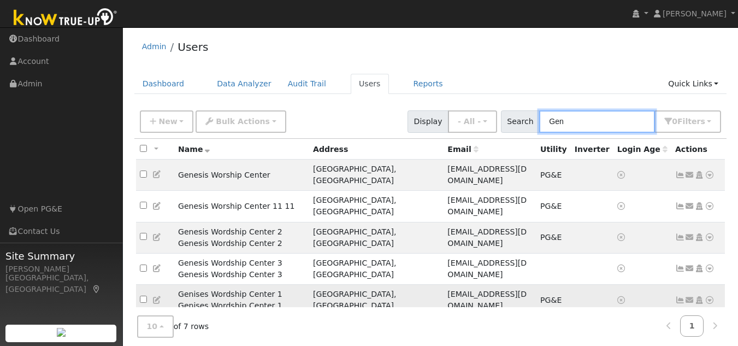
type input "Gen"
click at [710, 296] on icon at bounding box center [710, 300] width 10 height 8
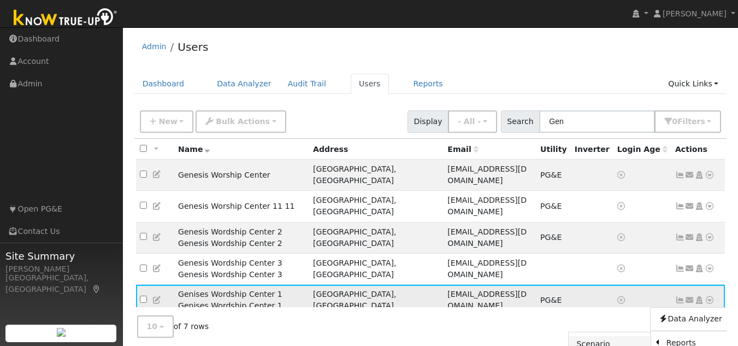
click at [604, 336] on link "Scenario" at bounding box center [609, 343] width 81 height 15
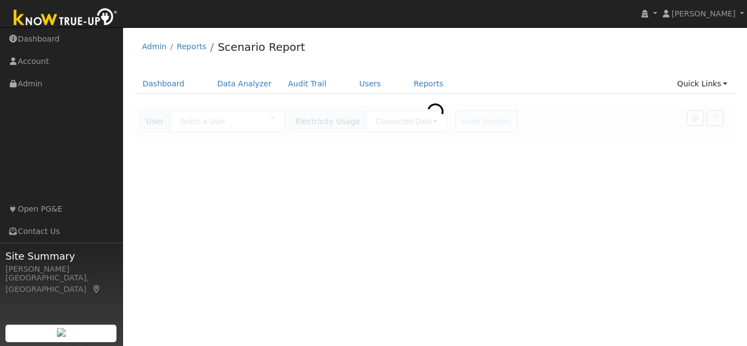
type input "Genises Wordship Center 1 Genises Wordship Center 1"
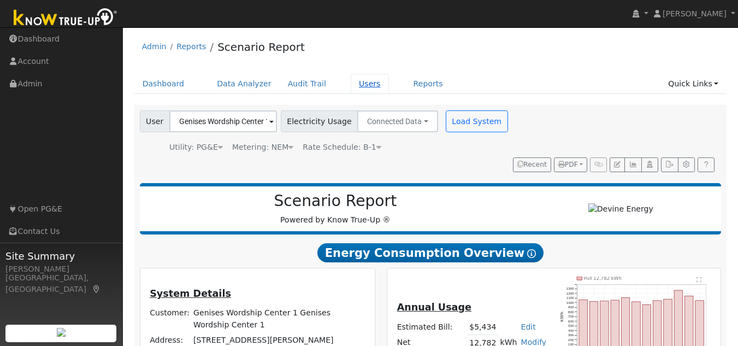
click at [357, 85] on link "Users" at bounding box center [370, 84] width 38 height 20
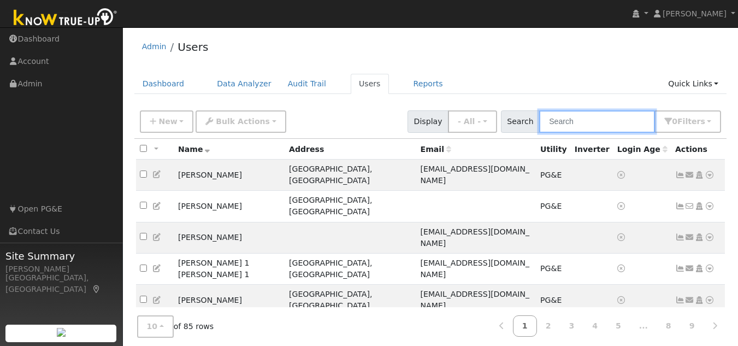
click at [575, 118] on input "text" at bounding box center [597, 121] width 116 height 22
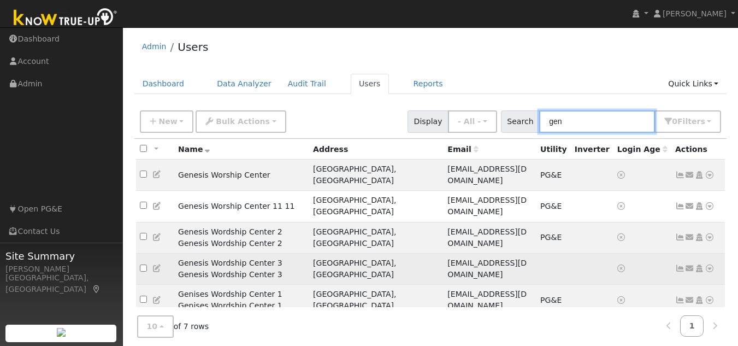
type input "gen"
click at [711, 265] on icon at bounding box center [710, 269] width 10 height 8
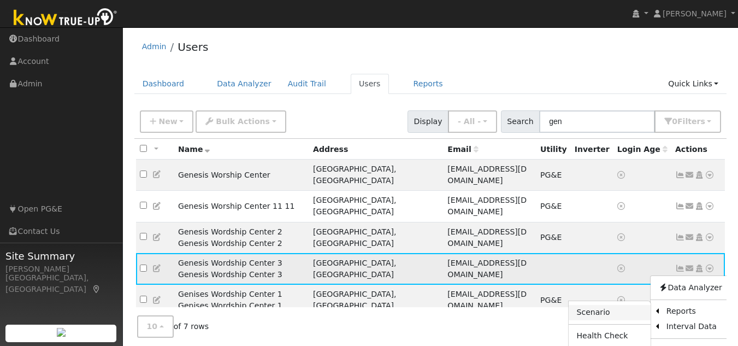
click at [601, 305] on link "Scenario" at bounding box center [609, 312] width 81 height 15
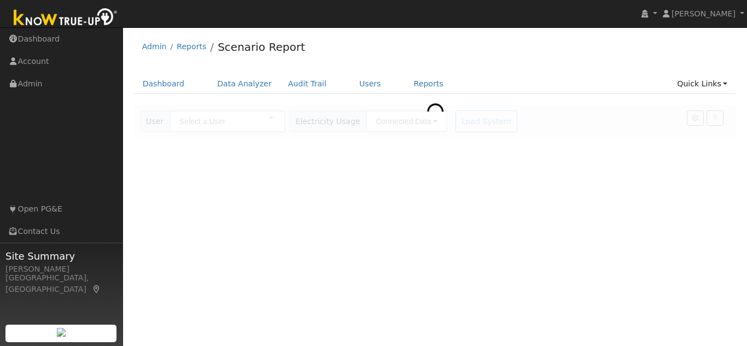
type input "Genesis Wordship Center 3 Genesis Wordship Center 3"
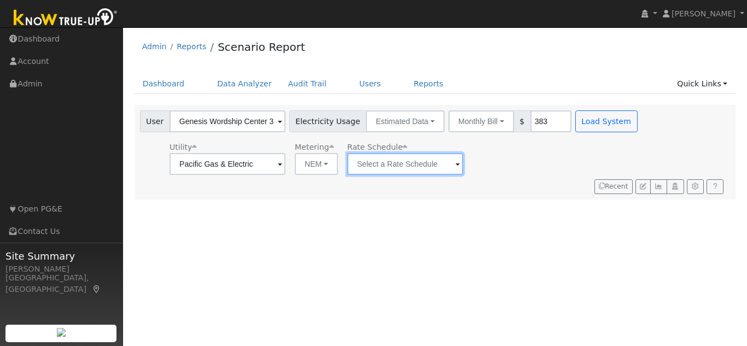
click at [285, 170] on input "text" at bounding box center [227, 164] width 116 height 22
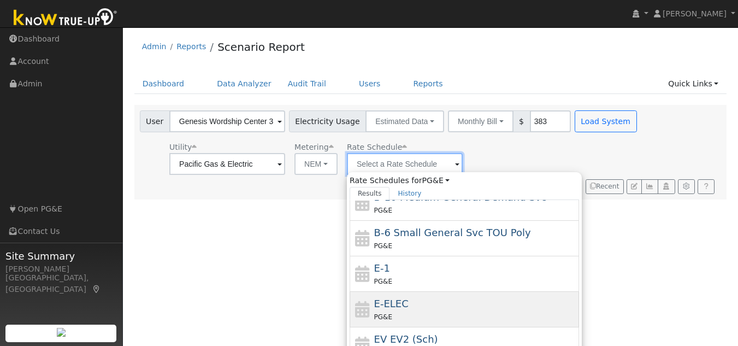
scroll to position [120, 0]
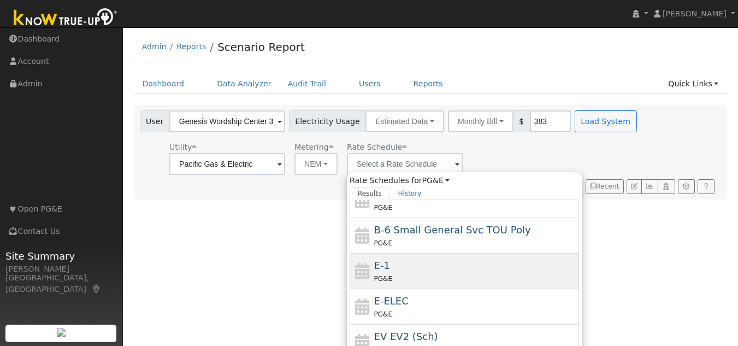
click at [399, 279] on div "PG&E" at bounding box center [475, 278] width 203 height 11
type input "E-1"
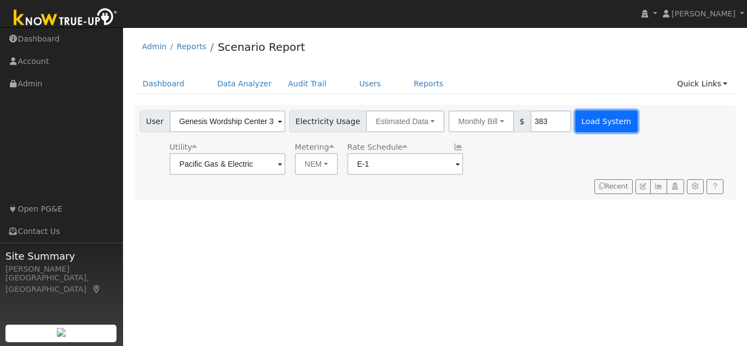
click at [597, 120] on button "Load System" at bounding box center [606, 121] width 62 height 22
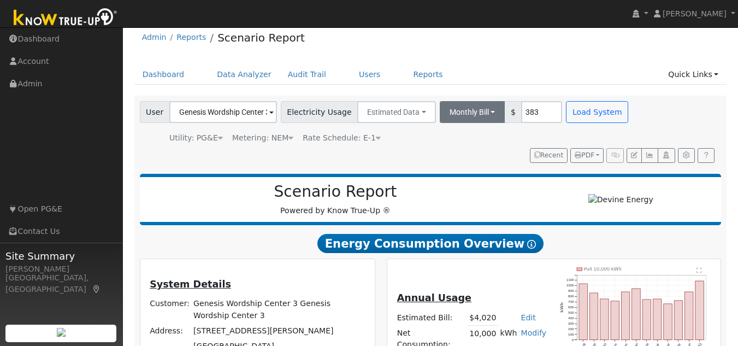
scroll to position [0, 0]
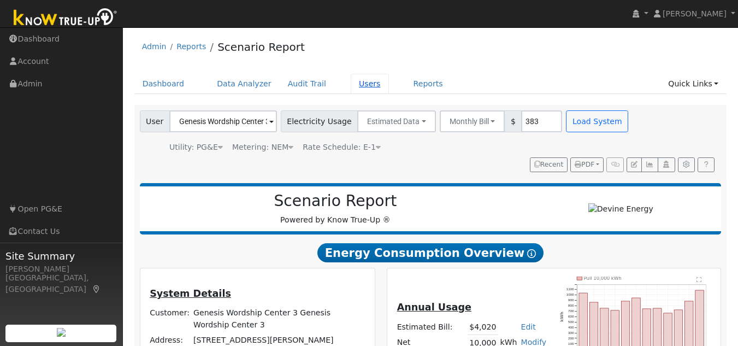
click at [351, 78] on link "Users" at bounding box center [370, 84] width 38 height 20
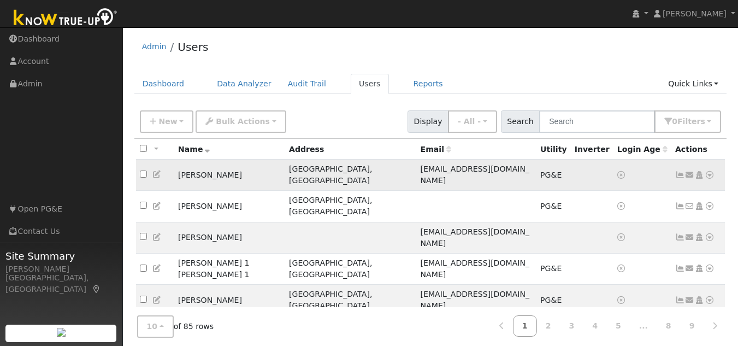
click at [711, 171] on icon at bounding box center [710, 175] width 10 height 8
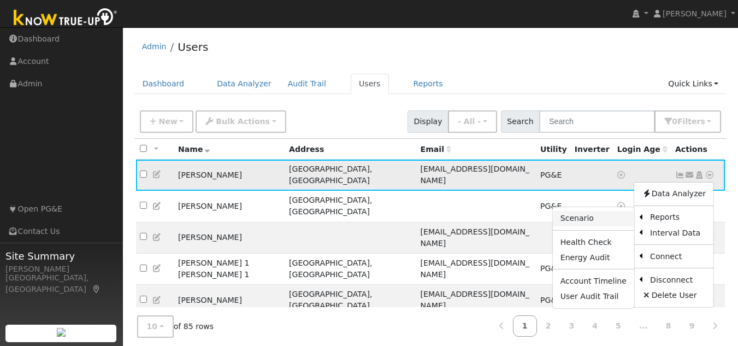
click at [602, 214] on link "Scenario" at bounding box center [593, 218] width 81 height 15
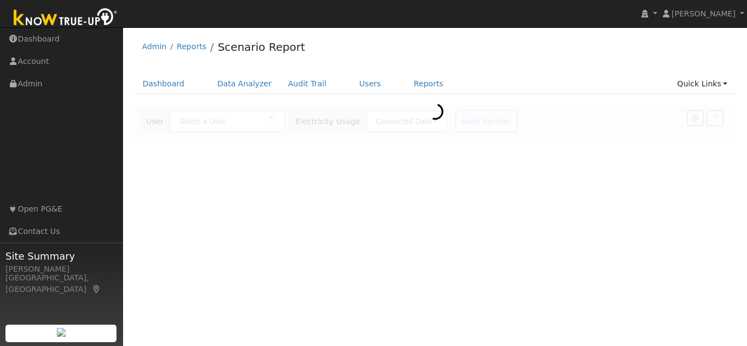
type input "[PERSON_NAME]"
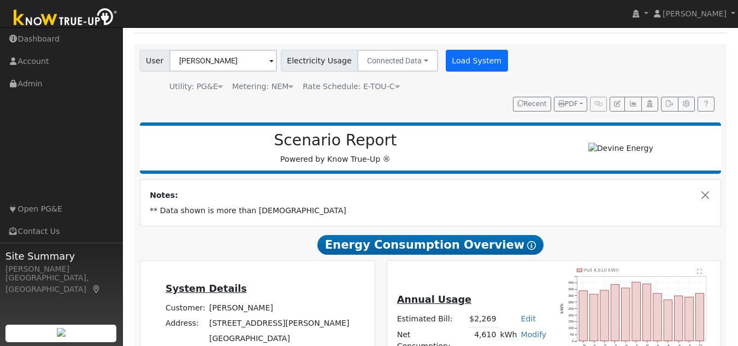
scroll to position [55, 0]
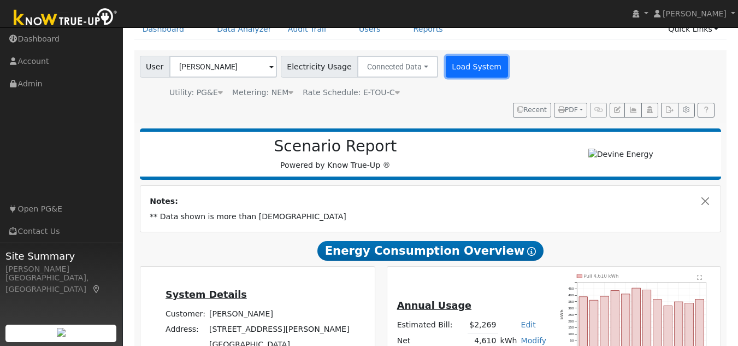
click at [449, 70] on button "Load System" at bounding box center [477, 67] width 62 height 22
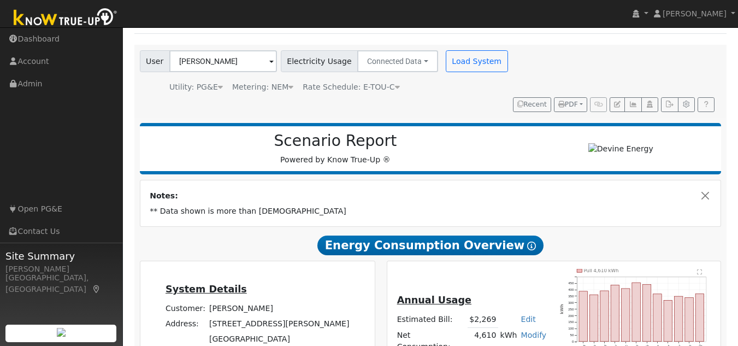
scroll to position [0, 0]
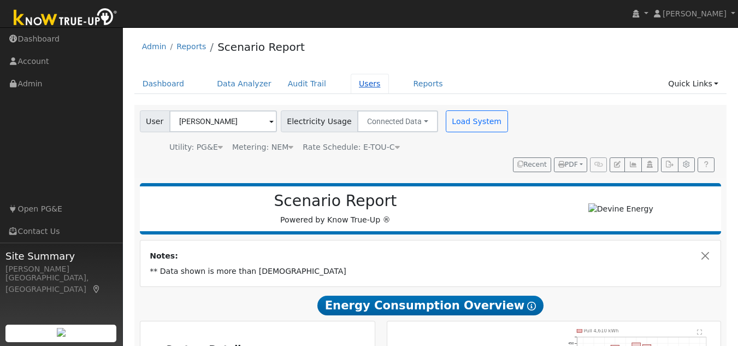
click at [351, 85] on link "Users" at bounding box center [370, 84] width 38 height 20
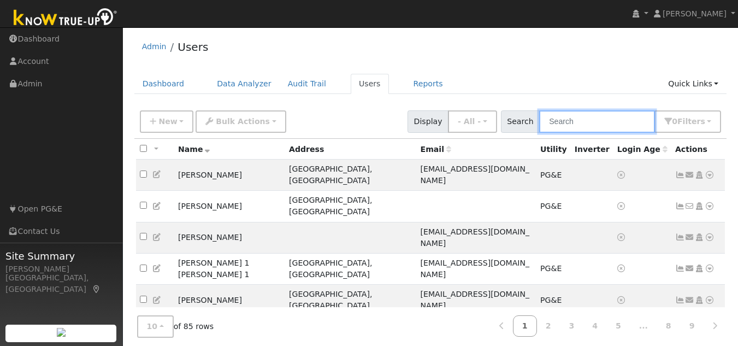
click at [563, 124] on input "text" at bounding box center [597, 121] width 116 height 22
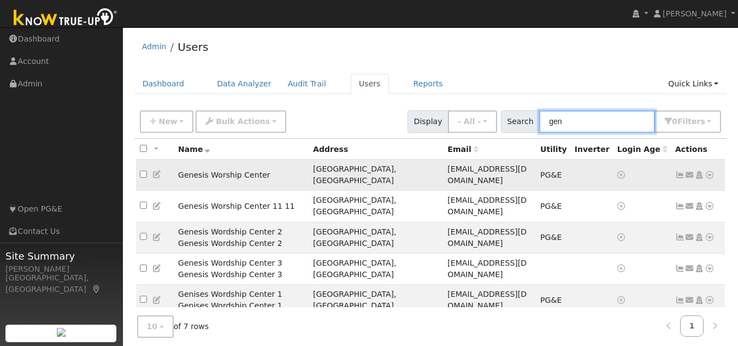
type input "gen"
click at [707, 171] on icon at bounding box center [710, 175] width 10 height 8
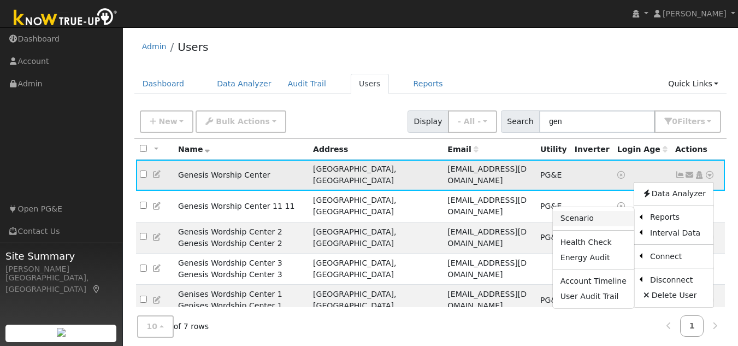
click at [609, 213] on link "Scenario" at bounding box center [593, 218] width 81 height 15
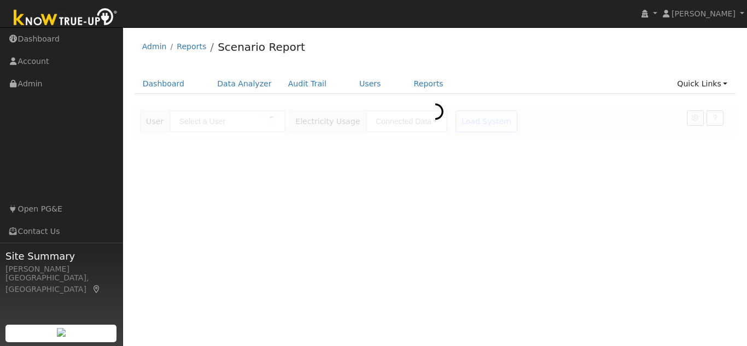
type input "Genesis Worship Center"
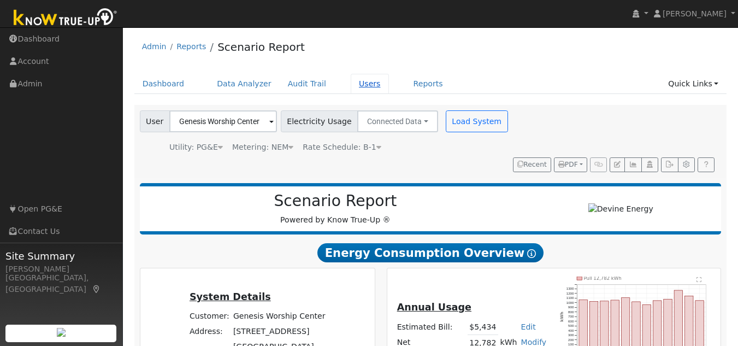
click at [356, 84] on link "Users" at bounding box center [370, 84] width 38 height 20
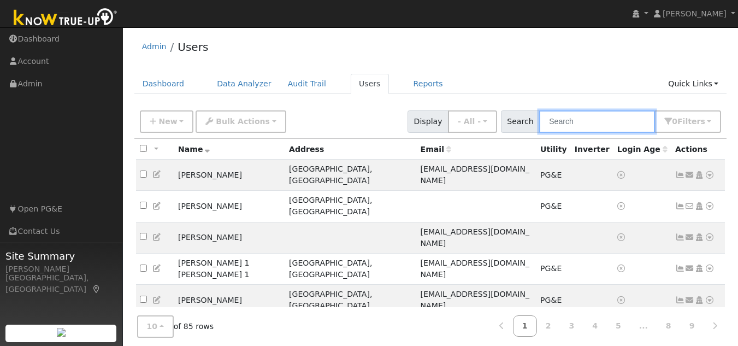
click at [591, 119] on input "text" at bounding box center [597, 121] width 116 height 22
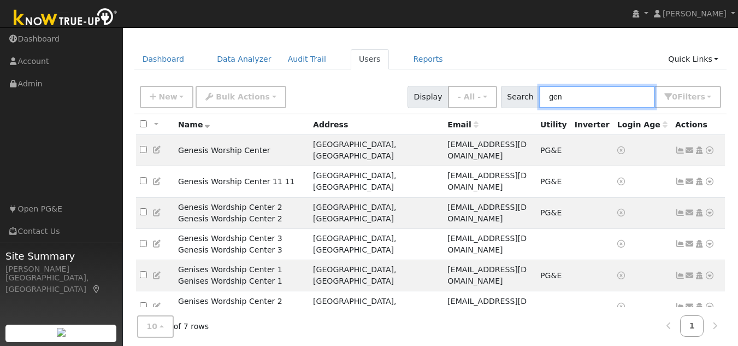
scroll to position [45, 0]
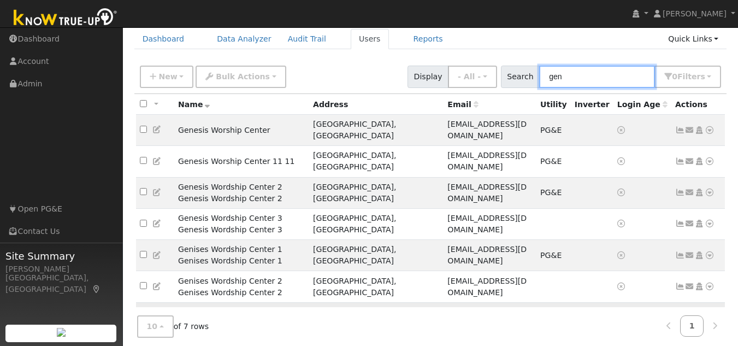
type input "gen"
click at [141, 314] on input "checkbox" at bounding box center [143, 317] width 7 height 7
checkbox input "true"
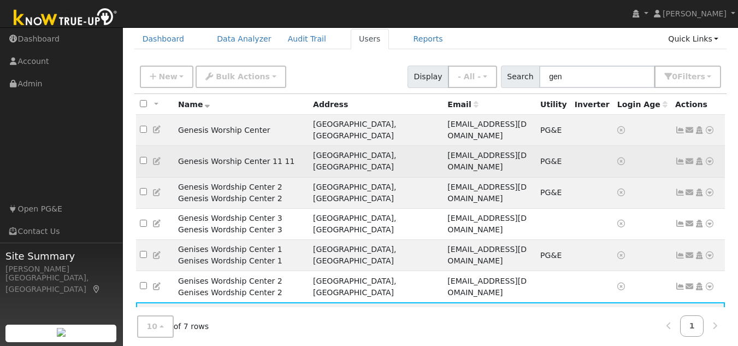
click at [140, 157] on input "checkbox" at bounding box center [143, 160] width 7 height 7
checkbox input "true"
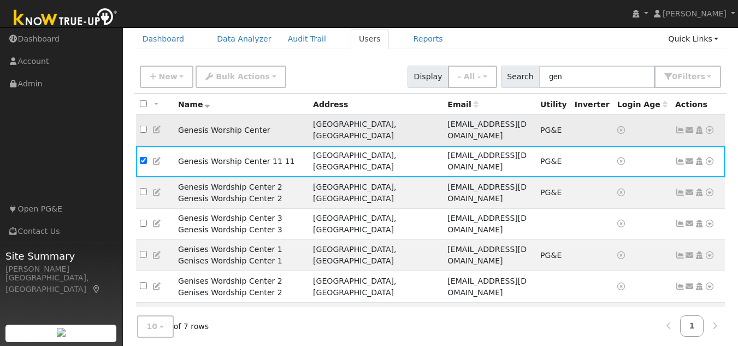
click at [142, 126] on input "checkbox" at bounding box center [143, 129] width 7 height 7
checkbox input "true"
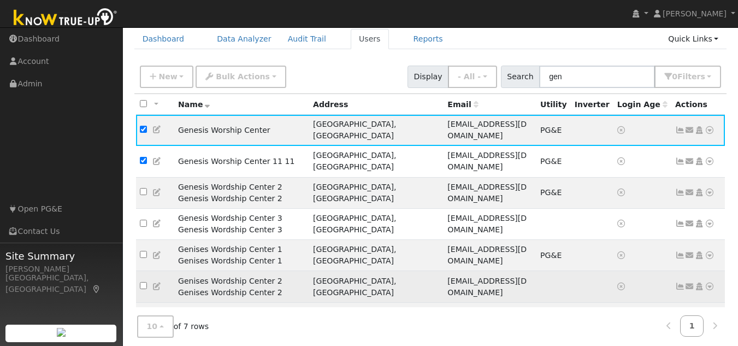
click at [145, 282] on input "checkbox" at bounding box center [143, 285] width 7 height 7
checkbox input "true"
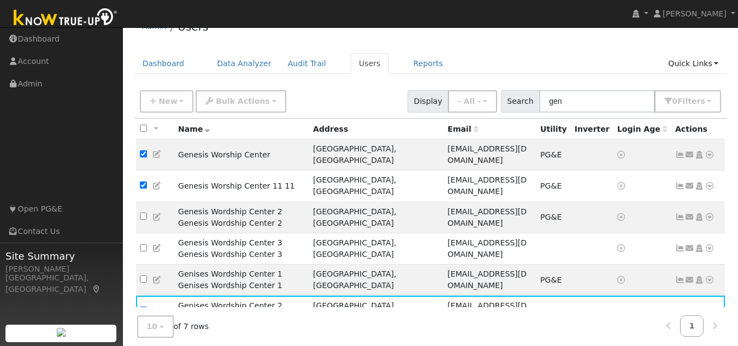
scroll to position [0, 0]
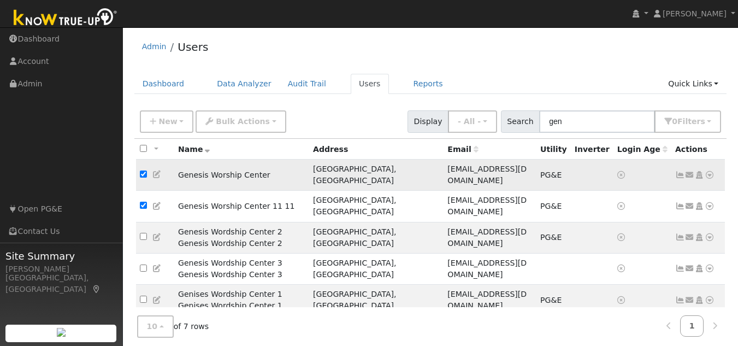
click at [157, 174] on link at bounding box center [157, 174] width 10 height 9
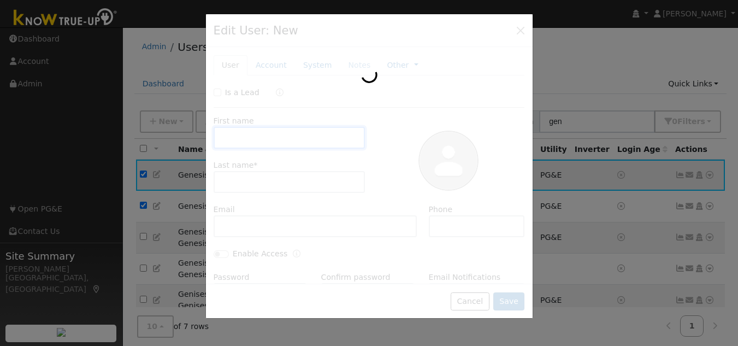
type input "Genesis Worship"
type input "Center"
type input "love@gmail.com"
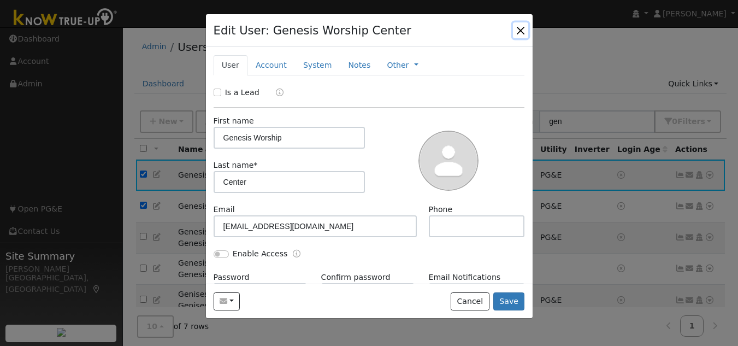
click at [518, 31] on button "button" at bounding box center [520, 29] width 15 height 15
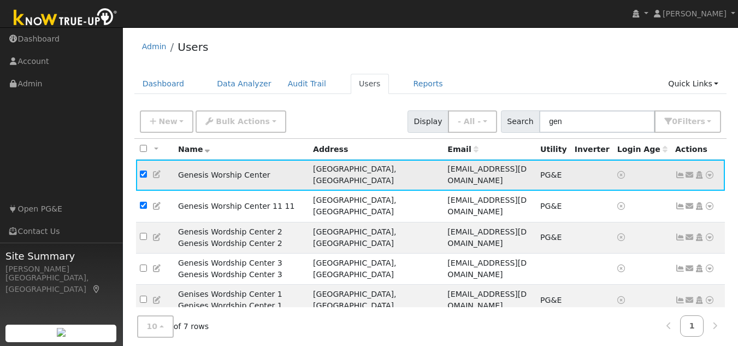
click at [709, 171] on icon at bounding box center [710, 175] width 10 height 8
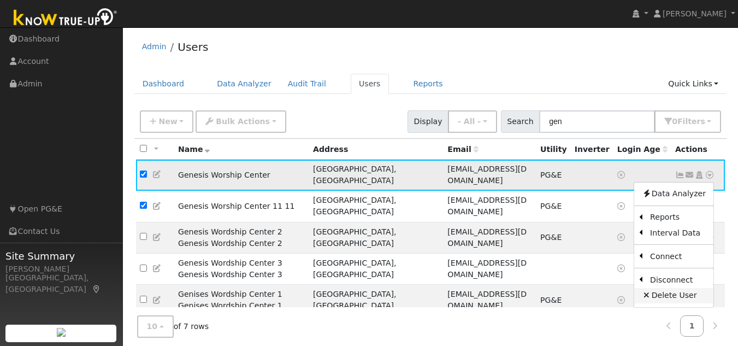
click at [674, 290] on link "Delete User" at bounding box center [673, 295] width 79 height 15
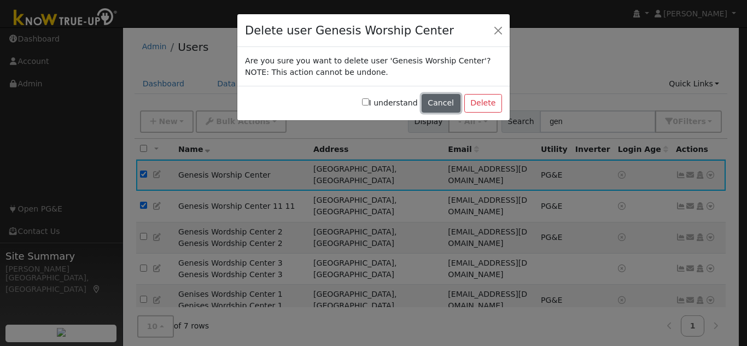
click at [440, 101] on button "Cancel" at bounding box center [440, 103] width 39 height 19
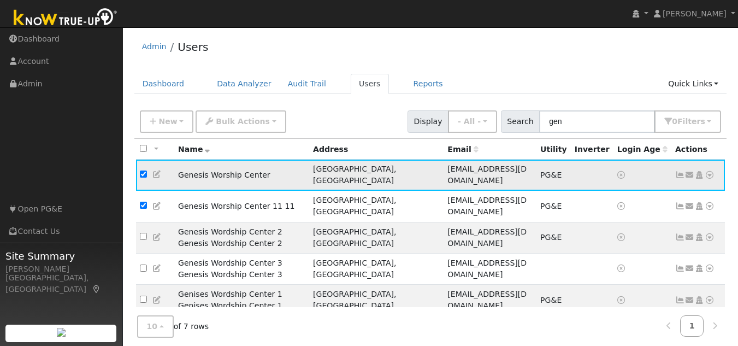
click at [713, 173] on icon at bounding box center [710, 175] width 10 height 8
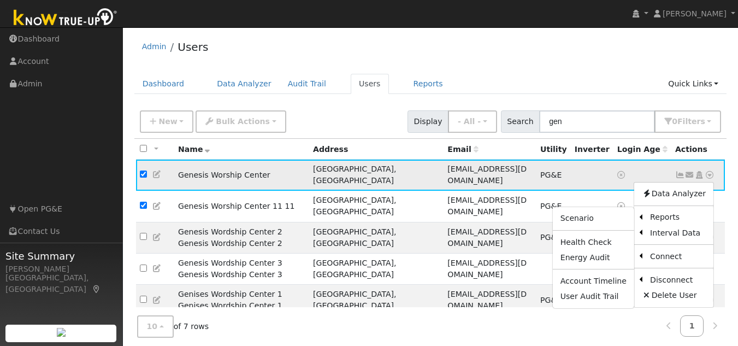
click at [618, 222] on ul "Scenario Health Check Energy Audit Account Timeline User Audit Trail" at bounding box center [593, 258] width 83 height 102
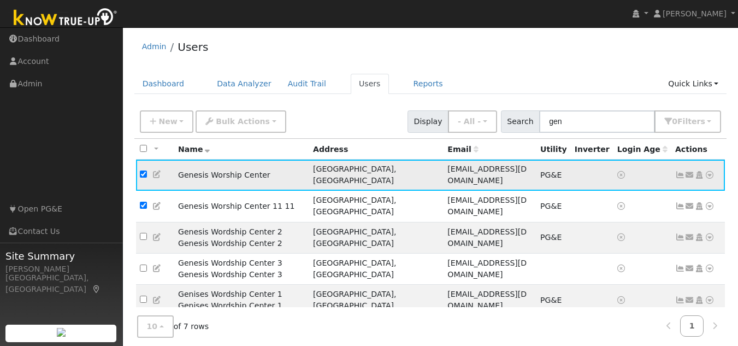
click at [709, 172] on icon at bounding box center [710, 175] width 10 height 8
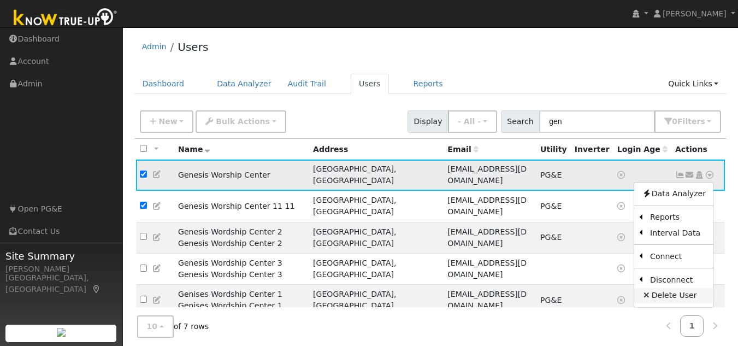
click at [662, 293] on link "Delete User" at bounding box center [673, 295] width 79 height 15
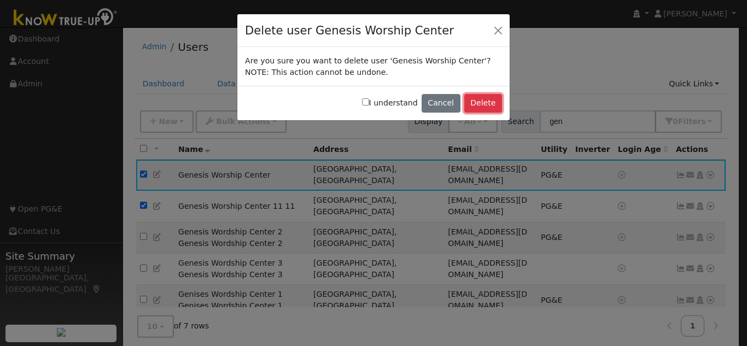
click at [493, 107] on button "Delete" at bounding box center [483, 103] width 38 height 19
click at [369, 102] on input "I understand" at bounding box center [365, 101] width 7 height 7
checkbox input "true"
click at [478, 106] on button "Delete" at bounding box center [483, 103] width 38 height 19
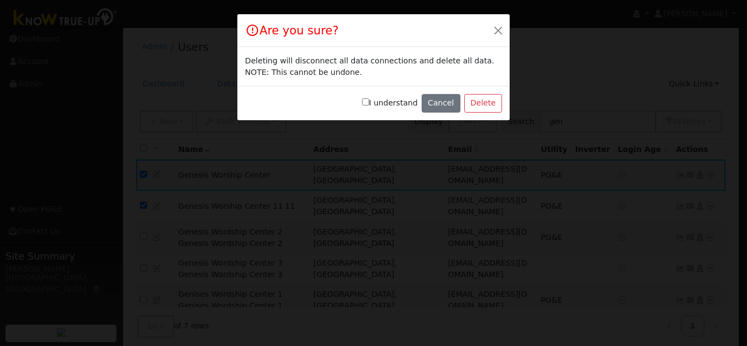
click at [383, 103] on label "I understand" at bounding box center [390, 102] width 56 height 11
click at [369, 103] on input "I understand" at bounding box center [365, 101] width 7 height 7
checkbox input "true"
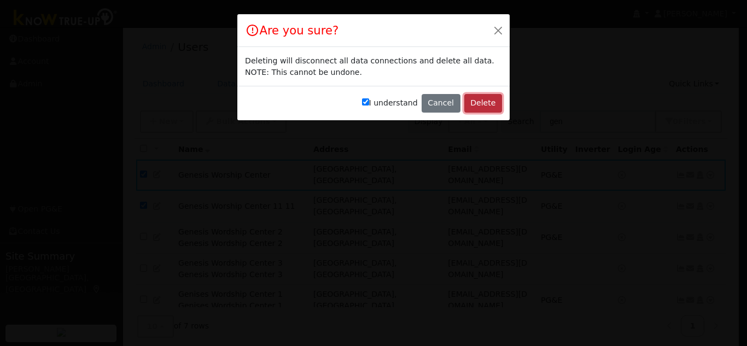
click at [487, 110] on button "Delete" at bounding box center [483, 103] width 38 height 19
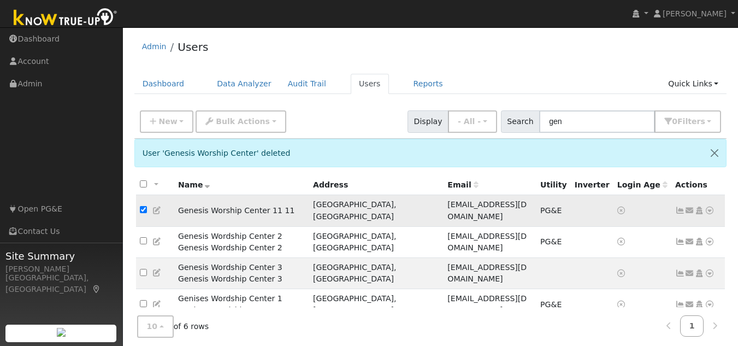
click at [710, 210] on link at bounding box center [710, 210] width 10 height 11
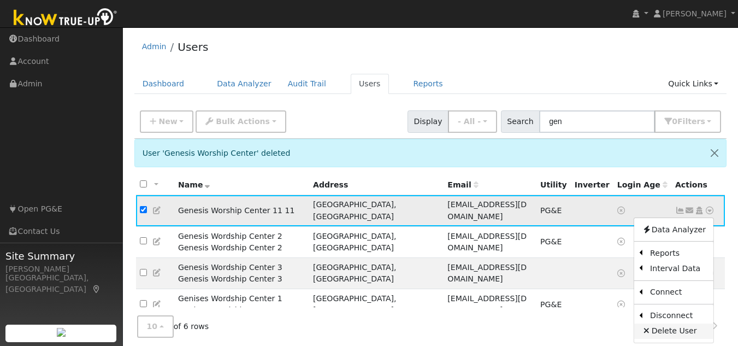
click at [665, 328] on link "Delete User" at bounding box center [673, 331] width 79 height 15
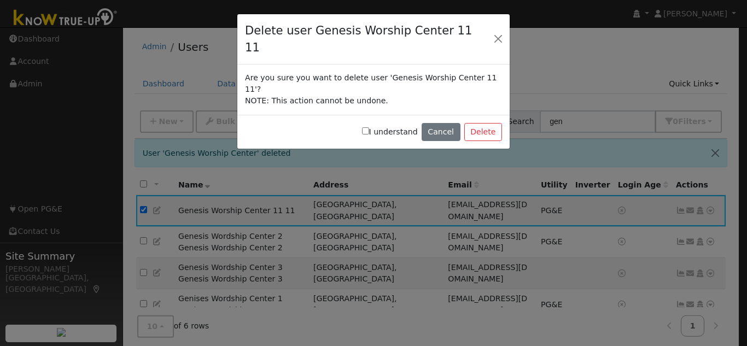
click at [402, 126] on label "I understand" at bounding box center [390, 131] width 56 height 11
click at [369, 127] on input "I understand" at bounding box center [365, 130] width 7 height 7
checkbox input "true"
click at [486, 123] on button "Delete" at bounding box center [483, 132] width 38 height 19
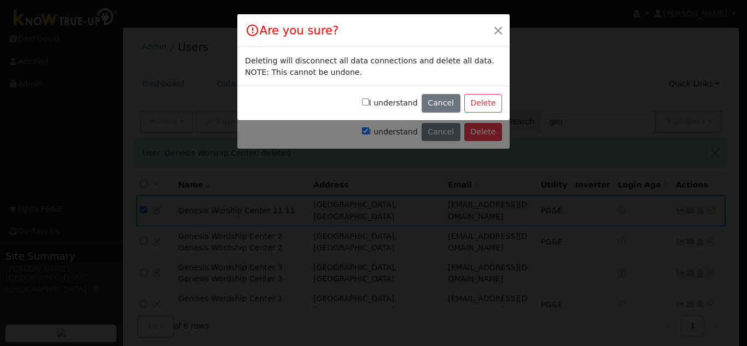
click at [386, 102] on label "I understand" at bounding box center [390, 102] width 56 height 11
click at [369, 102] on input "I understand" at bounding box center [365, 101] width 7 height 7
checkbox input "true"
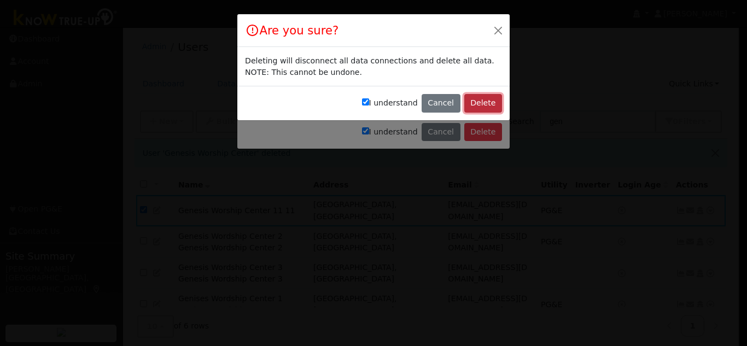
click at [489, 105] on button "Delete" at bounding box center [483, 103] width 38 height 19
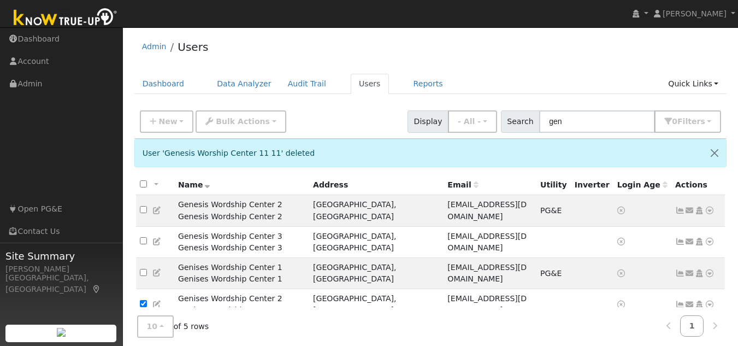
click at [711, 332] on icon at bounding box center [710, 336] width 10 height 8
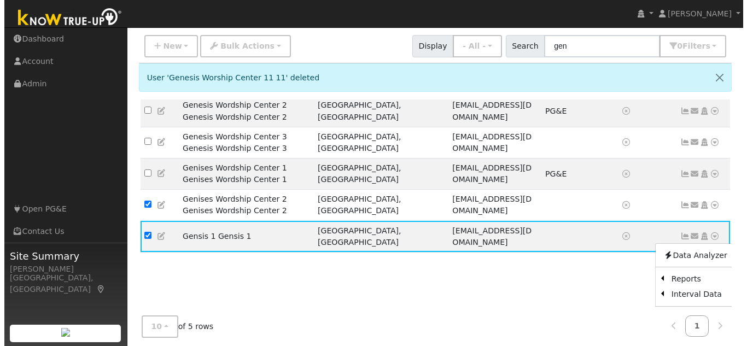
scroll to position [81, 0]
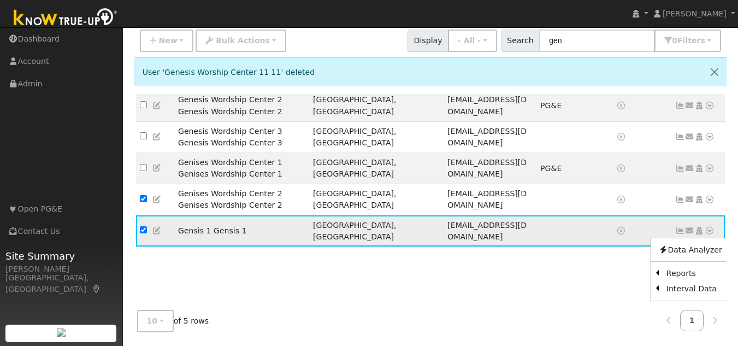
click at [693, 328] on link "Delete User" at bounding box center [690, 335] width 79 height 15
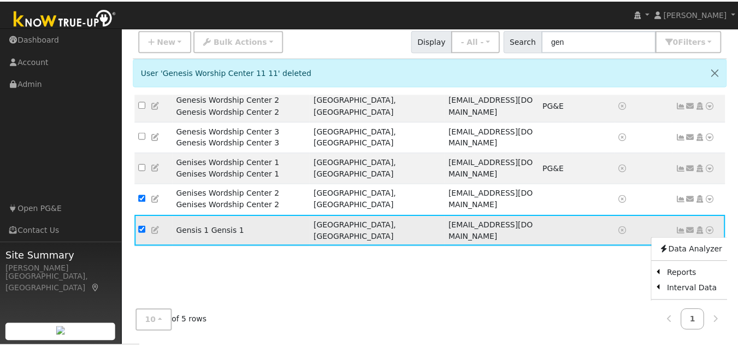
scroll to position [0, 0]
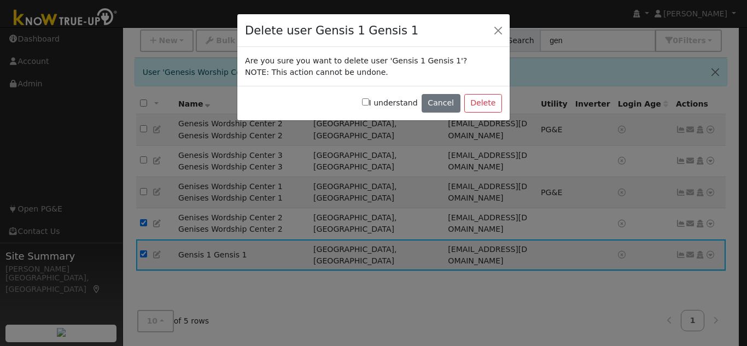
click at [369, 102] on input "I understand" at bounding box center [365, 101] width 7 height 7
checkbox input "true"
click at [473, 101] on button "Delete" at bounding box center [483, 103] width 38 height 19
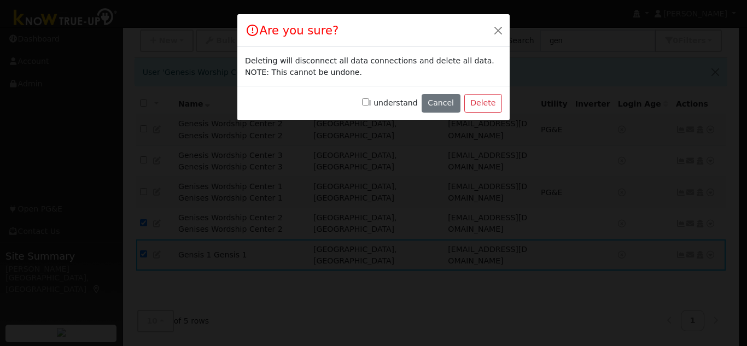
click at [374, 98] on label "I understand" at bounding box center [390, 102] width 56 height 11
click at [369, 98] on input "I understand" at bounding box center [365, 101] width 7 height 7
checkbox input "true"
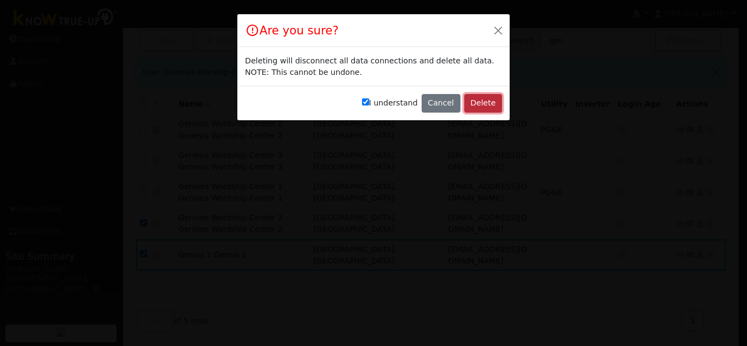
click at [476, 97] on button "Delete" at bounding box center [483, 103] width 38 height 19
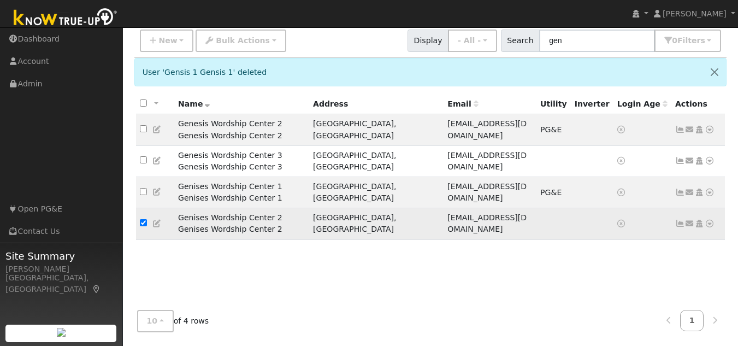
click at [713, 220] on icon at bounding box center [710, 224] width 10 height 8
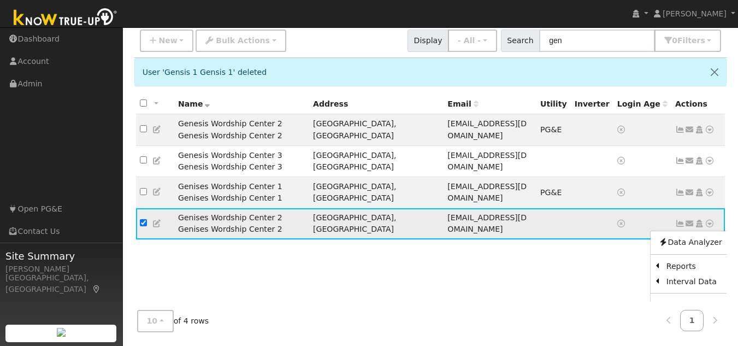
click at [675, 321] on link "Delete User" at bounding box center [690, 328] width 79 height 15
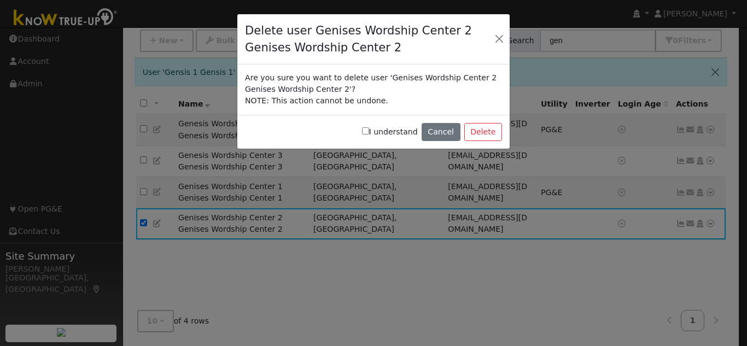
click at [369, 134] on input "I understand" at bounding box center [365, 130] width 7 height 7
checkbox input "true"
click at [481, 133] on button "Delete" at bounding box center [483, 132] width 38 height 19
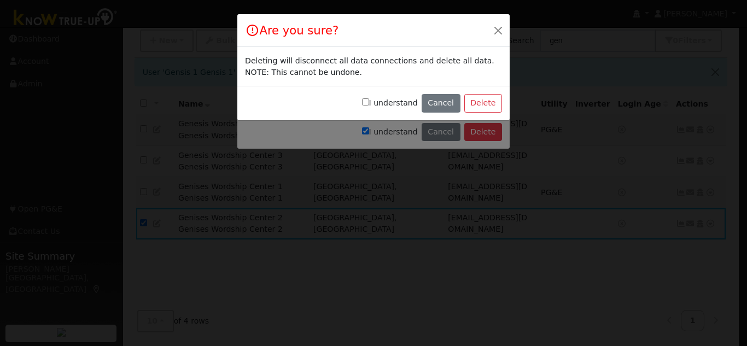
click at [398, 102] on label "I understand" at bounding box center [390, 102] width 56 height 11
click at [369, 102] on input "I understand" at bounding box center [365, 101] width 7 height 7
checkbox input "true"
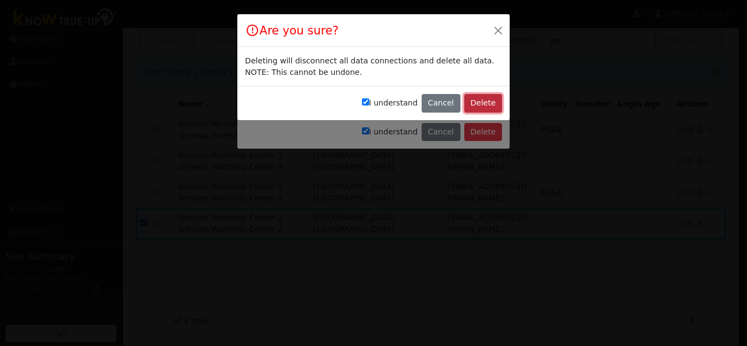
click at [471, 99] on button "Delete" at bounding box center [483, 103] width 38 height 19
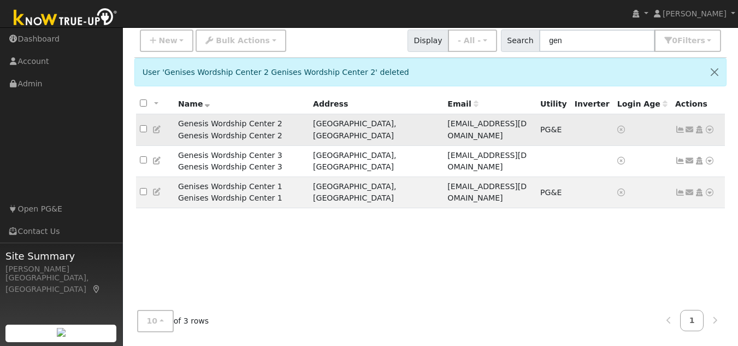
click at [144, 125] on input "checkbox" at bounding box center [143, 128] width 7 height 7
checkbox input "true"
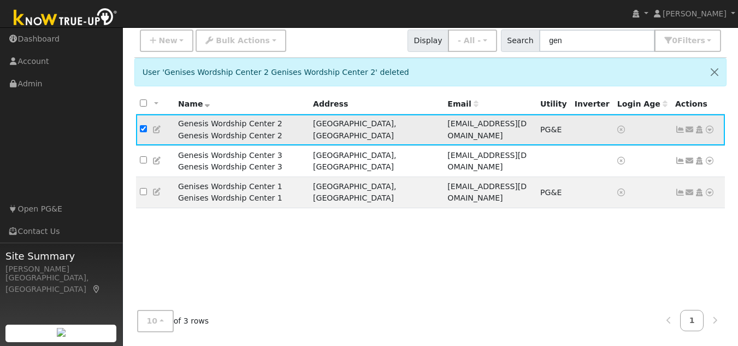
click at [708, 129] on icon at bounding box center [710, 130] width 10 height 8
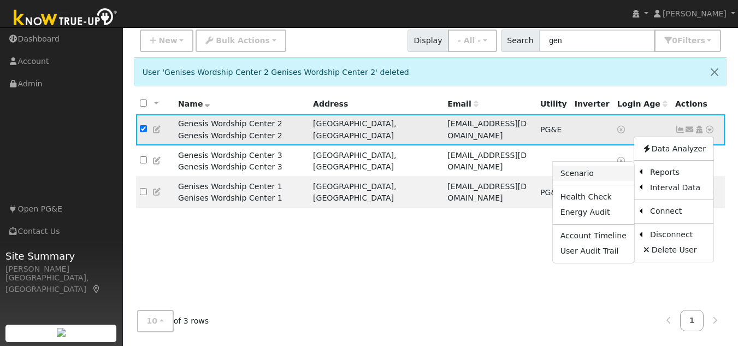
click at [606, 174] on link "Scenario" at bounding box center [593, 173] width 81 height 15
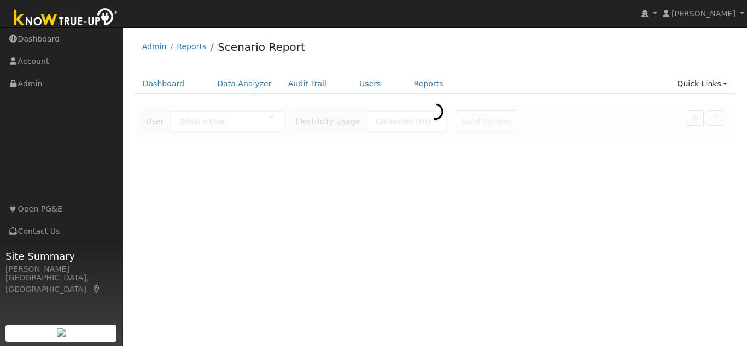
type input "Genesis Wordship Center 2 Genesis Wordship Center 2"
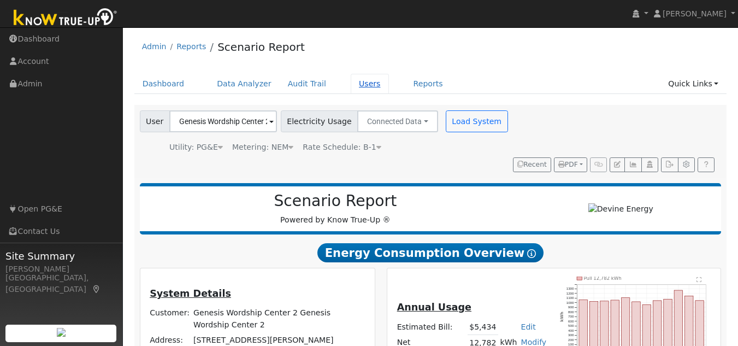
click at [361, 83] on link "Users" at bounding box center [370, 84] width 38 height 20
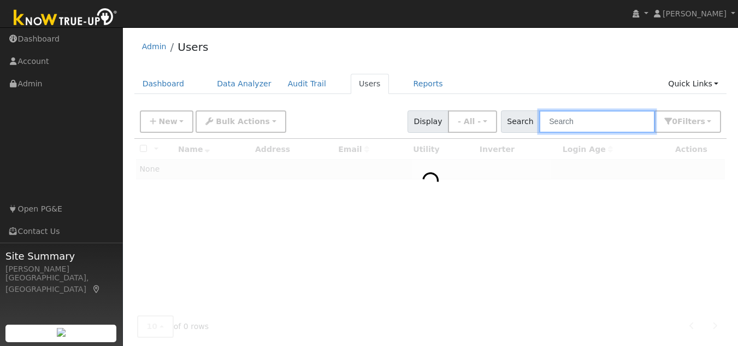
click at [586, 122] on input "text" at bounding box center [597, 121] width 116 height 22
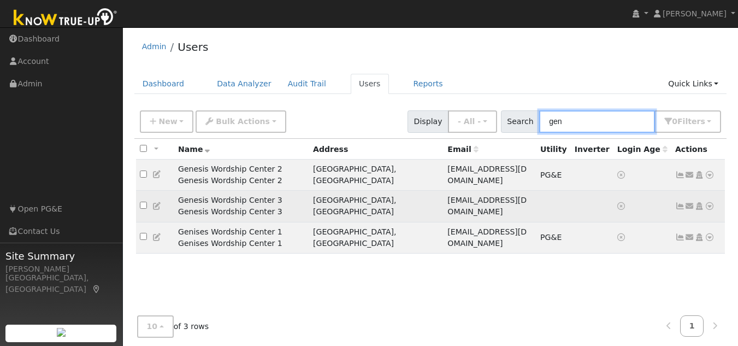
type input "gen"
click at [712, 202] on icon at bounding box center [710, 206] width 10 height 8
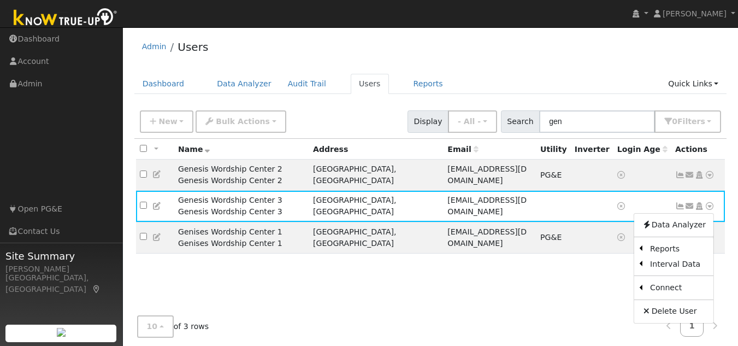
click at [0, 0] on link "Scenario" at bounding box center [0, 0] width 0 height 0
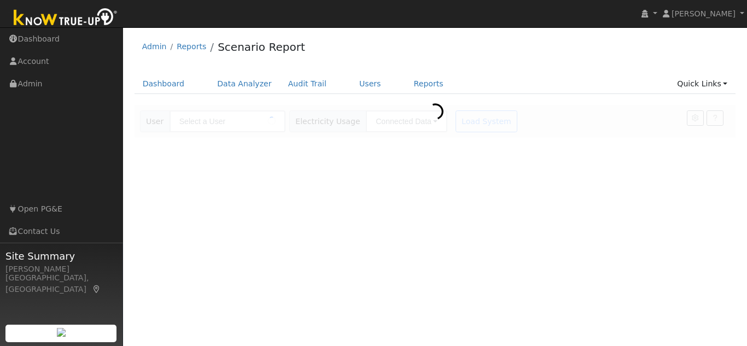
type input "Genesis Wordship Center 3 Genesis Wordship Center 3"
type input "Pacific Gas & Electric"
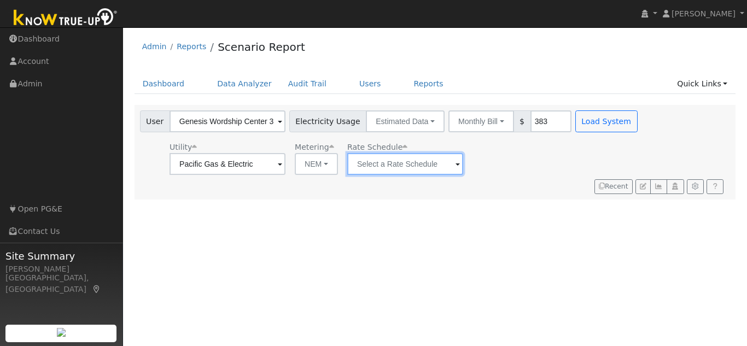
click at [285, 166] on input "text" at bounding box center [227, 164] width 116 height 22
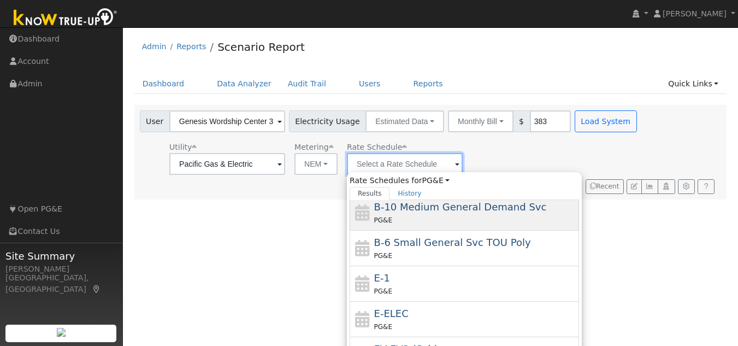
scroll to position [109, 0]
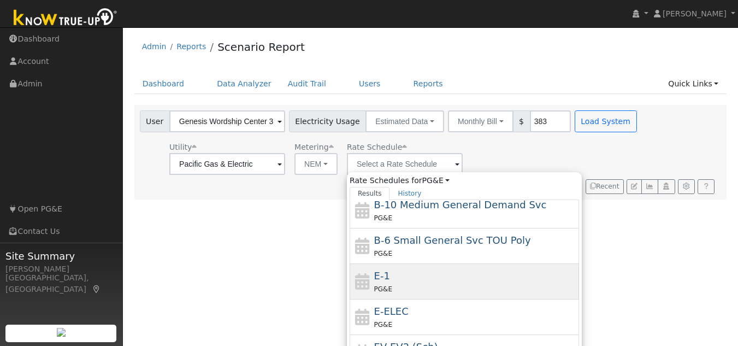
click at [393, 274] on div "E-1 PG&E" at bounding box center [475, 281] width 203 height 26
type input "E-1"
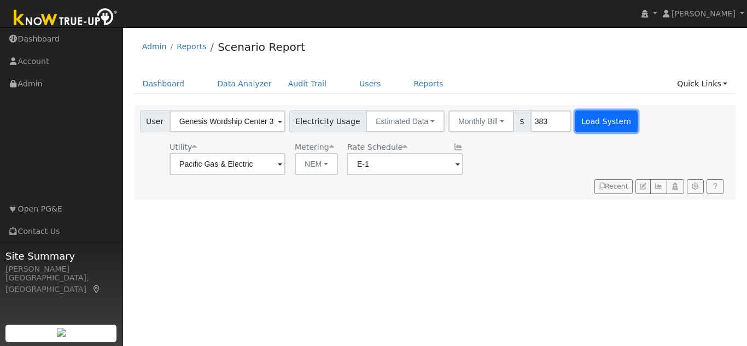
click at [584, 124] on button "Load System" at bounding box center [606, 121] width 62 height 22
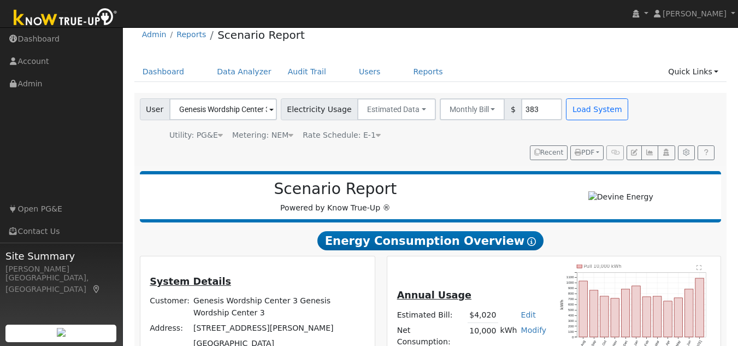
scroll to position [0, 0]
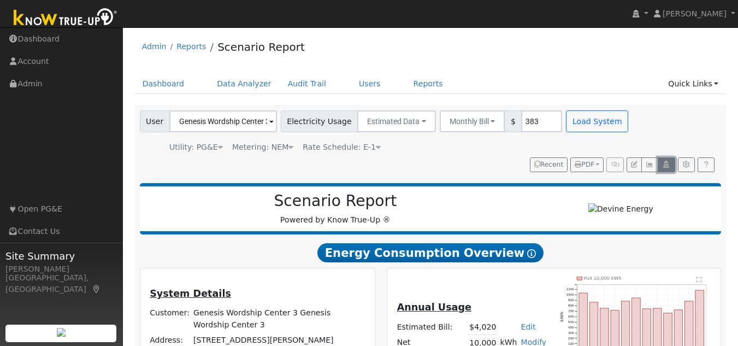
click at [666, 167] on icon "button" at bounding box center [666, 164] width 8 height 7
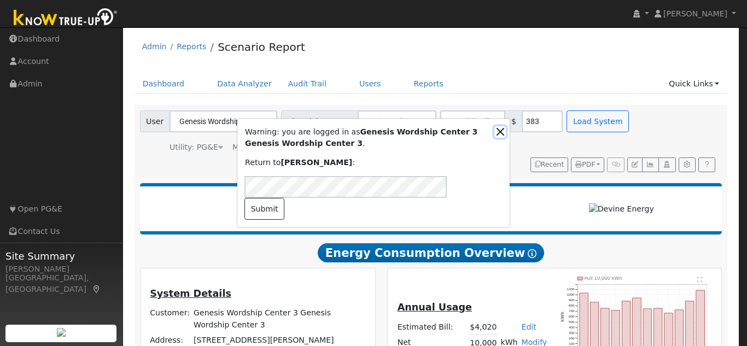
click at [501, 138] on button "Close" at bounding box center [499, 131] width 11 height 11
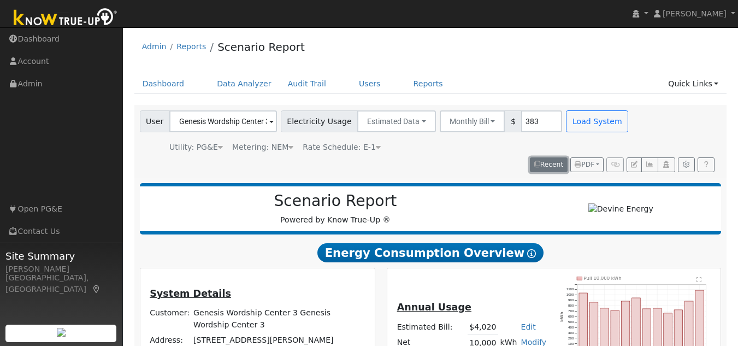
click at [558, 168] on button "Recent" at bounding box center [549, 164] width 38 height 15
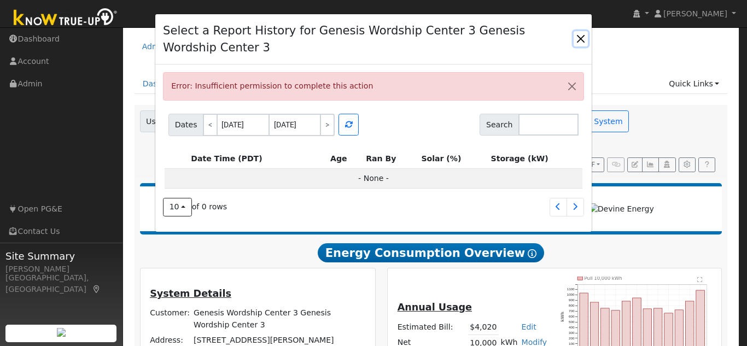
click at [578, 39] on button "button" at bounding box center [580, 38] width 14 height 15
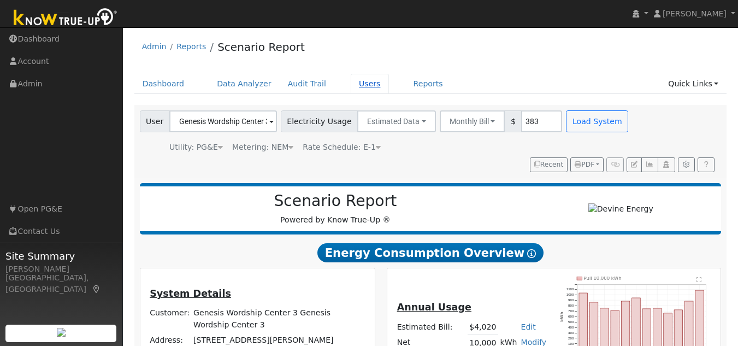
click at [356, 89] on link "Users" at bounding box center [370, 84] width 38 height 20
